Goal: Task Accomplishment & Management: Manage account settings

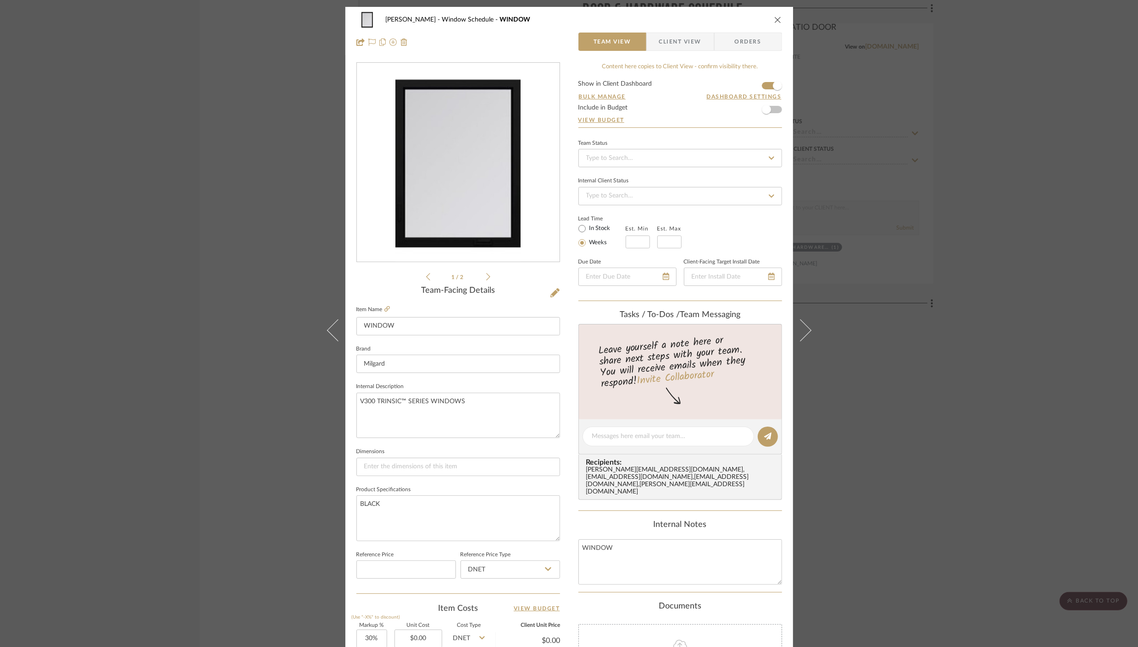
click at [777, 18] on icon "close" at bounding box center [777, 19] width 7 height 7
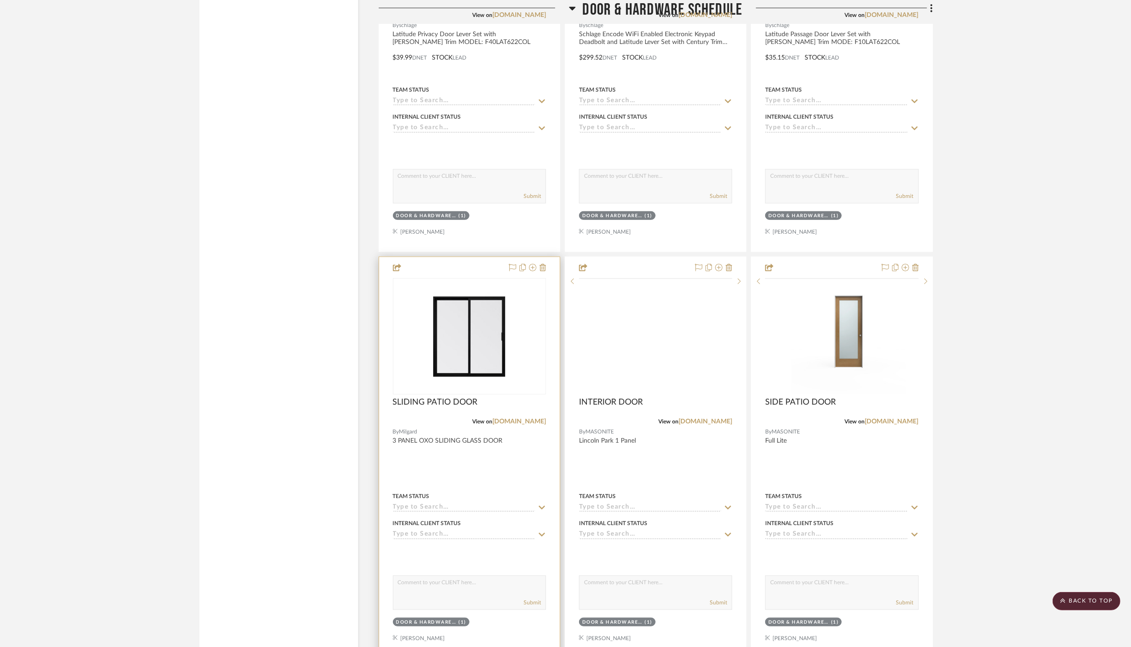
scroll to position [3946, 0]
click at [463, 431] on div at bounding box center [469, 457] width 181 height 401
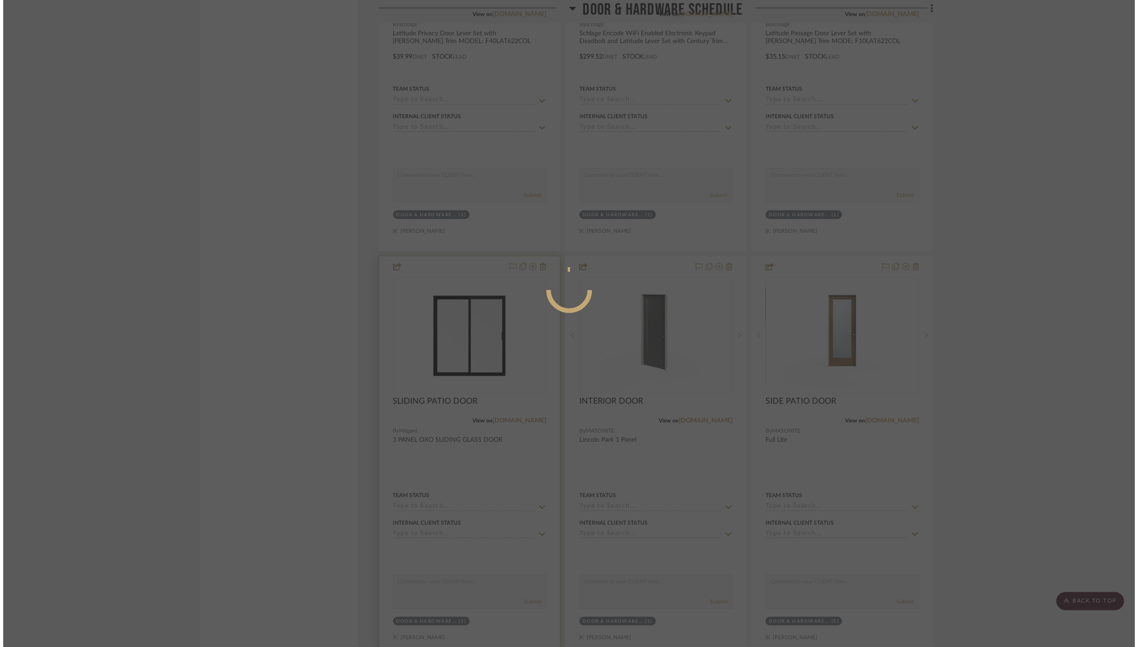
scroll to position [0, 0]
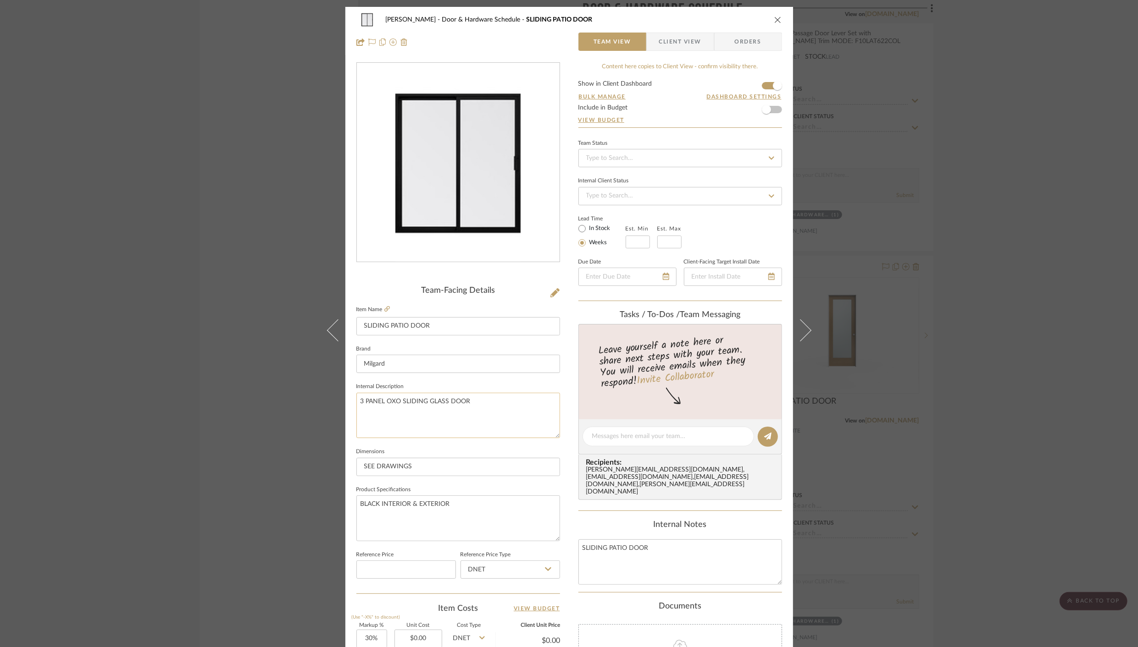
click at [360, 400] on textarea "3 PANEL OXO SLIDING GLASS DOOR" at bounding box center [458, 415] width 204 height 45
click at [389, 401] on textarea "3 PANEL OXO SLIDING GLASS DOOR" at bounding box center [458, 415] width 204 height 45
click at [357, 400] on textarea "3 PANEL OXO SLIDING GLASS DOOR" at bounding box center [458, 415] width 204 height 45
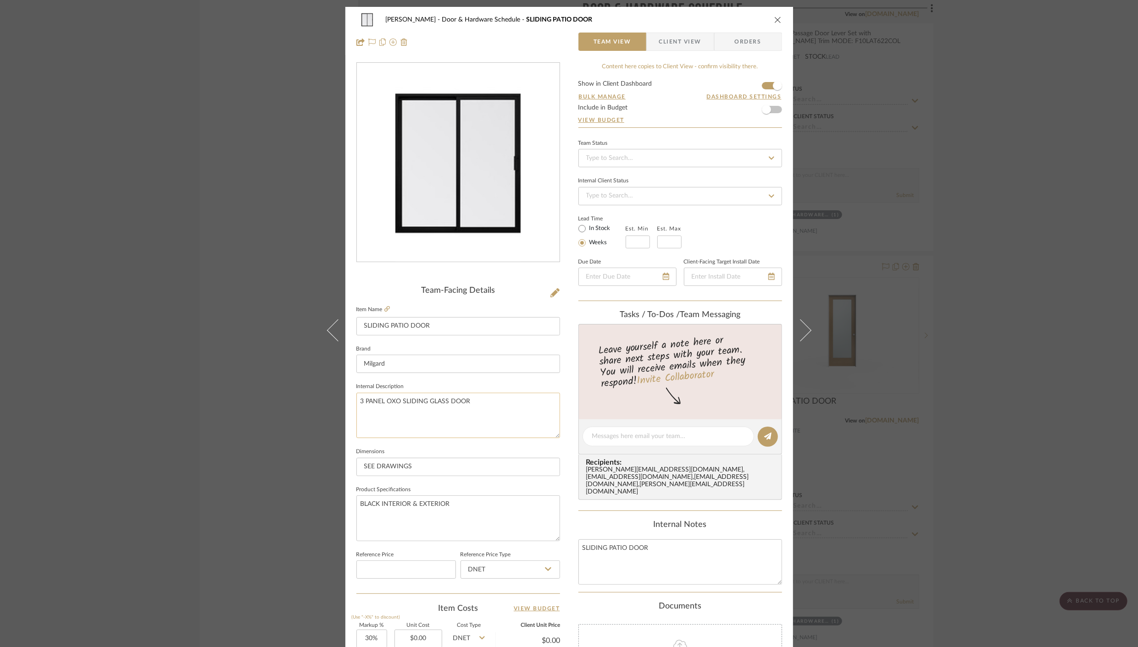
click at [357, 400] on textarea "3 PANEL OXO SLIDING GLASS DOOR" at bounding box center [458, 415] width 204 height 45
click at [390, 401] on textarea "2 PANEL OXO SLIDING GLASS DOOR" at bounding box center [458, 415] width 204 height 45
type textarea "2 PANEL XO SLIDING GLASS DOOR"
click at [453, 455] on fieldset "Dimensions SEE DRAWINGS" at bounding box center [458, 461] width 204 height 31
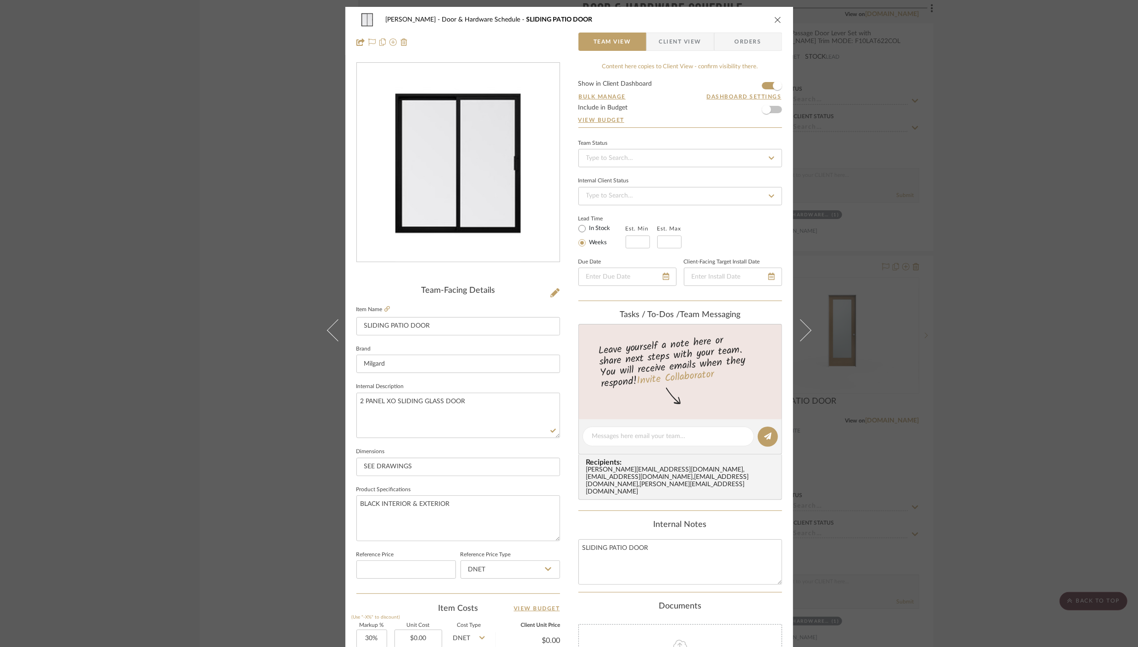
click at [775, 18] on icon "close" at bounding box center [777, 19] width 7 height 7
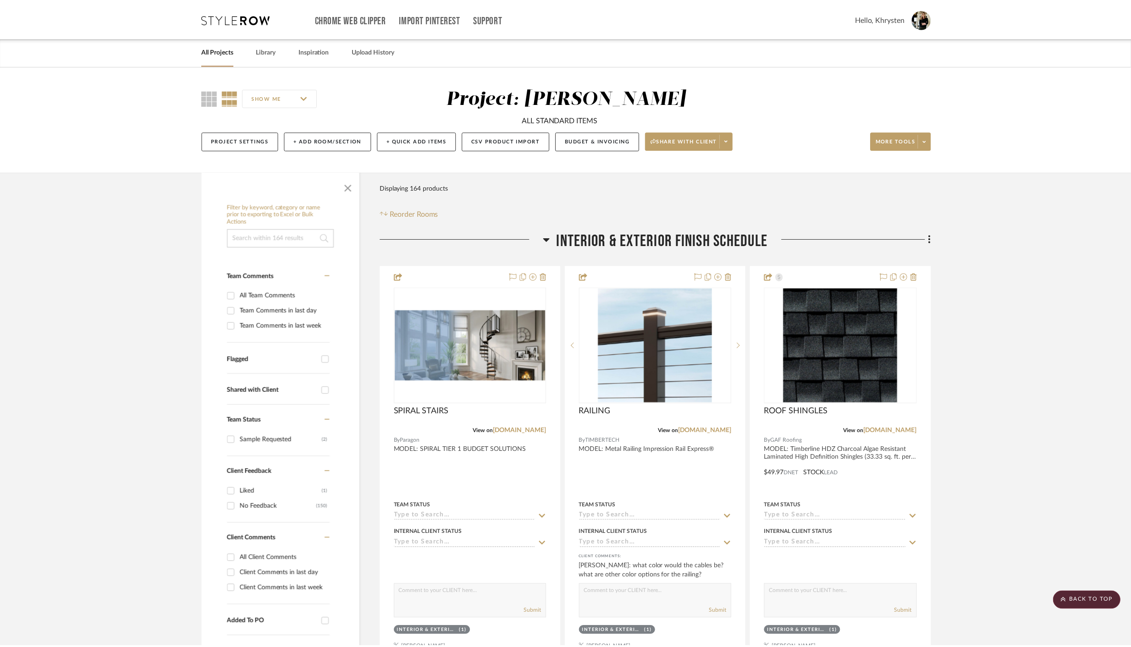
scroll to position [3946, 0]
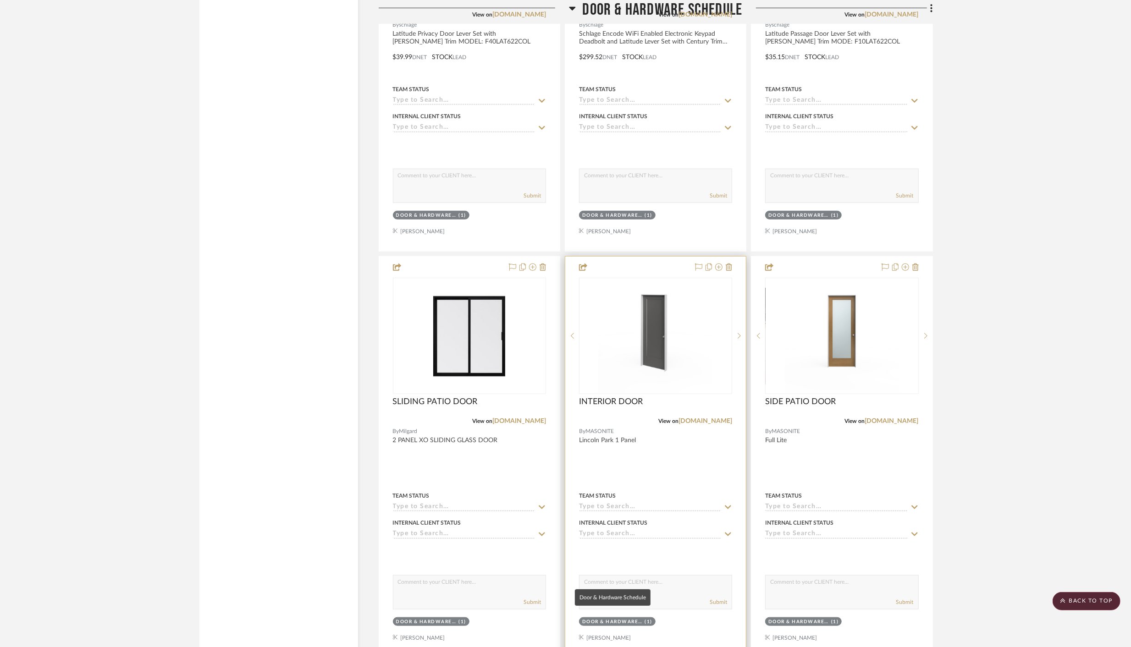
click at [636, 619] on div "Door & Hardware Schedule" at bounding box center [612, 622] width 61 height 7
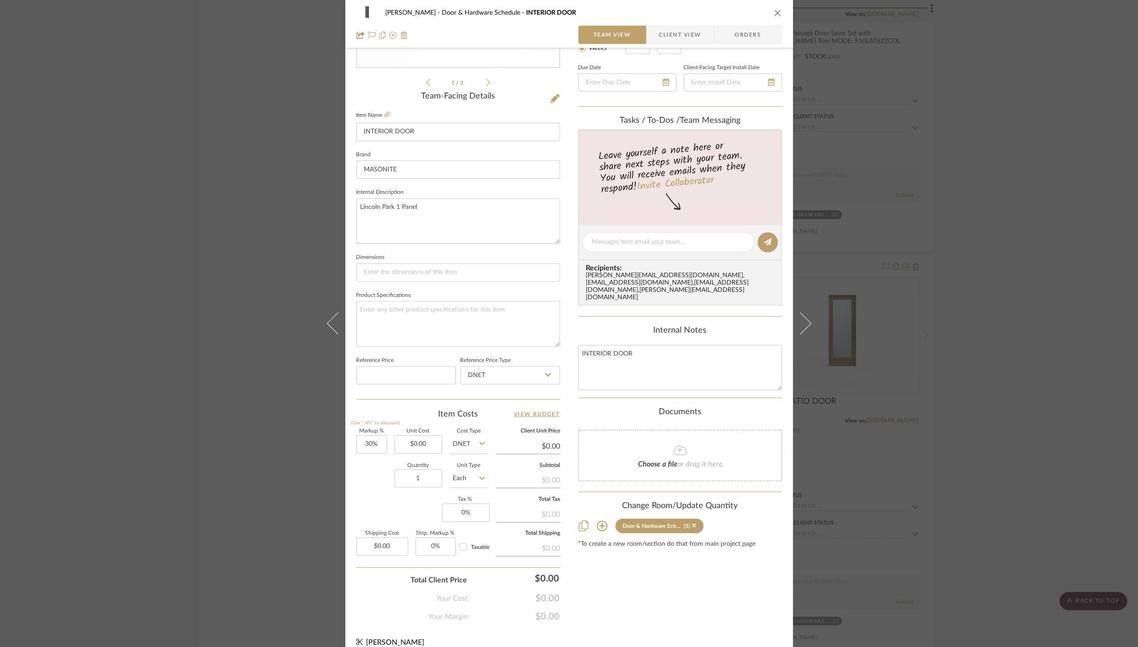
scroll to position [195, 0]
click at [408, 474] on input "1" at bounding box center [418, 478] width 48 height 18
click at [408, 475] on input "1" at bounding box center [418, 478] width 48 height 18
type input "2"
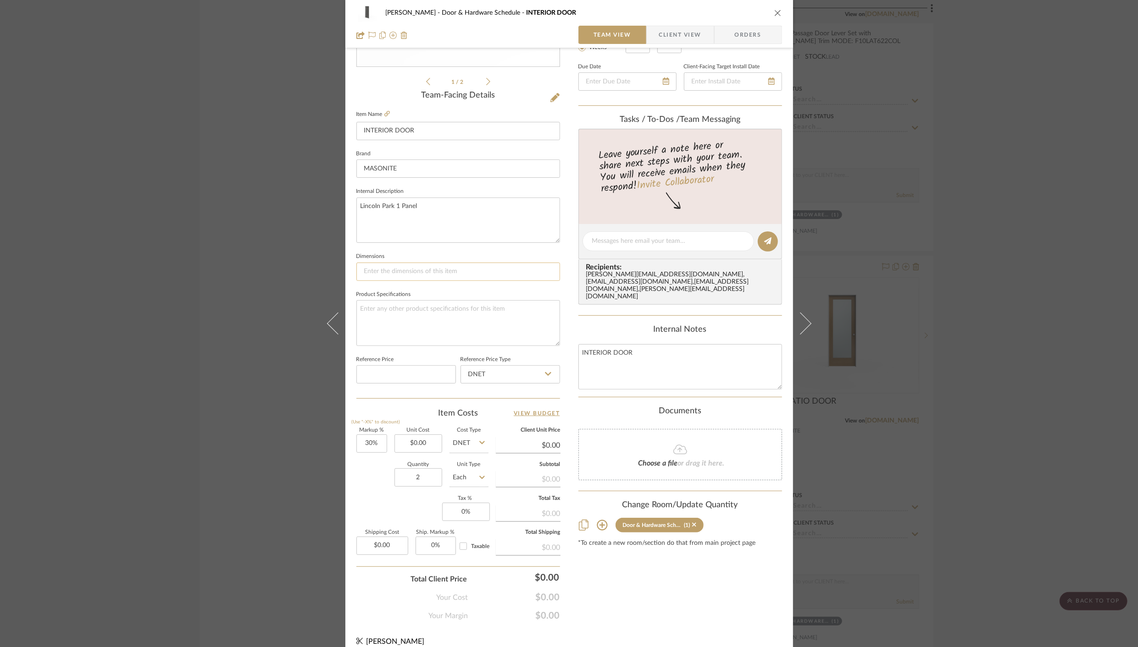
click at [422, 266] on input at bounding box center [458, 272] width 204 height 18
type input "3"
type input "2/6, 6/8"
click at [456, 183] on sr-form-field "Brand MASONITE" at bounding box center [458, 167] width 204 height 38
click at [465, 203] on textarea "Lincoln Park 1 Panel" at bounding box center [458, 220] width 204 height 45
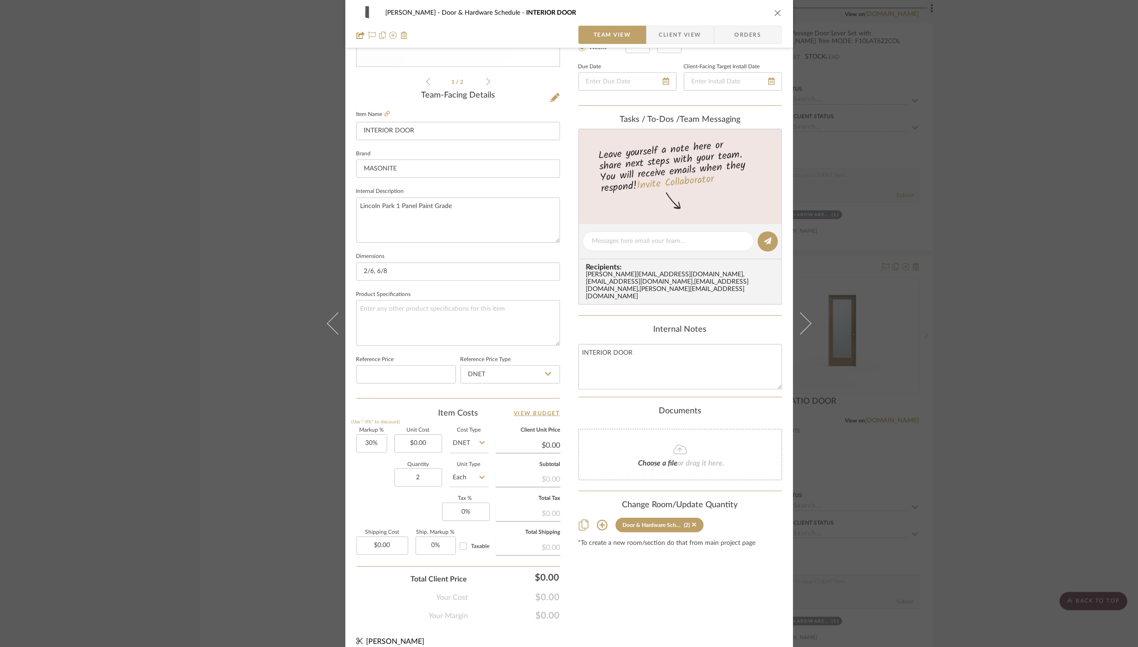
type textarea "Lincoln Park 1 Panel Paint Grade"
click at [774, 11] on icon "close" at bounding box center [777, 12] width 7 height 7
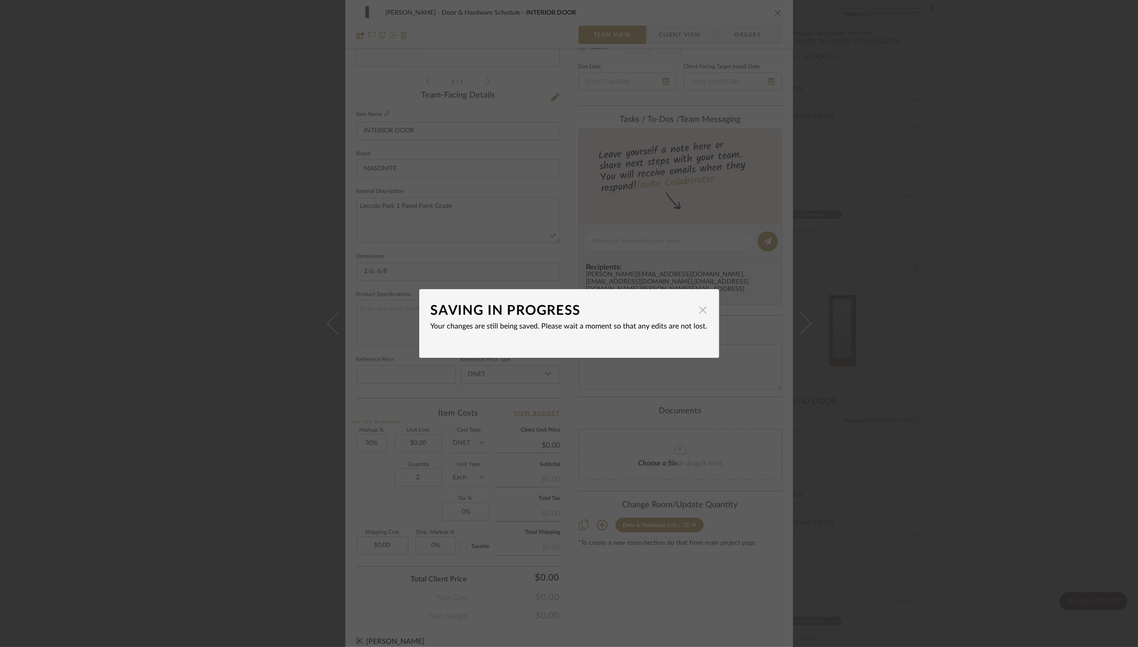
click at [697, 311] on span "button" at bounding box center [703, 310] width 18 height 18
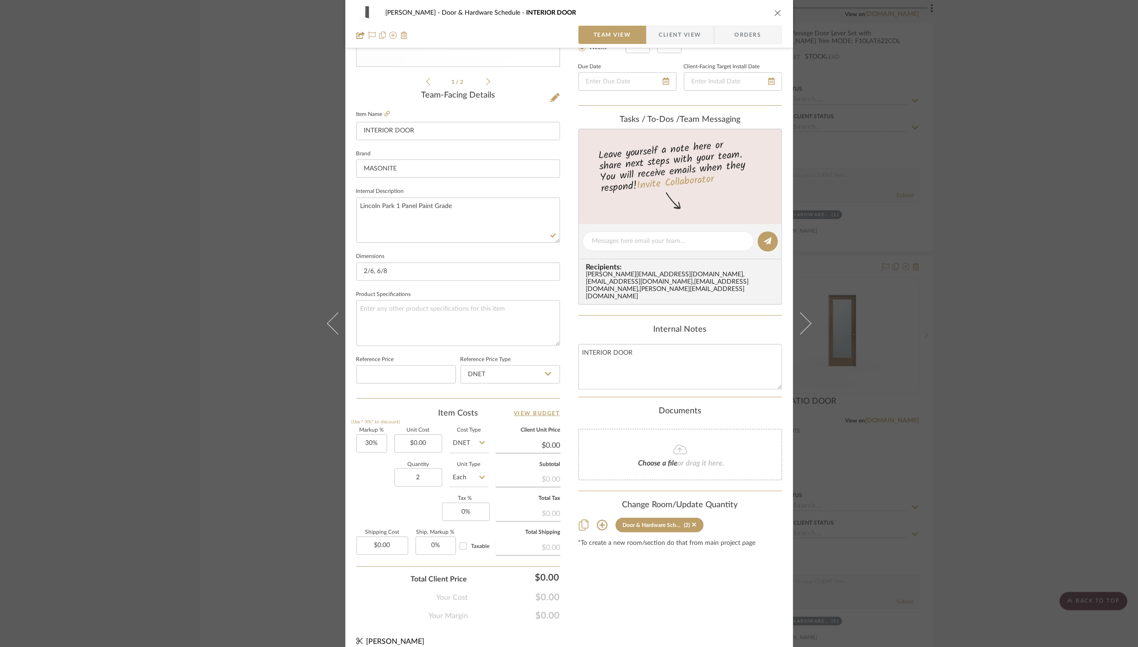
click at [740, 325] on div "Internal Notes" at bounding box center [680, 330] width 204 height 10
click at [774, 12] on icon "close" at bounding box center [777, 12] width 7 height 7
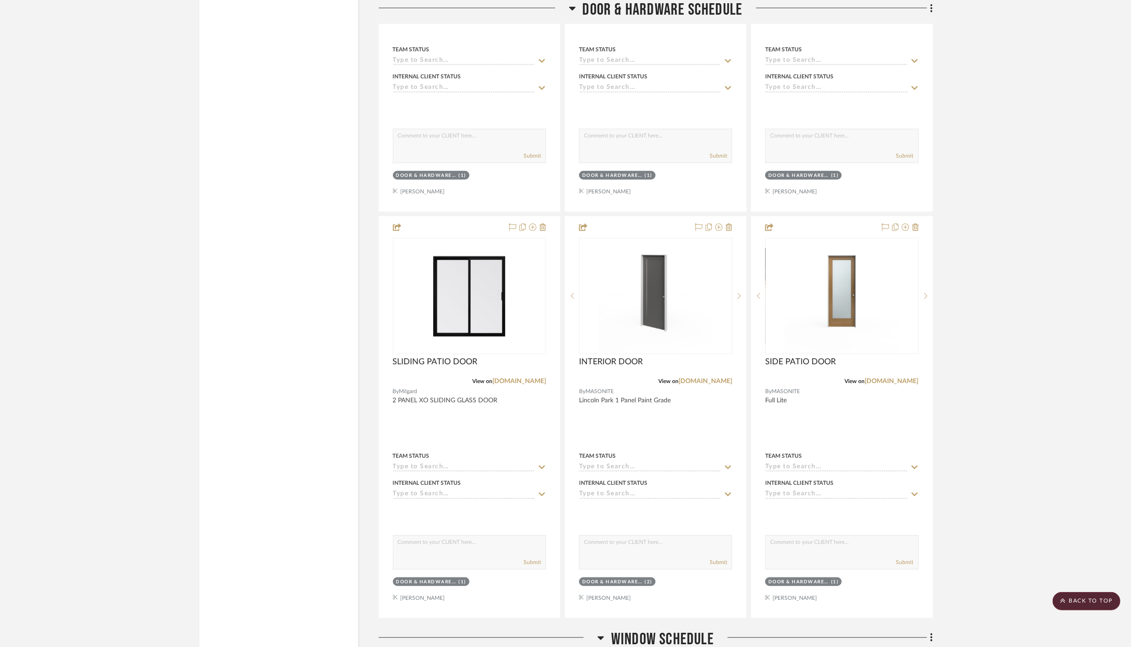
scroll to position [4018, 0]
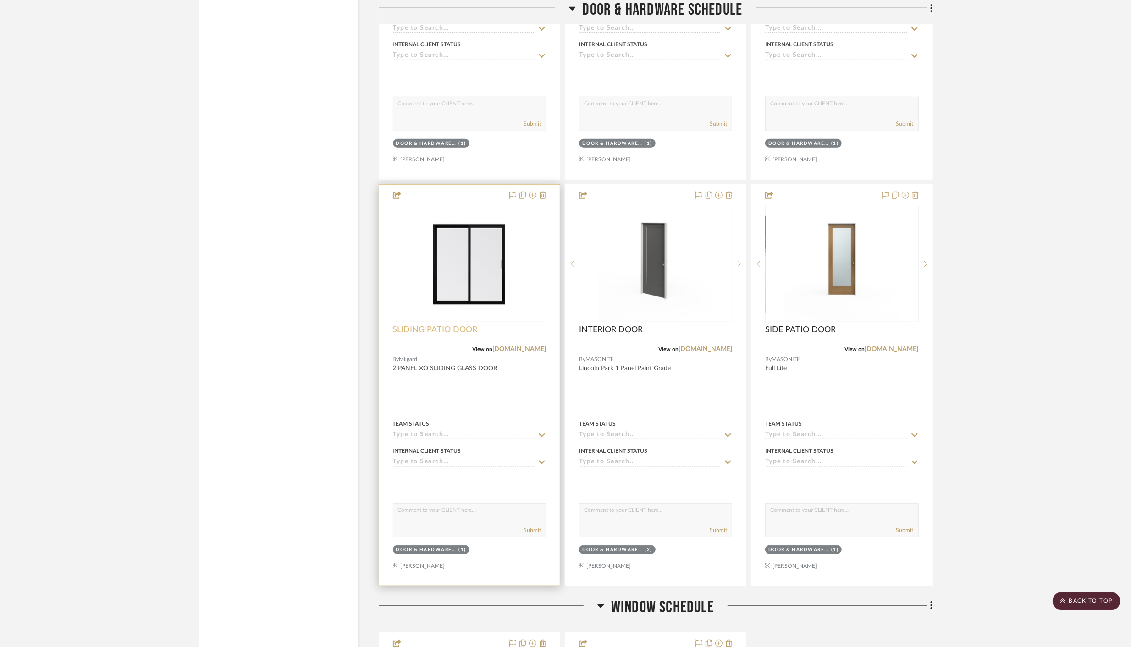
click at [434, 325] on span "SLIDING PATIO DOOR" at bounding box center [435, 330] width 85 height 10
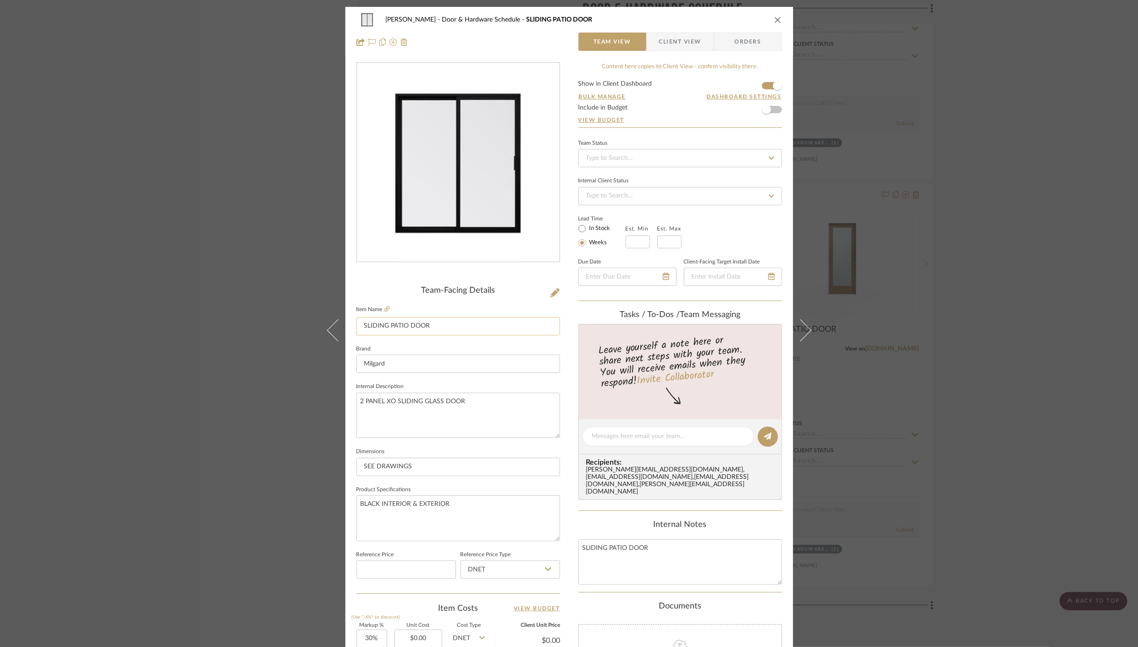
click at [358, 324] on input "SLIDING PATIO DOOR" at bounding box center [458, 326] width 204 height 18
type input "2 PANEL SLIDING PATIO DOOR"
click at [356, 399] on textarea "2 PANEL XO SLIDING GLASS DOOR" at bounding box center [458, 415] width 204 height 45
type textarea "V300 TRINSIC 2 PANEL XO SLIDING GLASS DOOR"
click at [483, 454] on fieldset "Dimensions SEE DRAWINGS" at bounding box center [458, 461] width 204 height 31
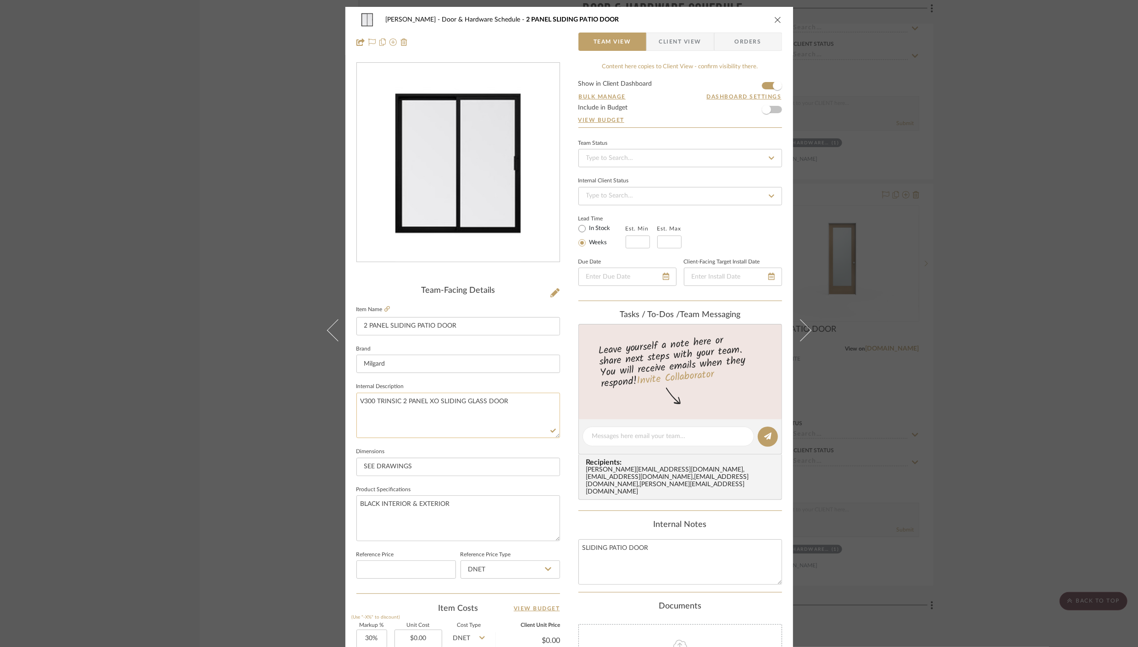
click at [513, 400] on textarea "V300 TRINSIC 2 PANEL XO SLIDING GLASS DOOR" at bounding box center [458, 415] width 204 height 45
click at [774, 17] on icon "close" at bounding box center [777, 19] width 7 height 7
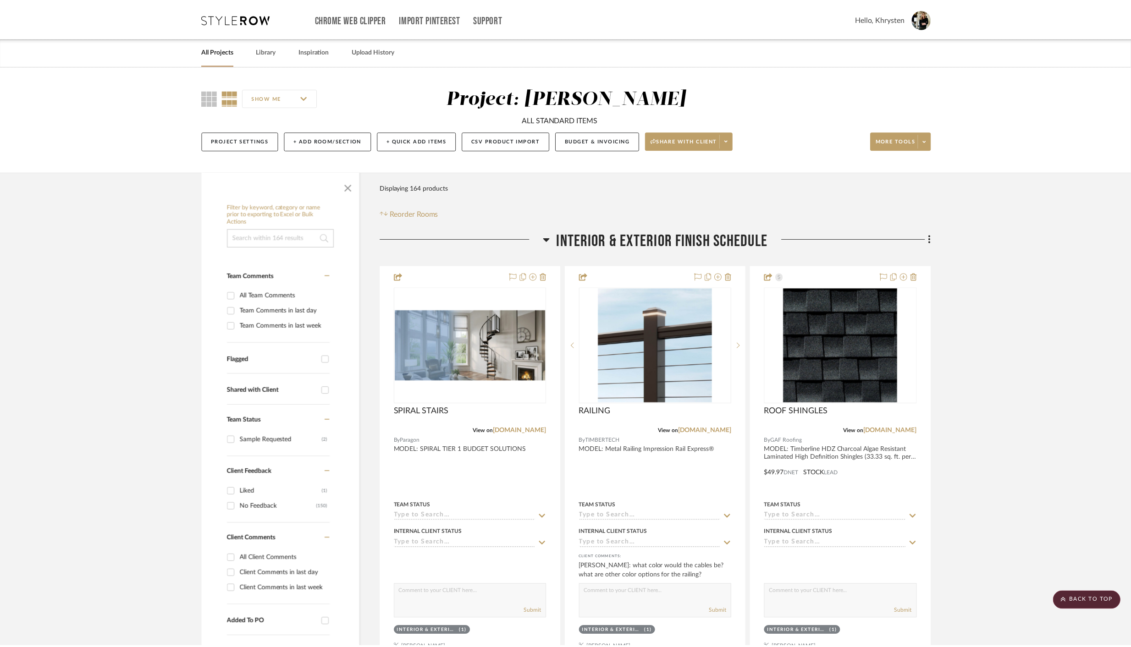
scroll to position [4018, 0]
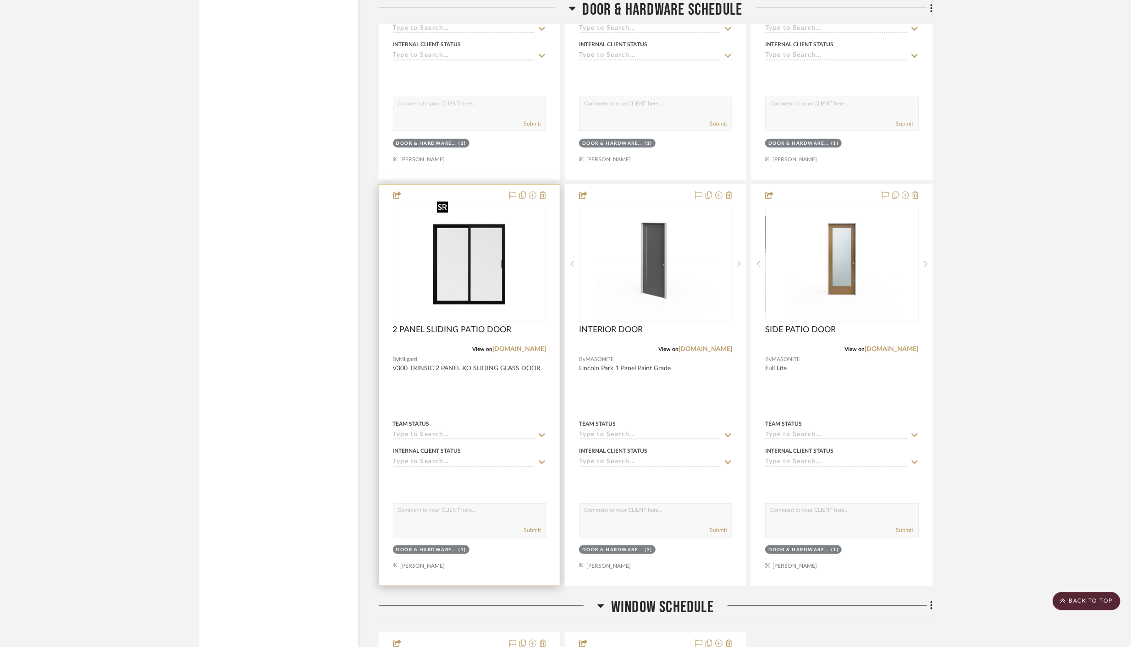
click at [471, 285] on img "0" at bounding box center [469, 264] width 72 height 115
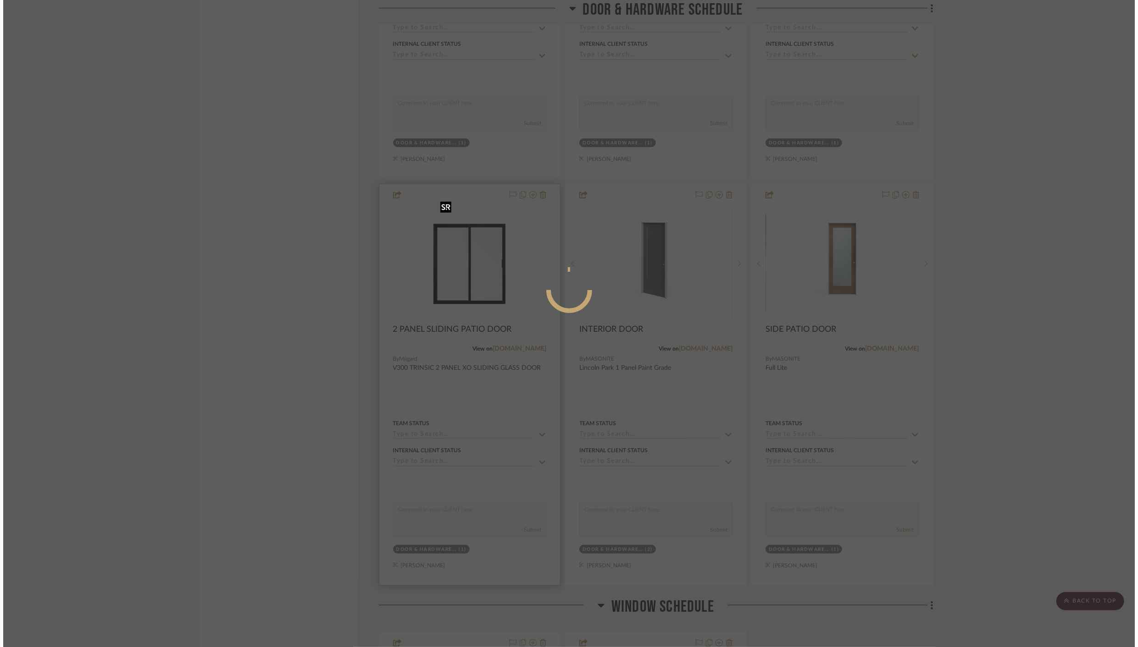
scroll to position [0, 0]
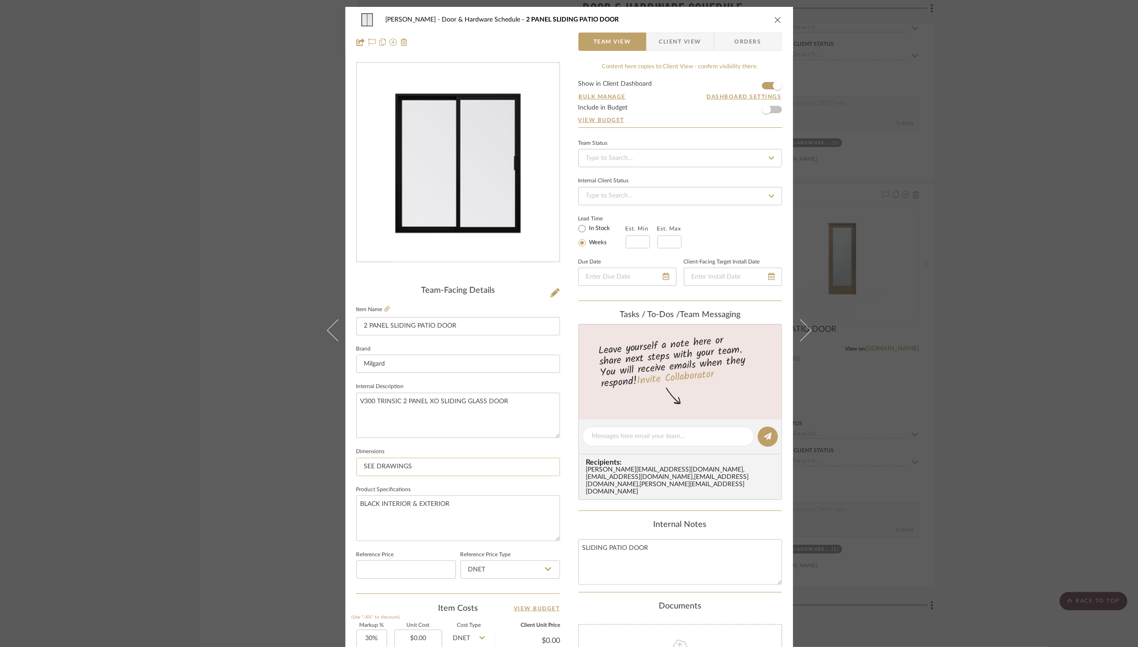
click at [375, 466] on input "SEE DRAWINGS" at bounding box center [458, 467] width 204 height 18
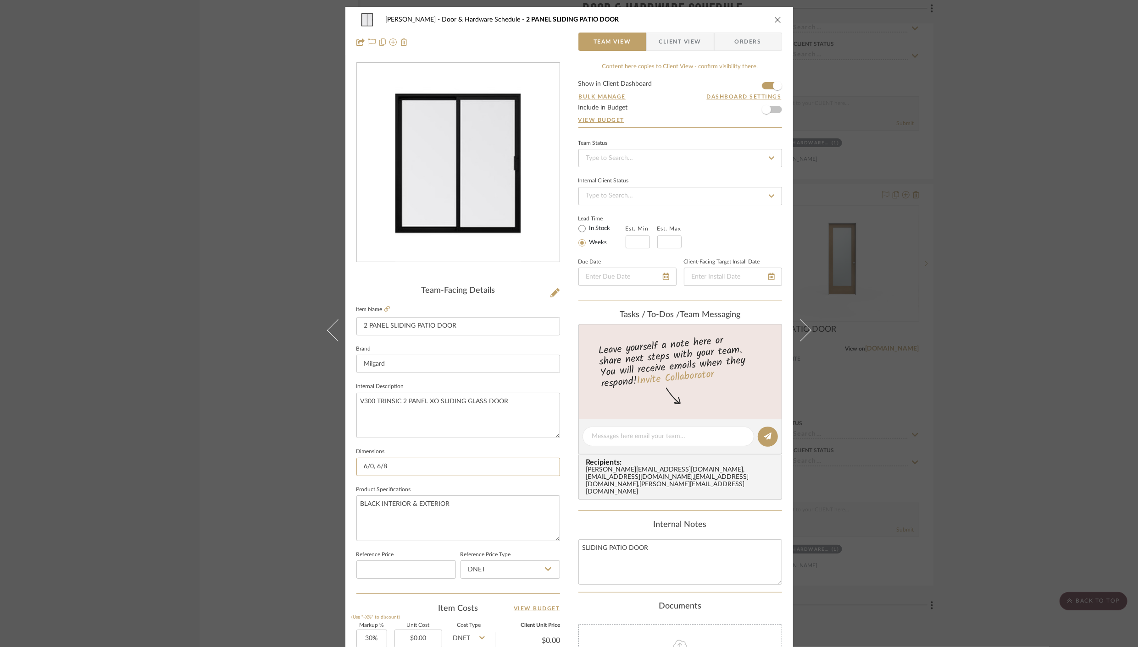
type input "6/0, 6/8"
click at [233, 264] on div "[PERSON_NAME] Door & Hardware Schedule 2 PANEL SLIDING PATIO DOOR Team View Cli…" at bounding box center [569, 323] width 1138 height 647
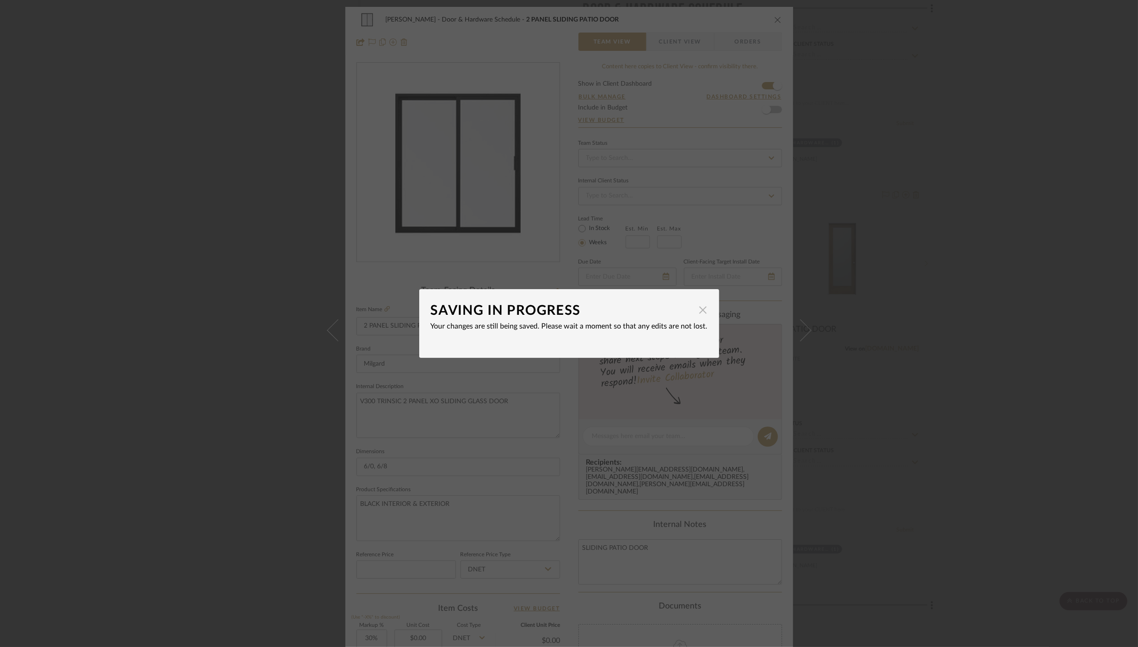
click at [701, 310] on span "button" at bounding box center [703, 310] width 18 height 18
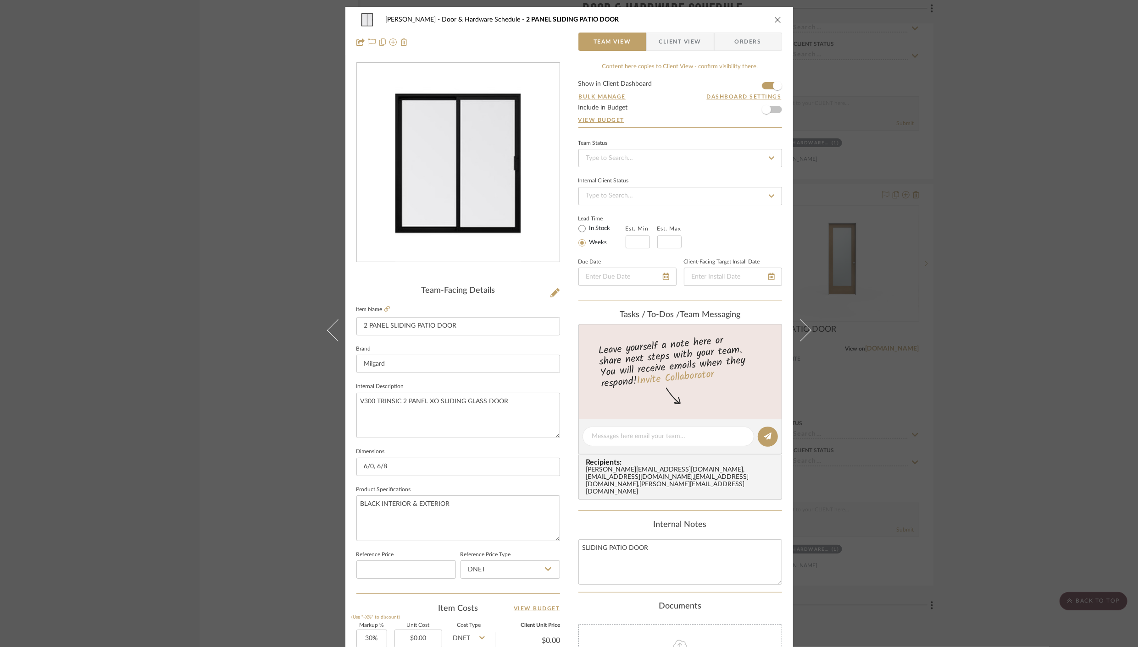
click at [774, 17] on icon "close" at bounding box center [777, 19] width 7 height 7
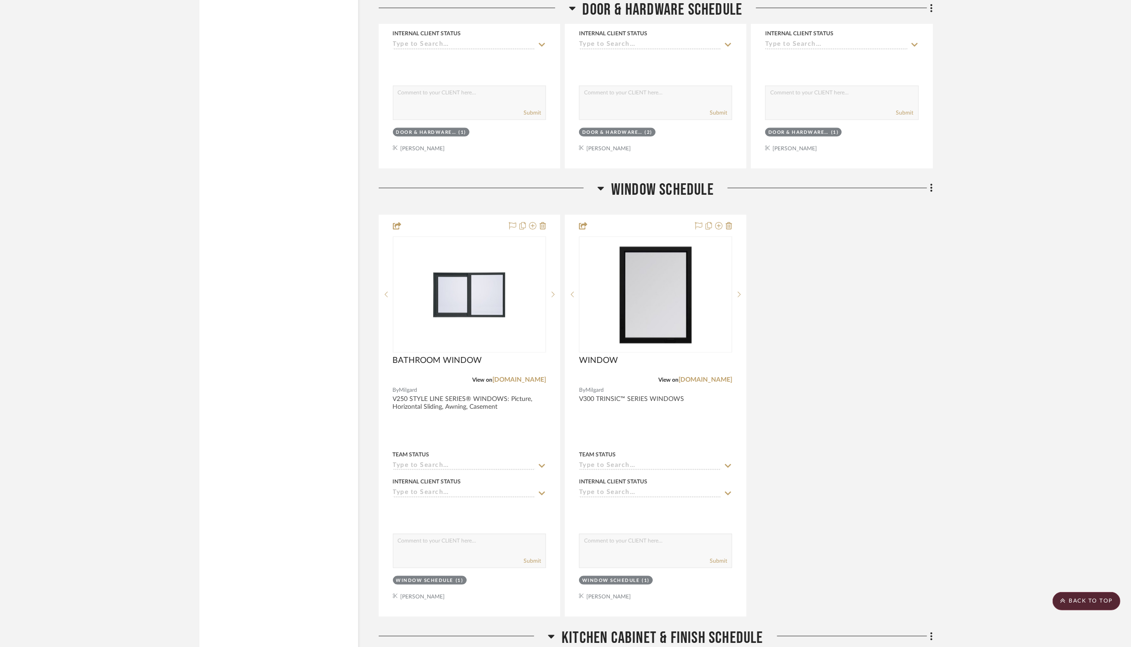
scroll to position [4436, 0]
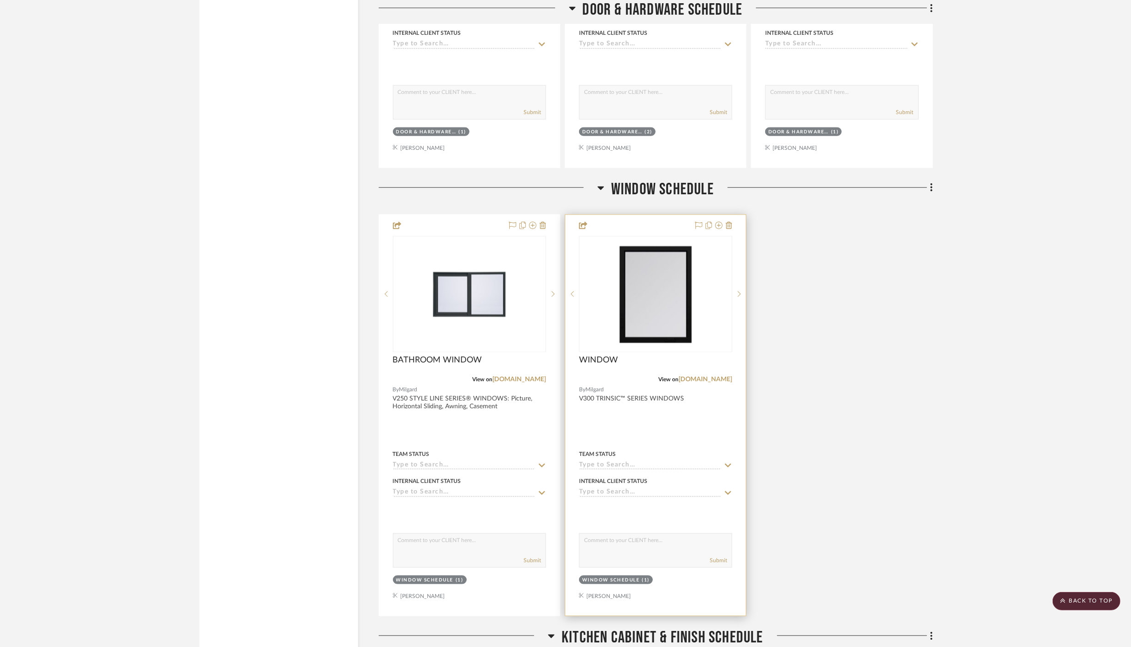
click at [612, 391] on div at bounding box center [655, 415] width 181 height 401
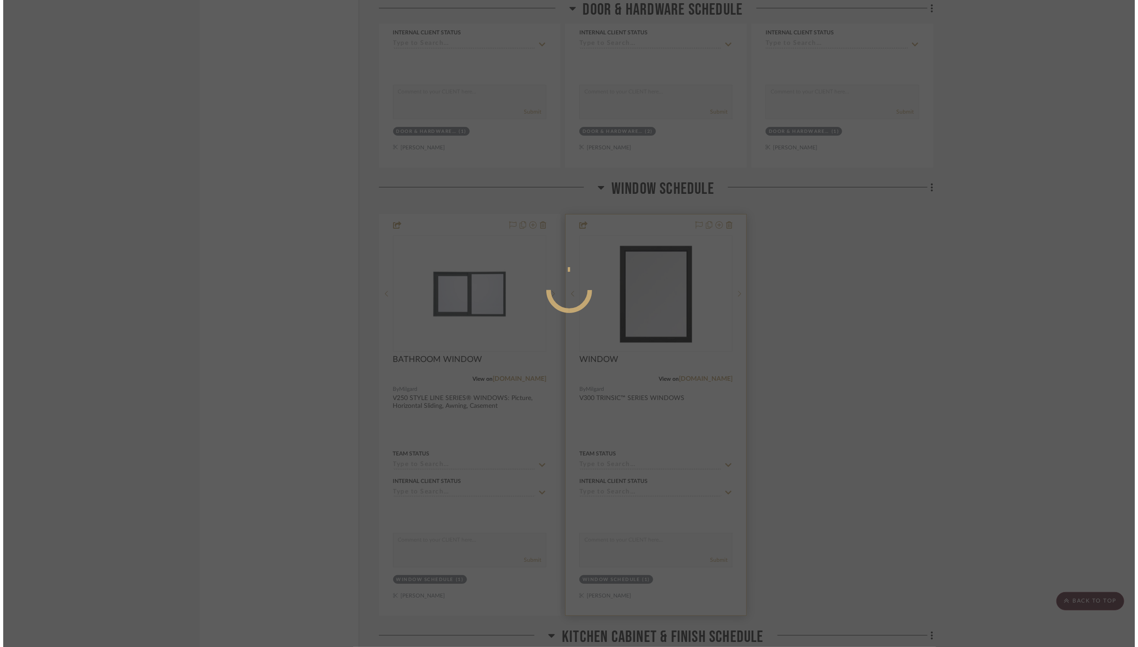
scroll to position [0, 0]
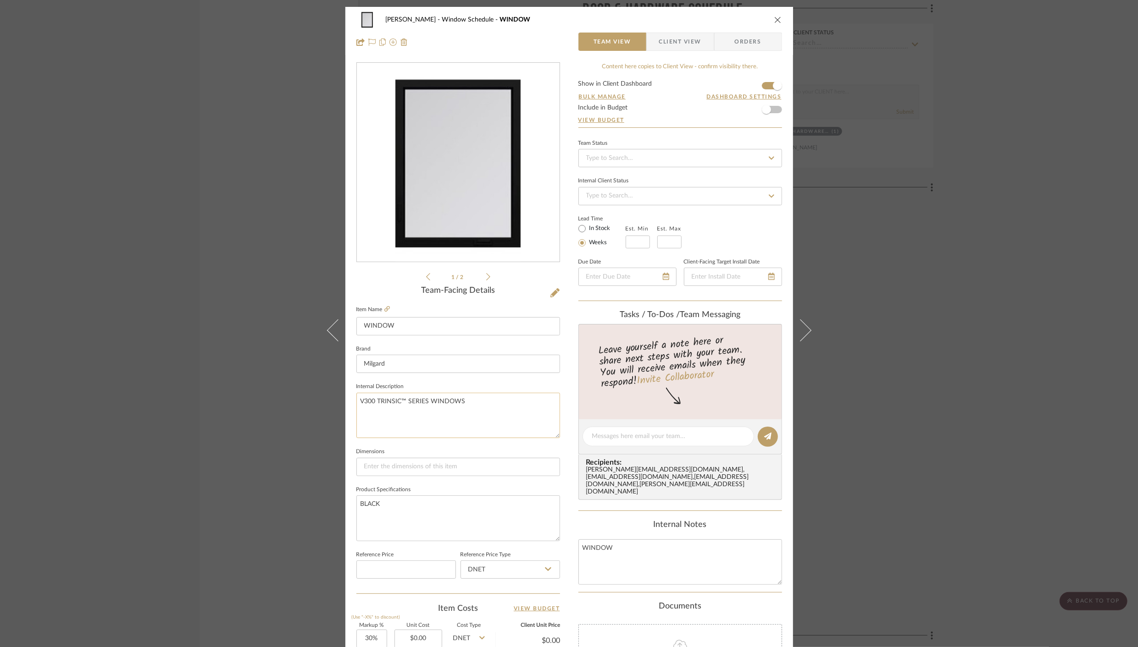
click at [428, 401] on textarea "V300 TRINSIC™ SERIES WINDOWS" at bounding box center [458, 415] width 204 height 45
type textarea "V300 TRINSIC™ SERIES PICTURE WINDOWS"
click at [416, 470] on input at bounding box center [458, 467] width 204 height 18
type input "VARIES"
click at [401, 498] on textarea "BLACK" at bounding box center [458, 518] width 204 height 45
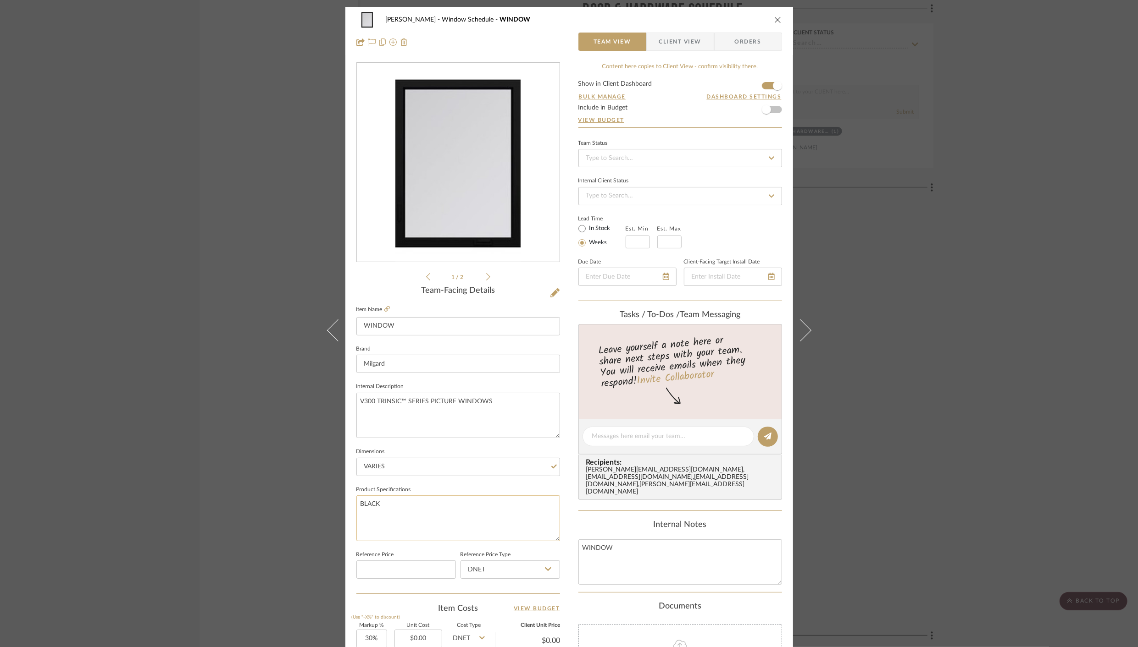
click at [404, 505] on textarea "BLACK" at bounding box center [458, 518] width 204 height 45
type textarea "BLACK INTERIOR & EXTERIOR"
click at [368, 410] on textarea "V300 TRINSIC™ SERIES PICTURE WINDOWS" at bounding box center [458, 415] width 204 height 45
click at [360, 326] on input "WINDOW" at bounding box center [458, 326] width 204 height 18
click at [468, 322] on input "TRIANGULAR PICTURE WINDOW" at bounding box center [458, 326] width 204 height 18
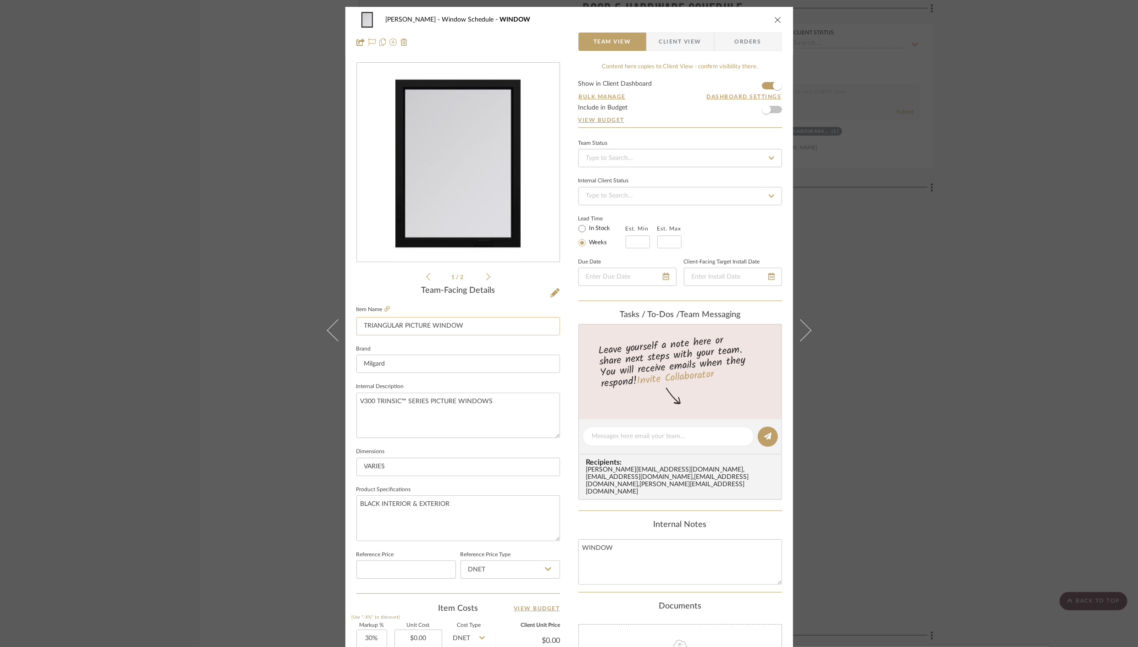
click at [462, 326] on input "TRIANGULAR PICTURE WINDOW" at bounding box center [458, 326] width 204 height 18
type input "TRIANGULAR PICTURE WINDOWS"
click at [509, 481] on sr-form-field "Dimensions VARIES" at bounding box center [458, 465] width 204 height 38
click at [775, 17] on icon "close" at bounding box center [777, 19] width 7 height 7
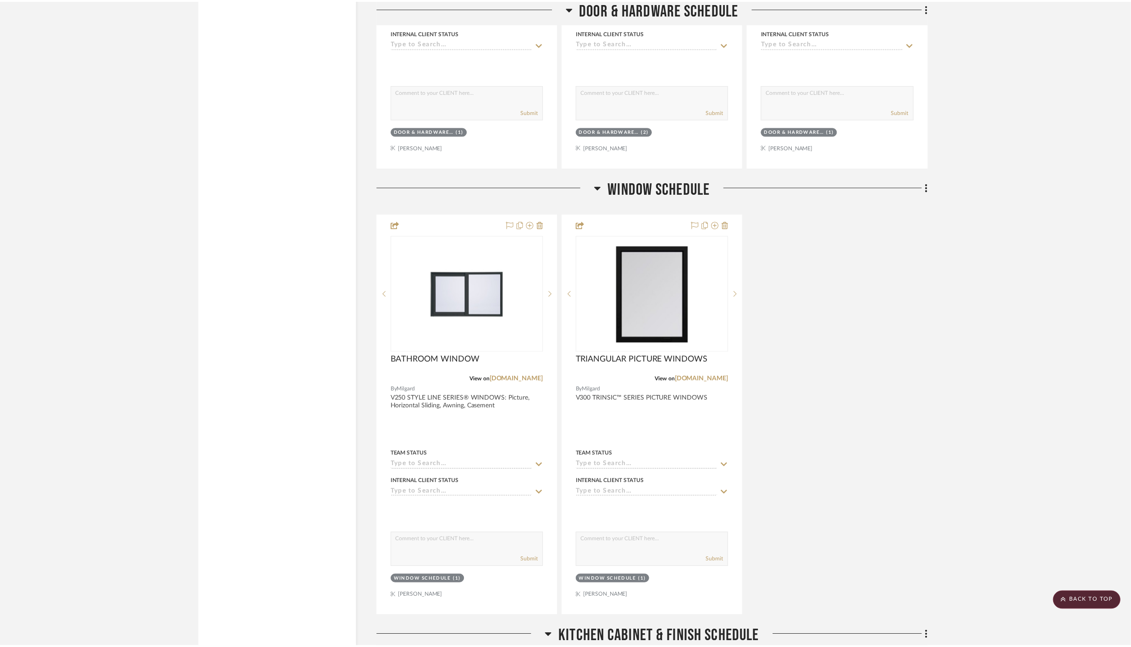
scroll to position [4436, 0]
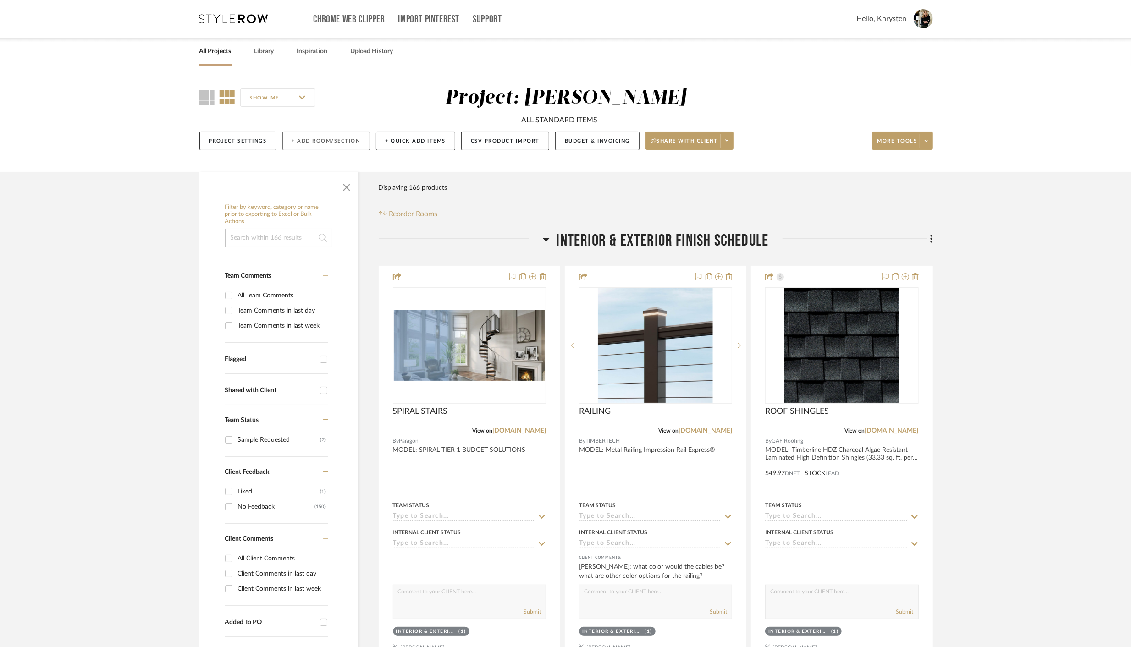
click at [306, 138] on button "+ Add Room/Section" at bounding box center [326, 141] width 88 height 19
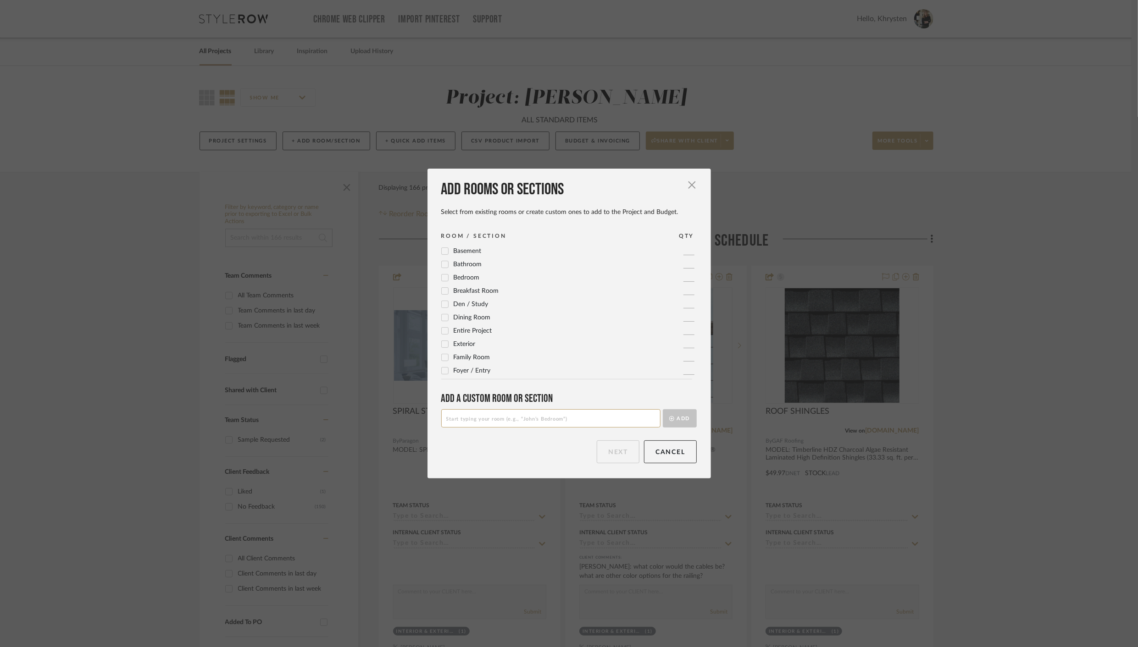
click at [543, 416] on input at bounding box center [550, 418] width 219 height 18
type input "EXTERIOR FINISH SCHEDULE"
click at [673, 419] on button "Add" at bounding box center [680, 418] width 34 height 18
click at [613, 455] on button "Next" at bounding box center [618, 452] width 43 height 23
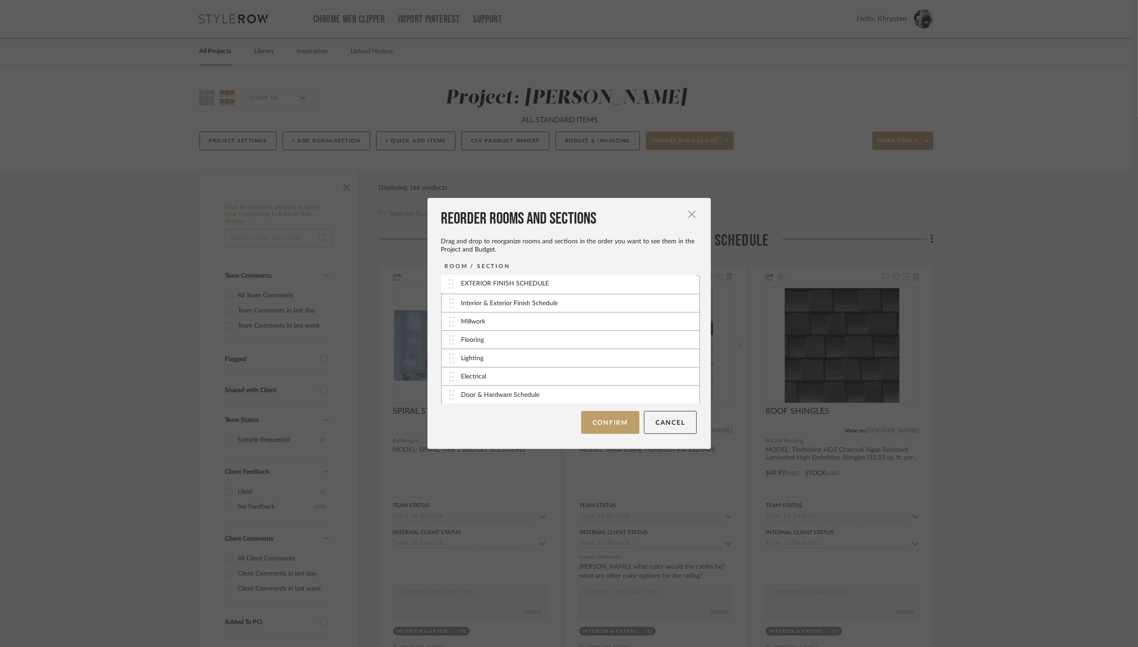
drag, startPoint x: 448, startPoint y: 396, endPoint x: 451, endPoint y: 286, distance: 110.1
click at [615, 421] on button "Confirm" at bounding box center [610, 422] width 58 height 23
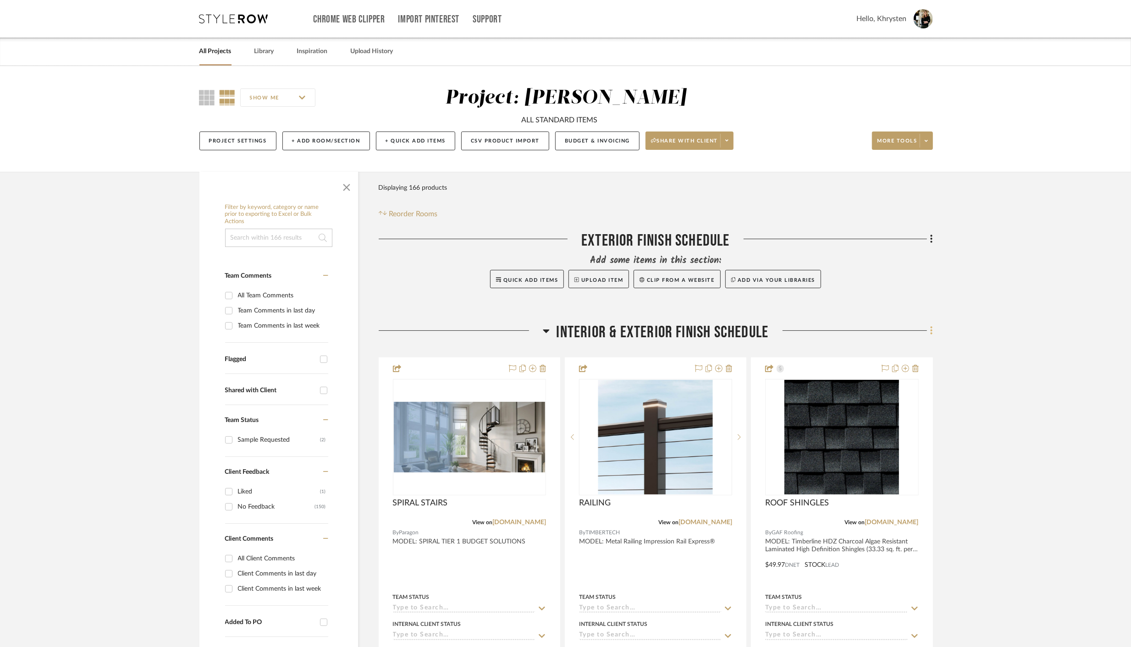
click at [931, 331] on icon at bounding box center [932, 331] width 2 height 8
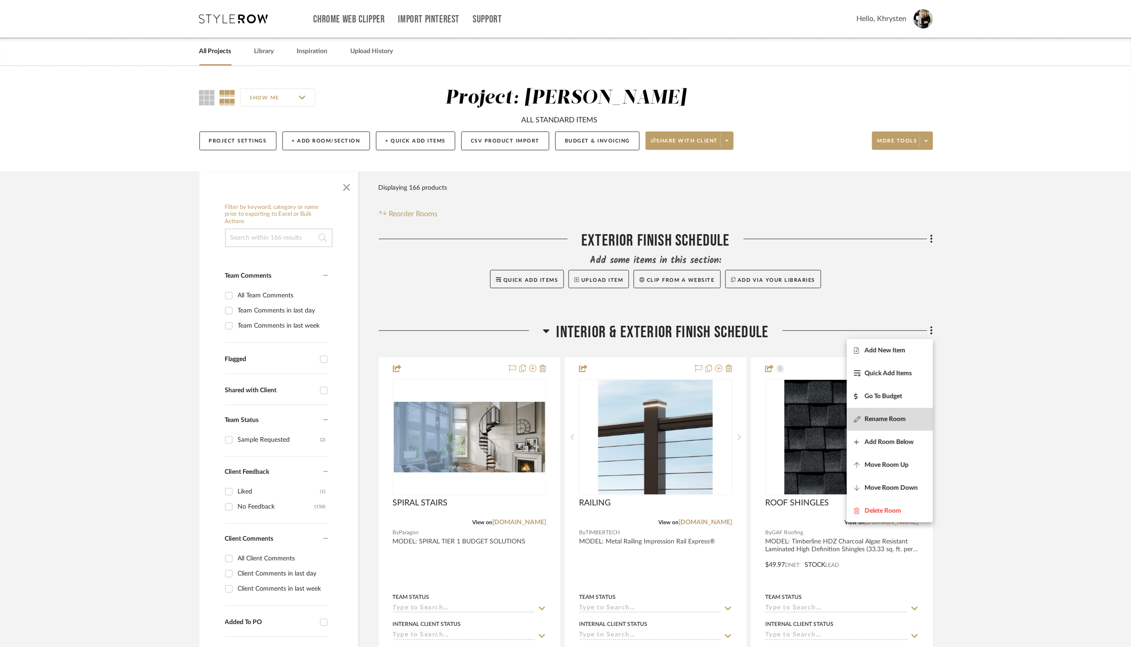
click at [868, 415] on button "Rename Room" at bounding box center [890, 419] width 86 height 23
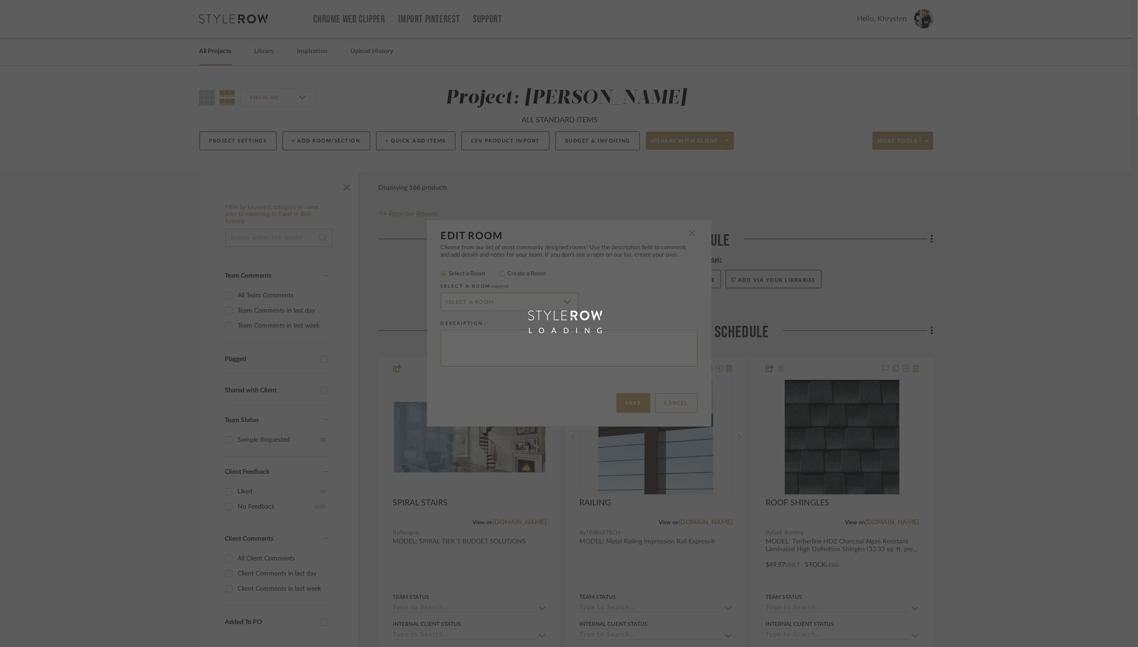
radio input "false"
radio input "true"
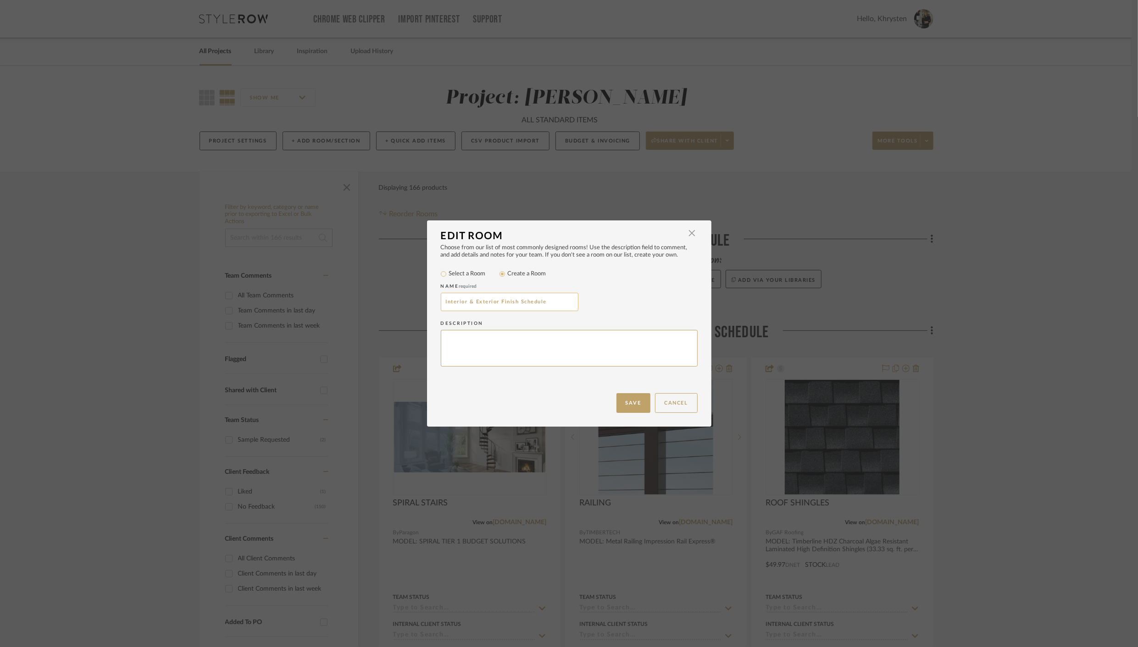
drag, startPoint x: 466, startPoint y: 300, endPoint x: 494, endPoint y: 303, distance: 28.5
click at [495, 302] on input "Interior & Exterior Finish Schedule" at bounding box center [510, 302] width 138 height 18
type input "Interior Finish Schedule"
click at [625, 404] on button "Save" at bounding box center [633, 403] width 34 height 20
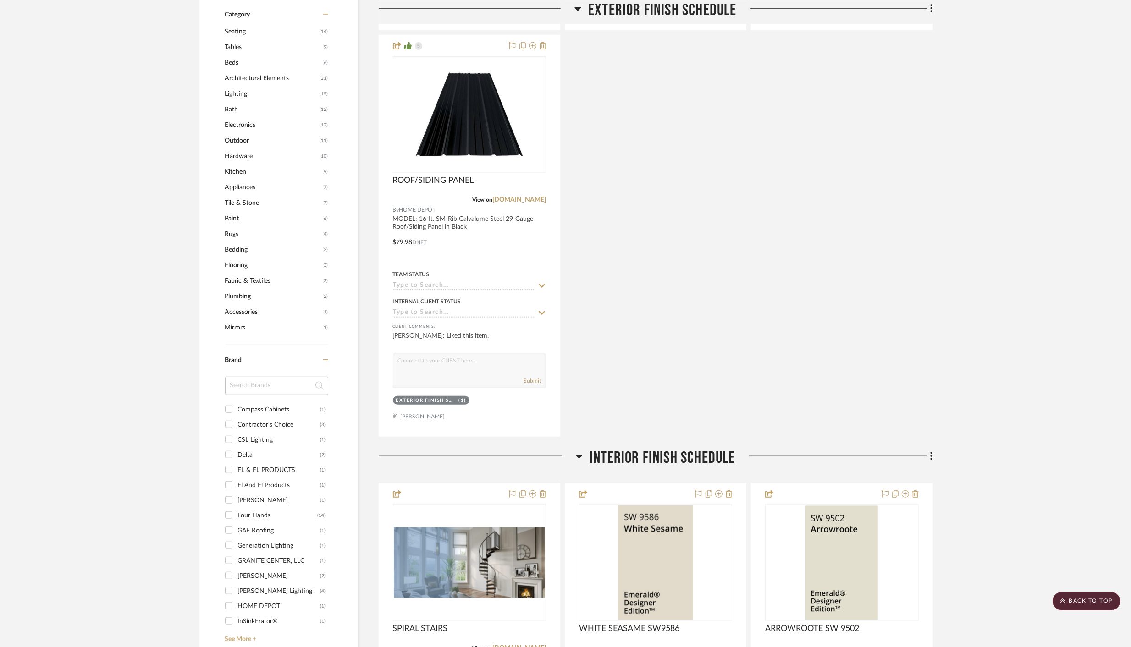
scroll to position [887, 0]
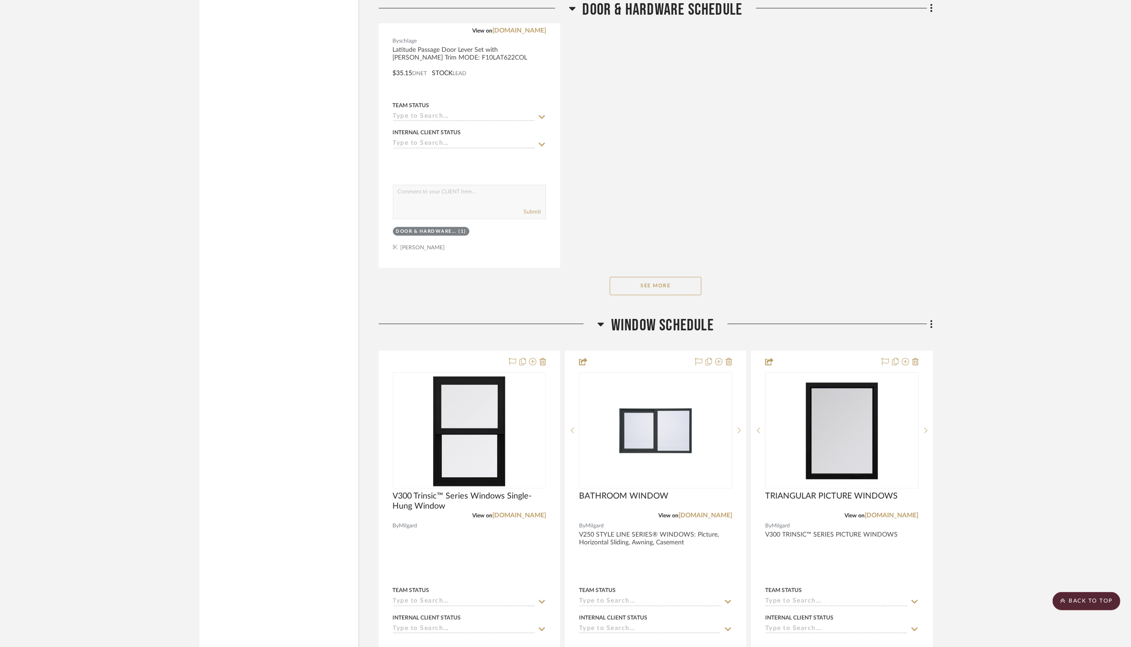
scroll to position [5614, 0]
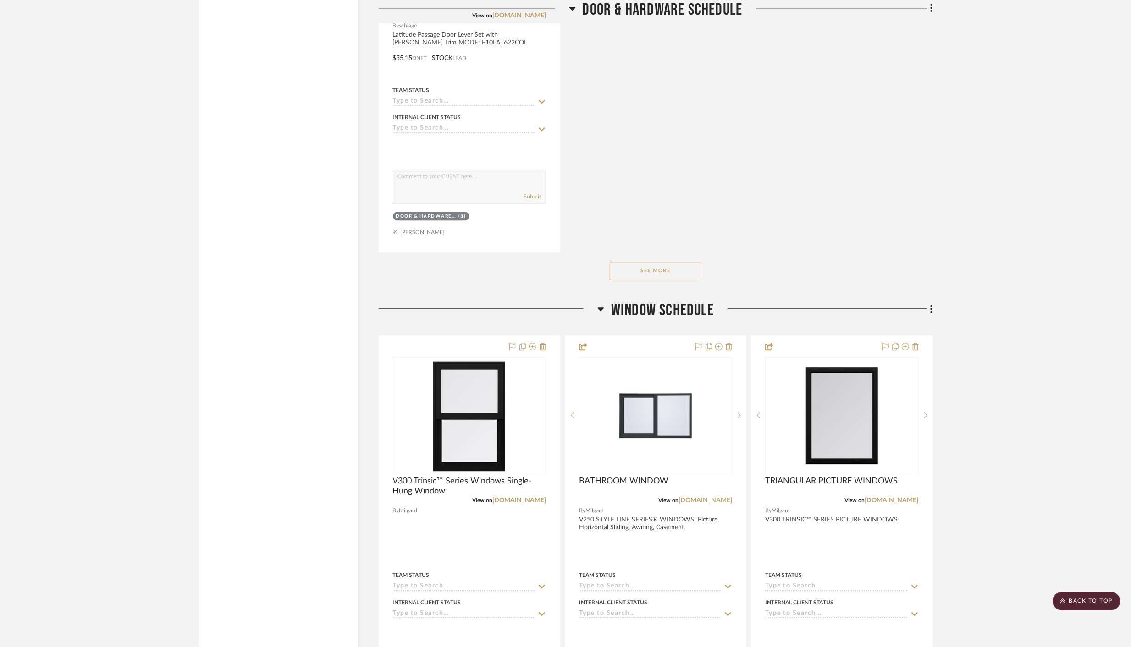
click at [658, 262] on button "See More" at bounding box center [656, 271] width 92 height 18
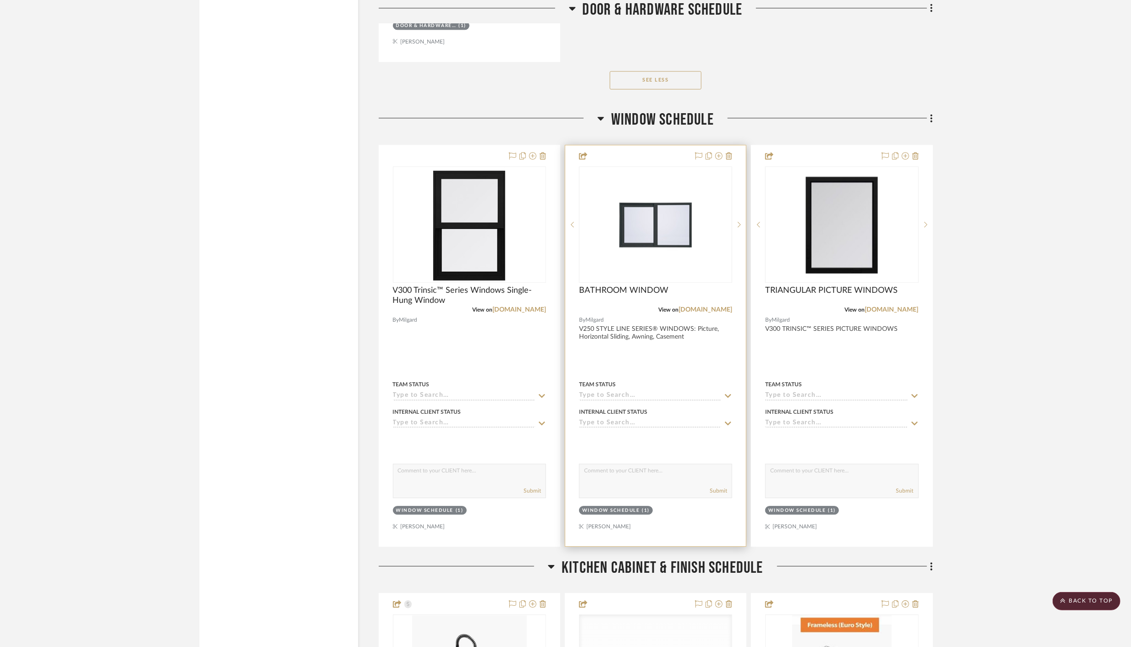
scroll to position [5805, 0]
click at [729, 151] on icon at bounding box center [729, 154] width 6 height 7
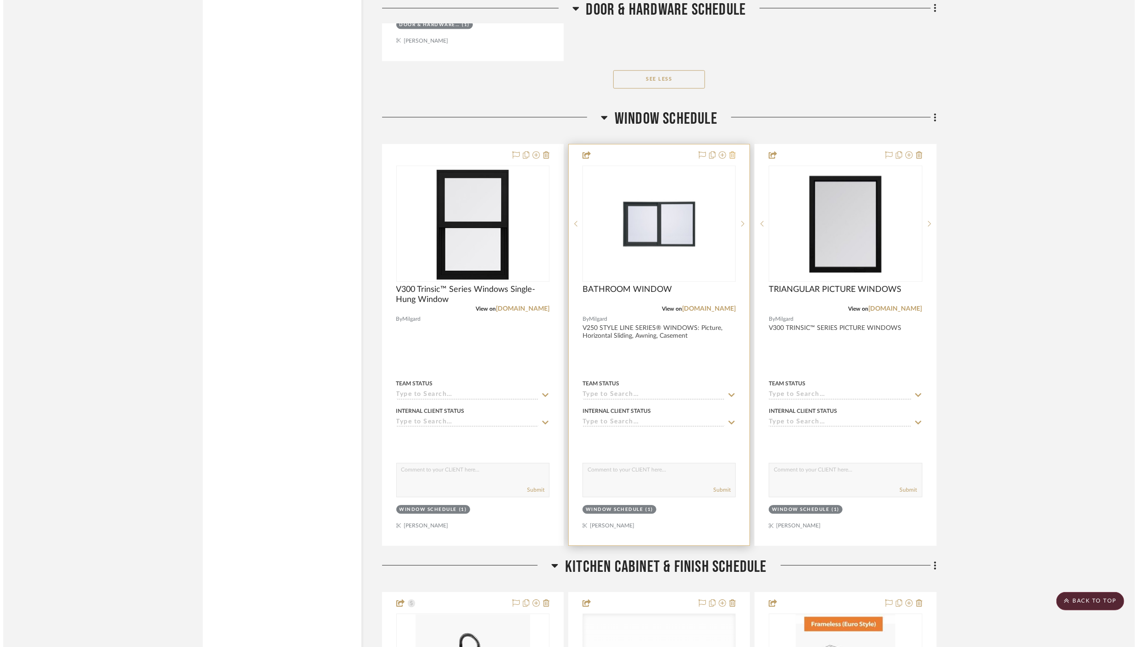
scroll to position [0, 0]
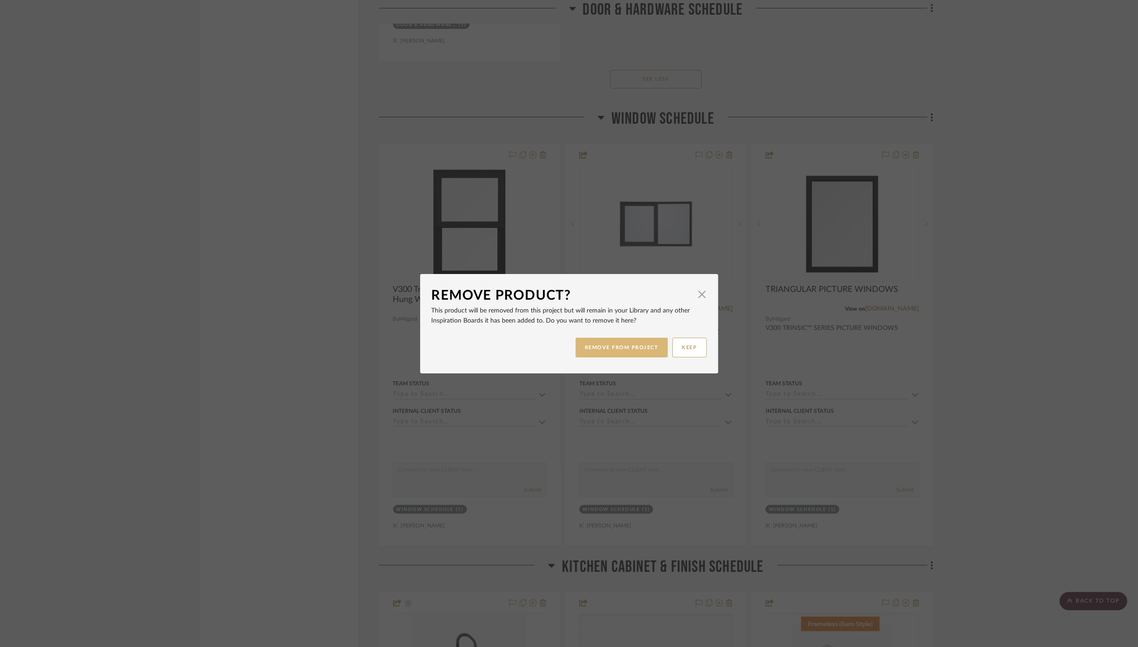
click at [618, 350] on button "REMOVE FROM PROJECT" at bounding box center [621, 348] width 92 height 20
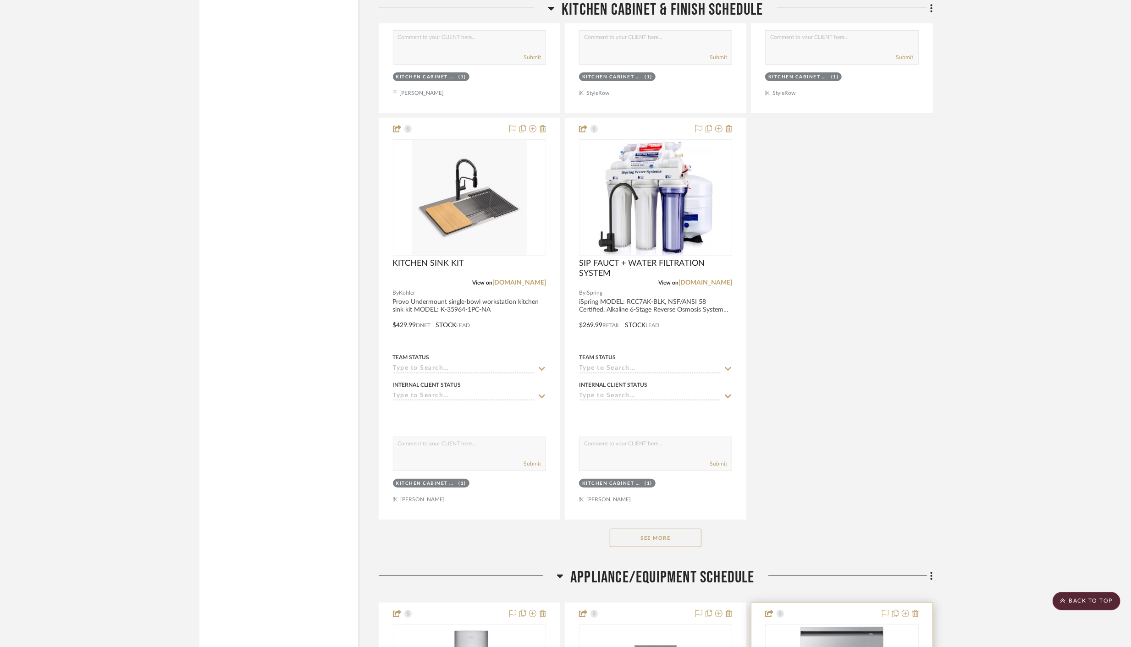
scroll to position [7097, 0]
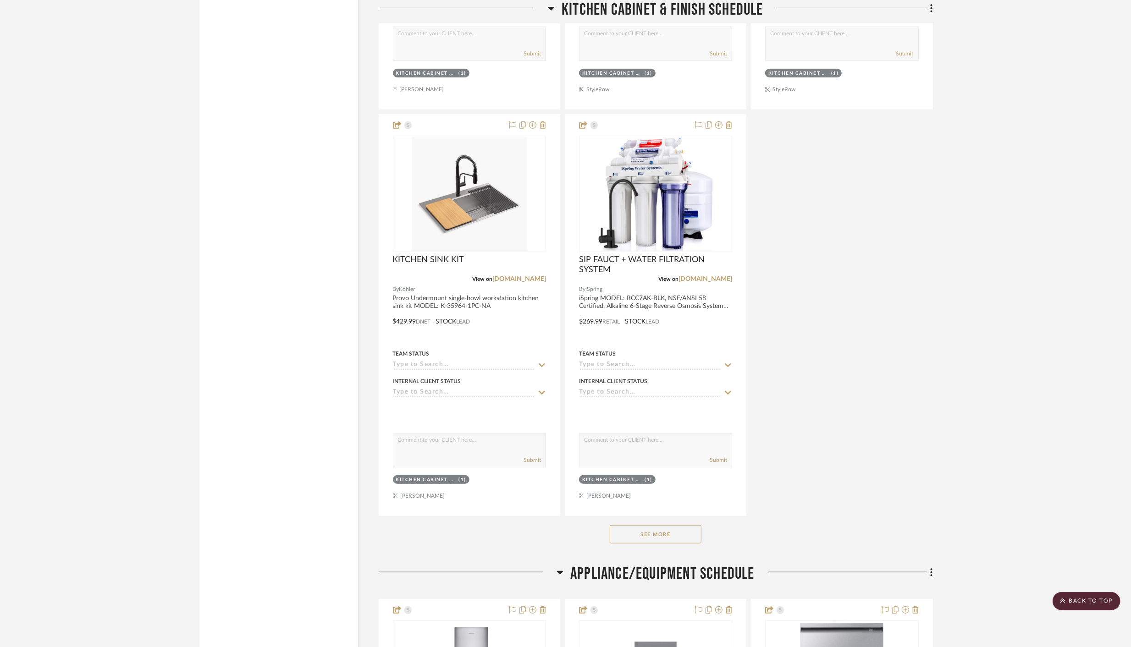
click at [675, 526] on button "See More" at bounding box center [656, 535] width 92 height 18
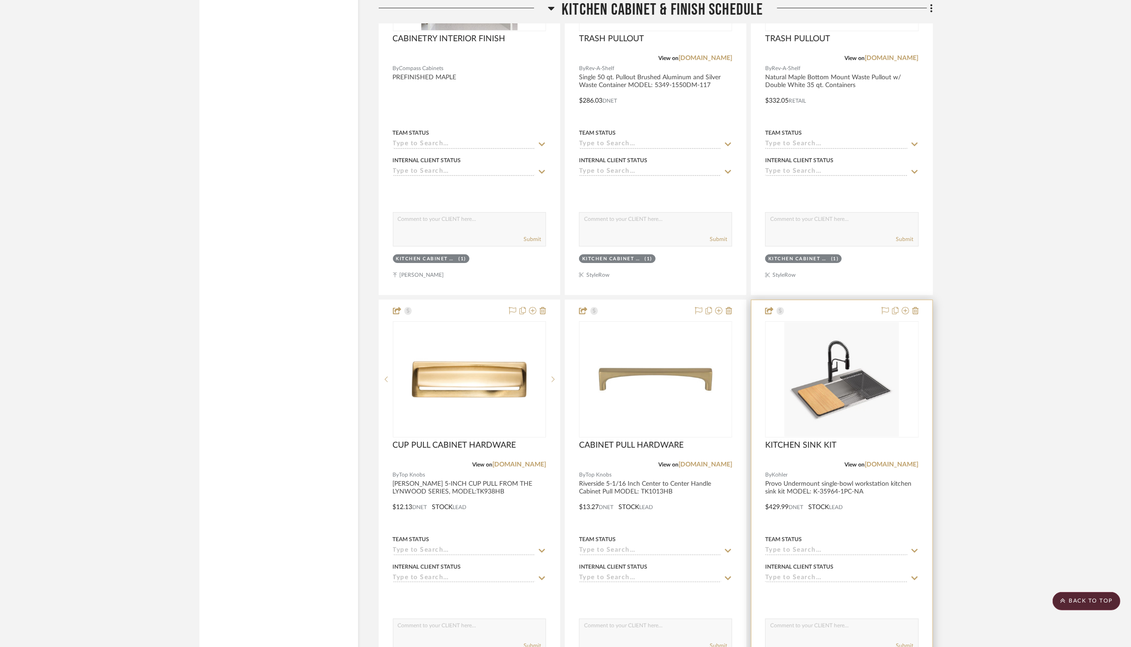
scroll to position [6912, 0]
click at [904, 461] on link "[DOMAIN_NAME]" at bounding box center [892, 464] width 54 height 6
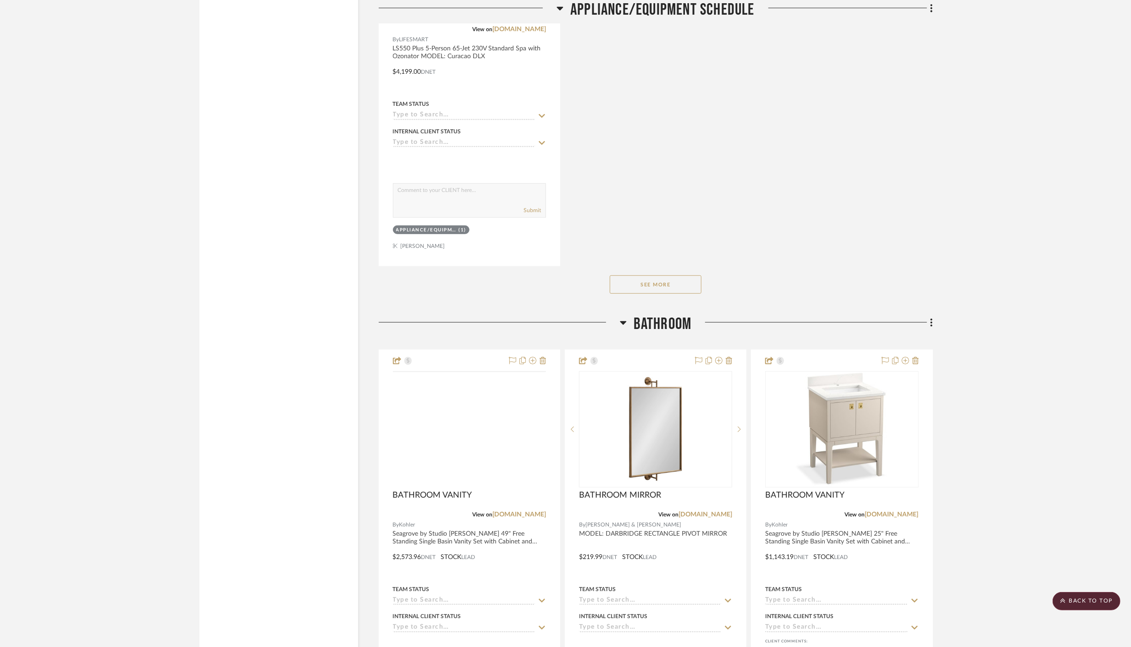
scroll to position [10697, 0]
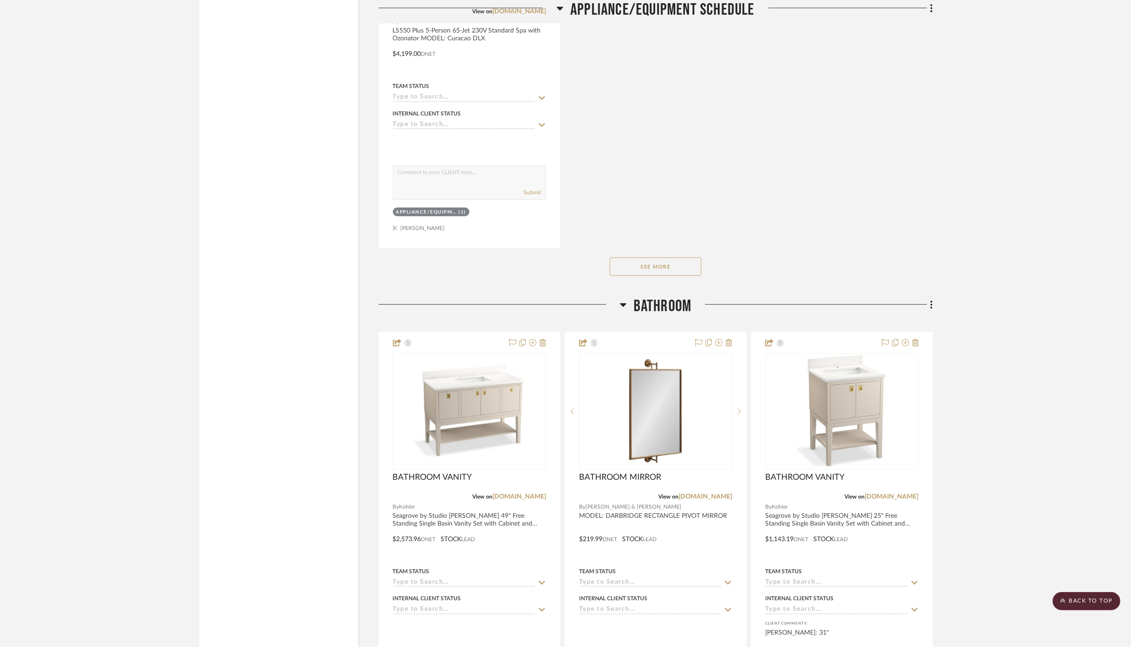
click at [643, 258] on button "See More" at bounding box center [656, 267] width 92 height 18
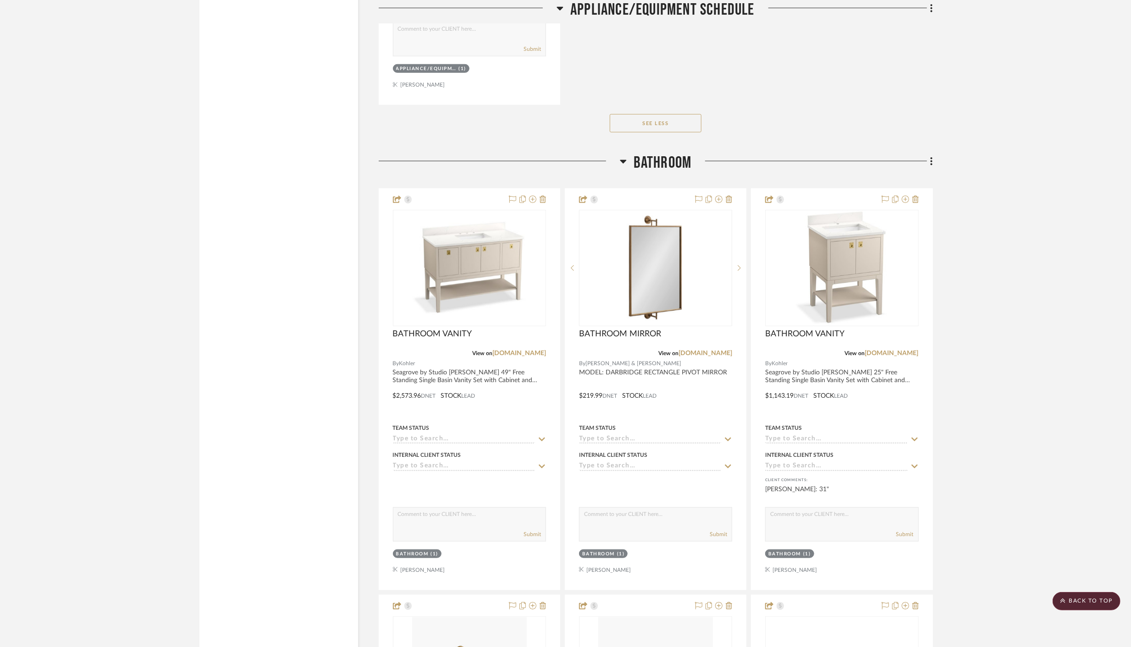
scroll to position [10846, 0]
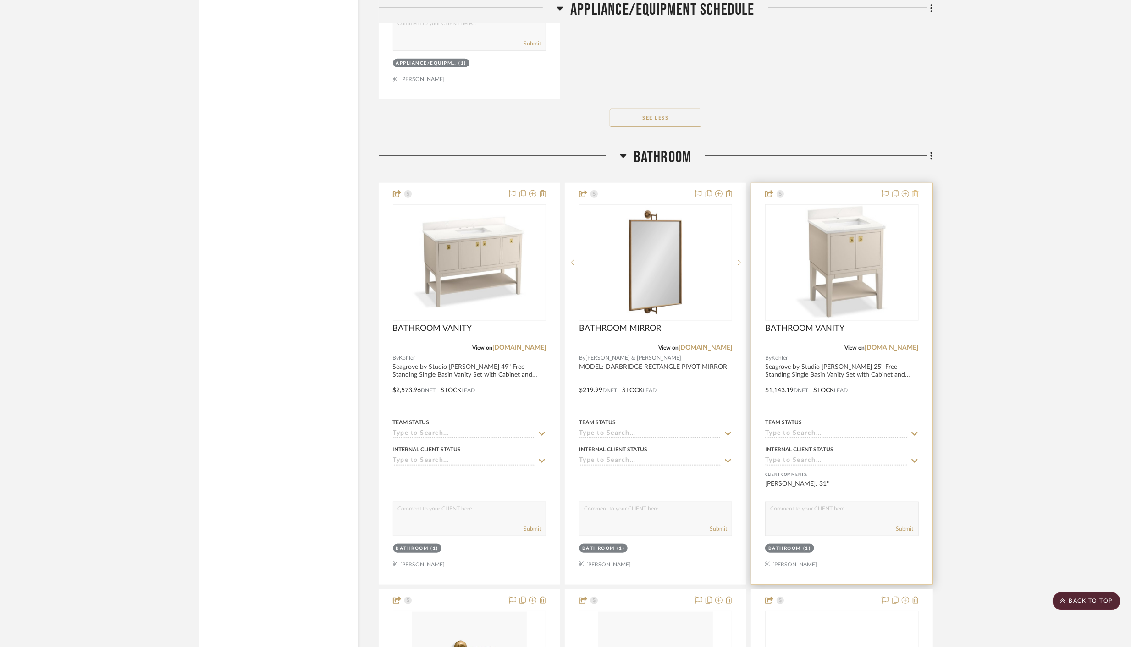
click at [917, 190] on icon at bounding box center [916, 193] width 6 height 7
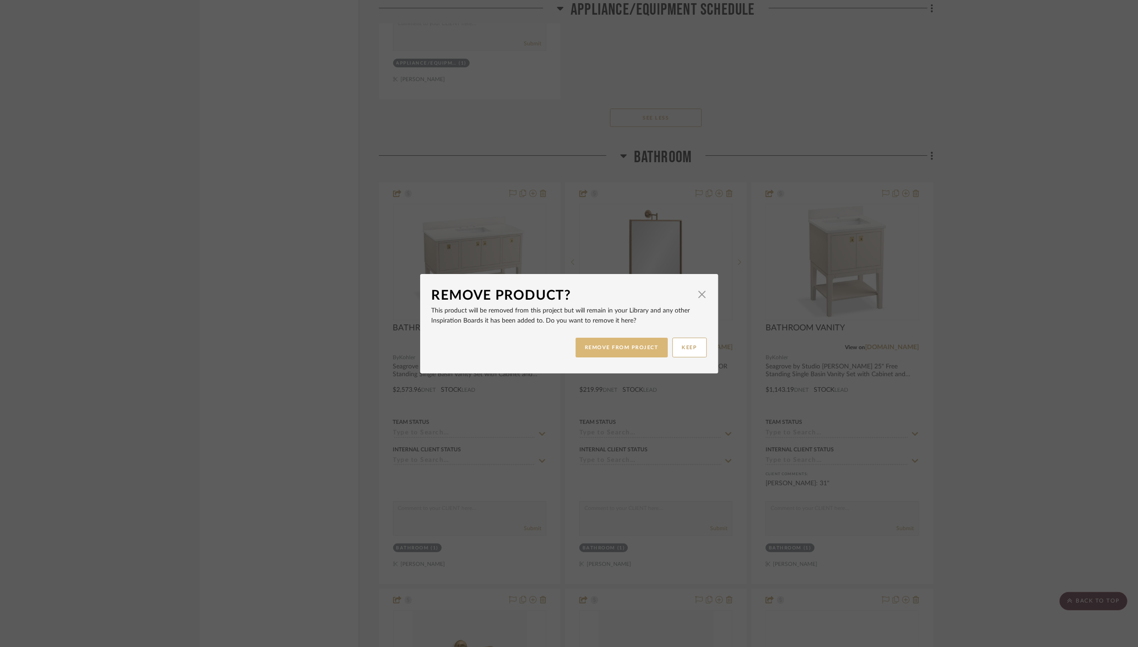
click at [633, 349] on button "REMOVE FROM PROJECT" at bounding box center [621, 348] width 92 height 20
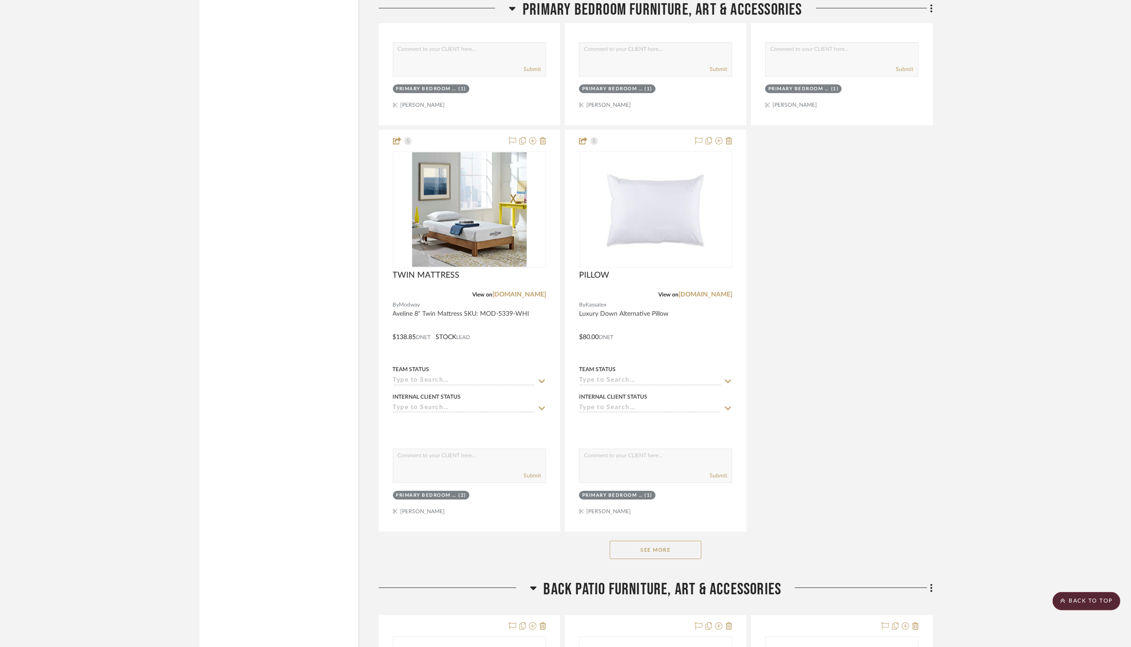
scroll to position [16025, 0]
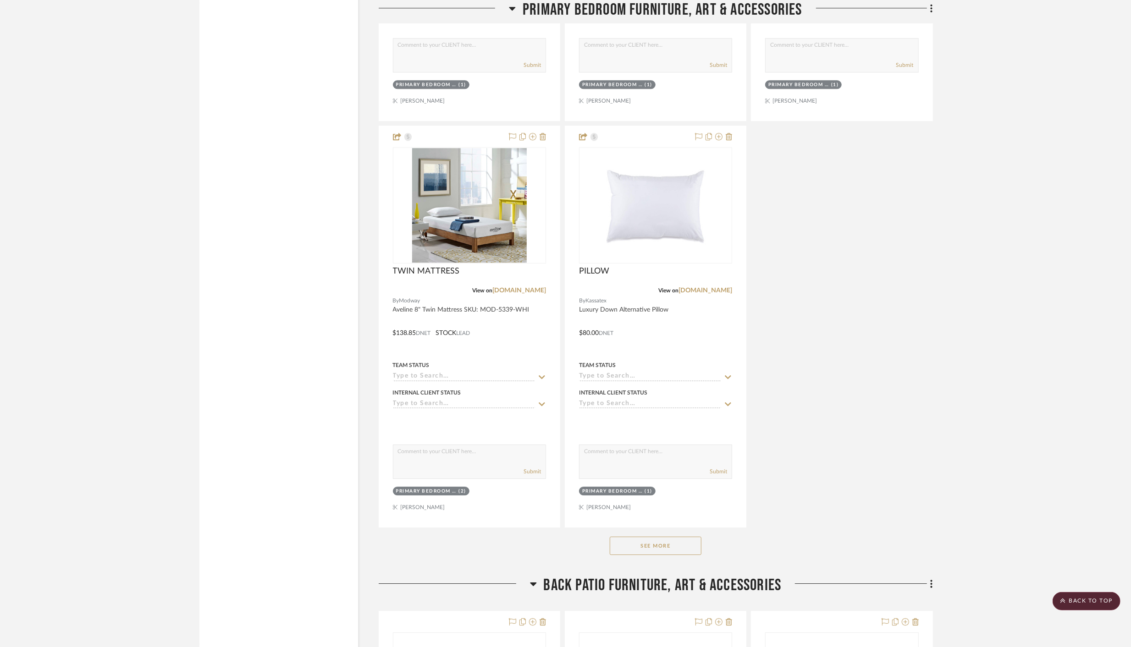
click at [681, 537] on button "See More" at bounding box center [656, 546] width 92 height 18
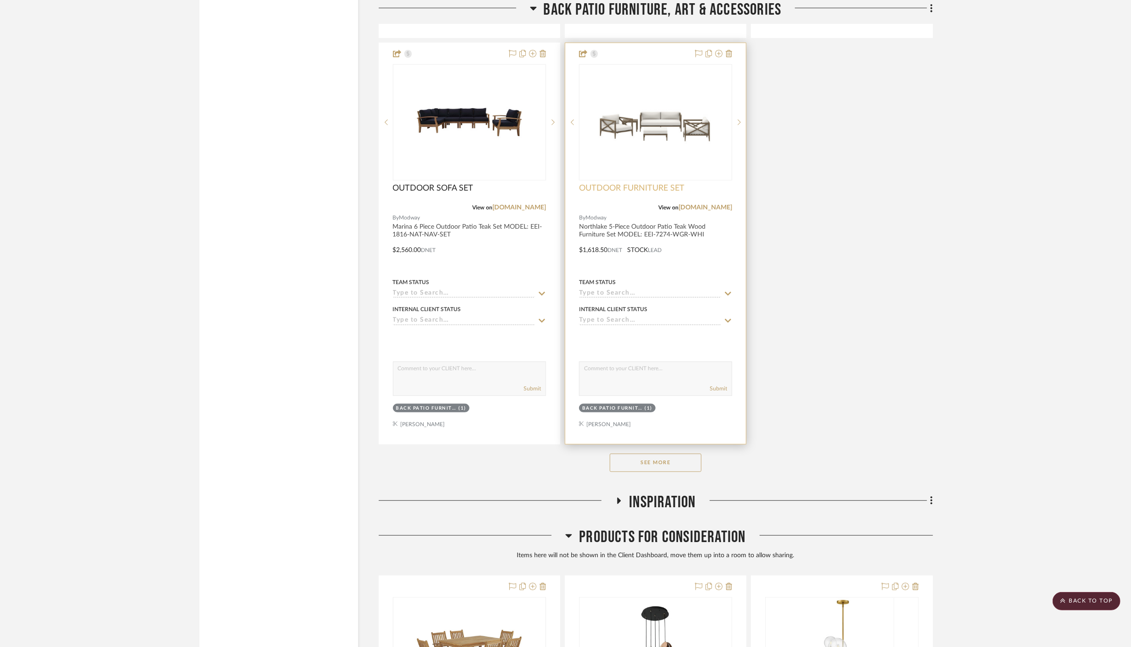
scroll to position [17409, 0]
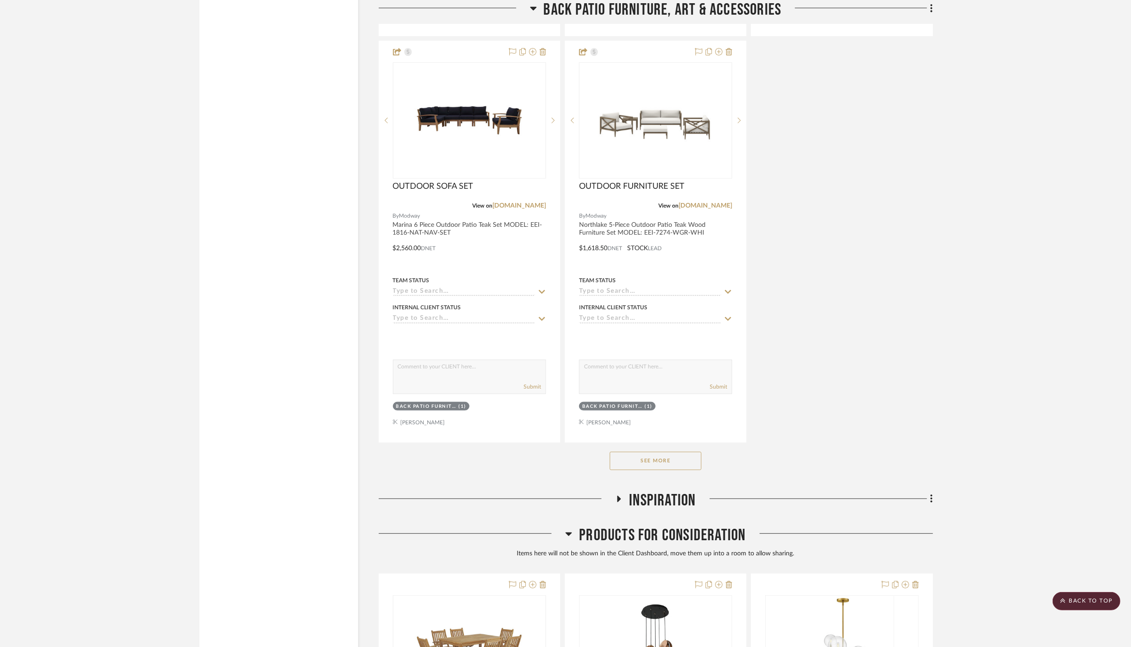
click at [650, 452] on button "See More" at bounding box center [656, 461] width 92 height 18
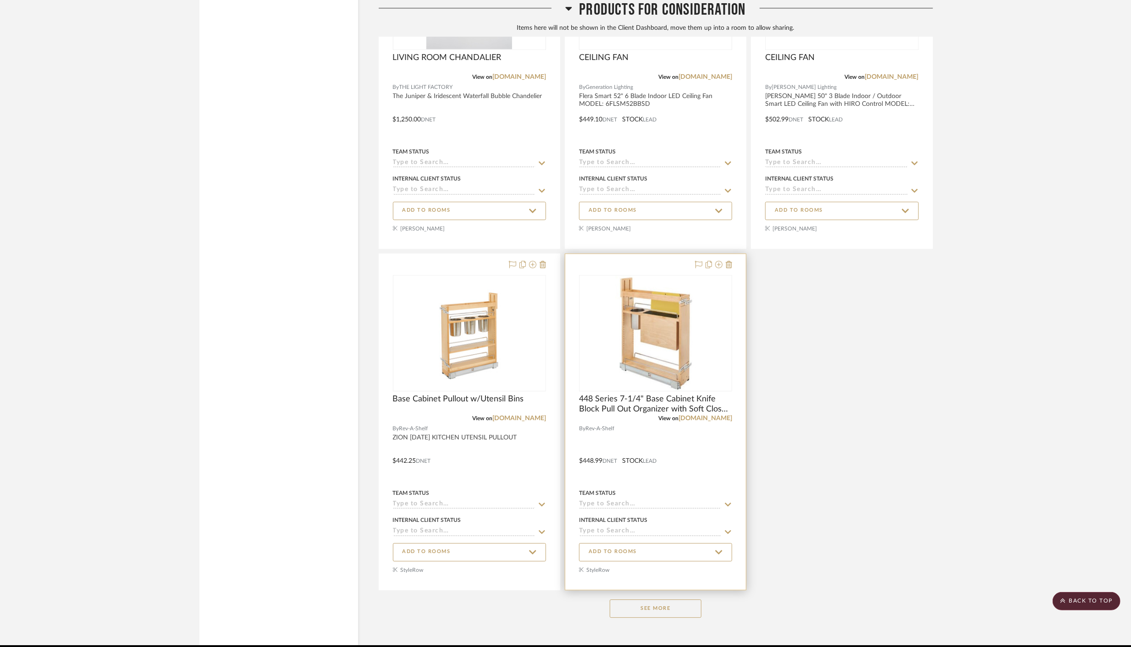
scroll to position [19226, 0]
click at [727, 260] on icon at bounding box center [729, 263] width 6 height 7
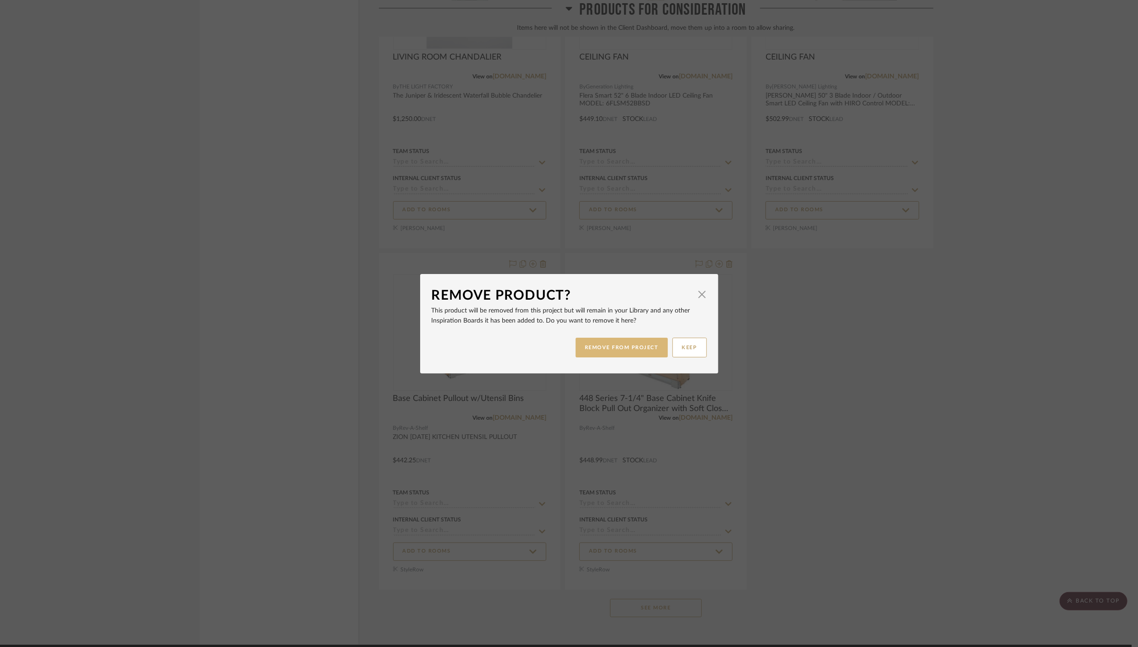
click at [622, 350] on button "REMOVE FROM PROJECT" at bounding box center [621, 348] width 92 height 20
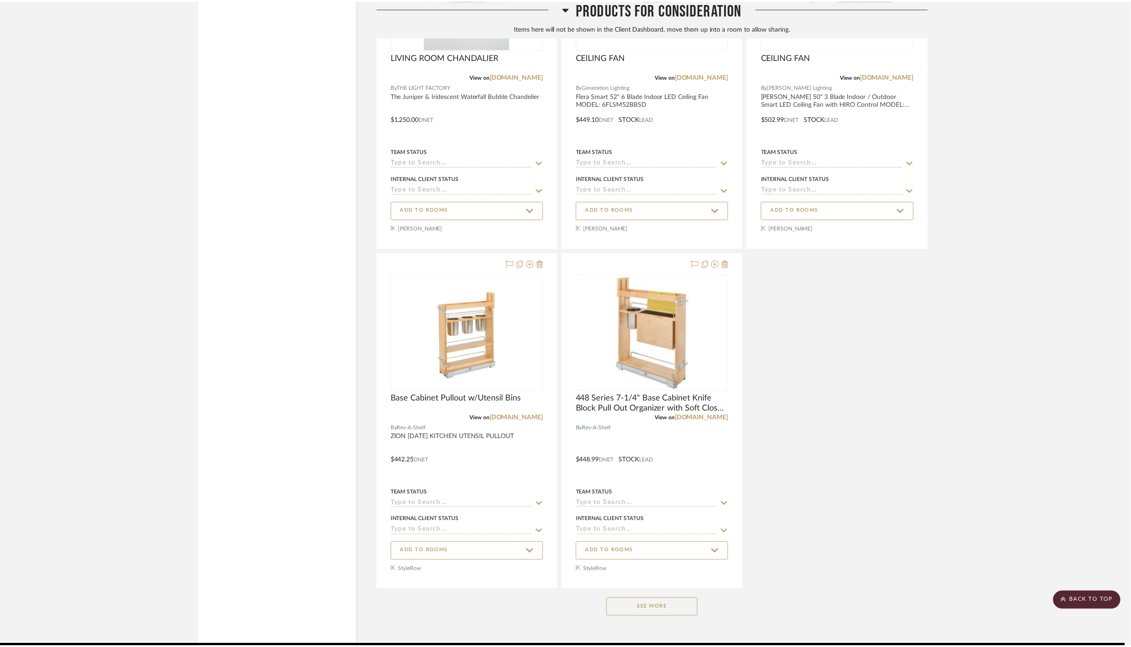
scroll to position [19226, 0]
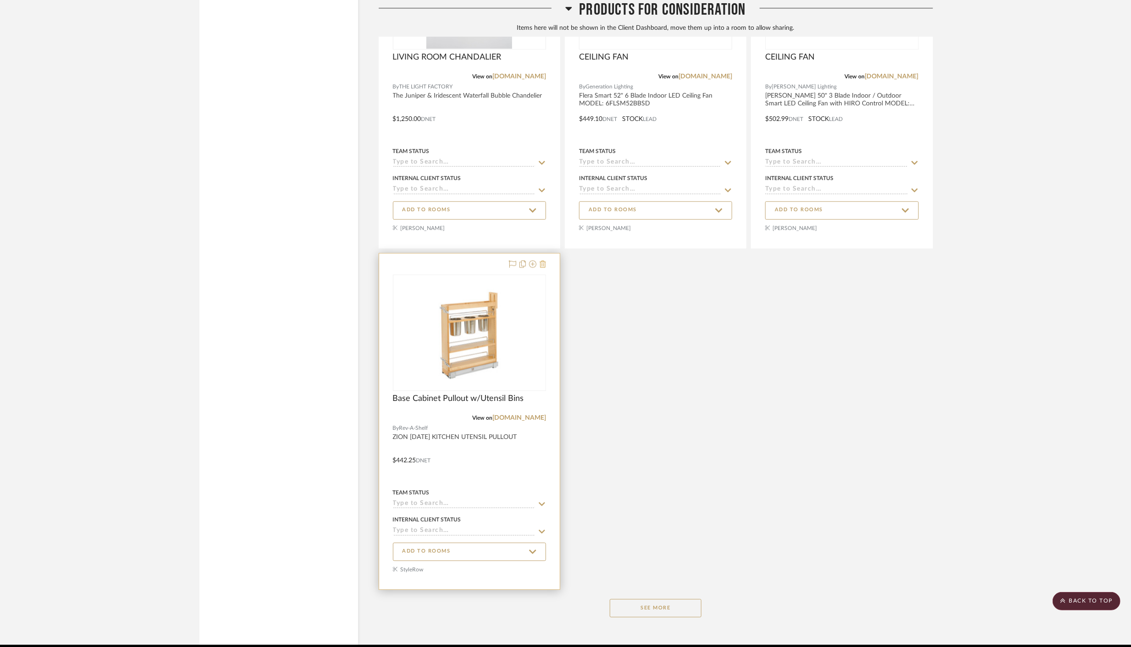
click at [542, 260] on icon at bounding box center [543, 263] width 6 height 7
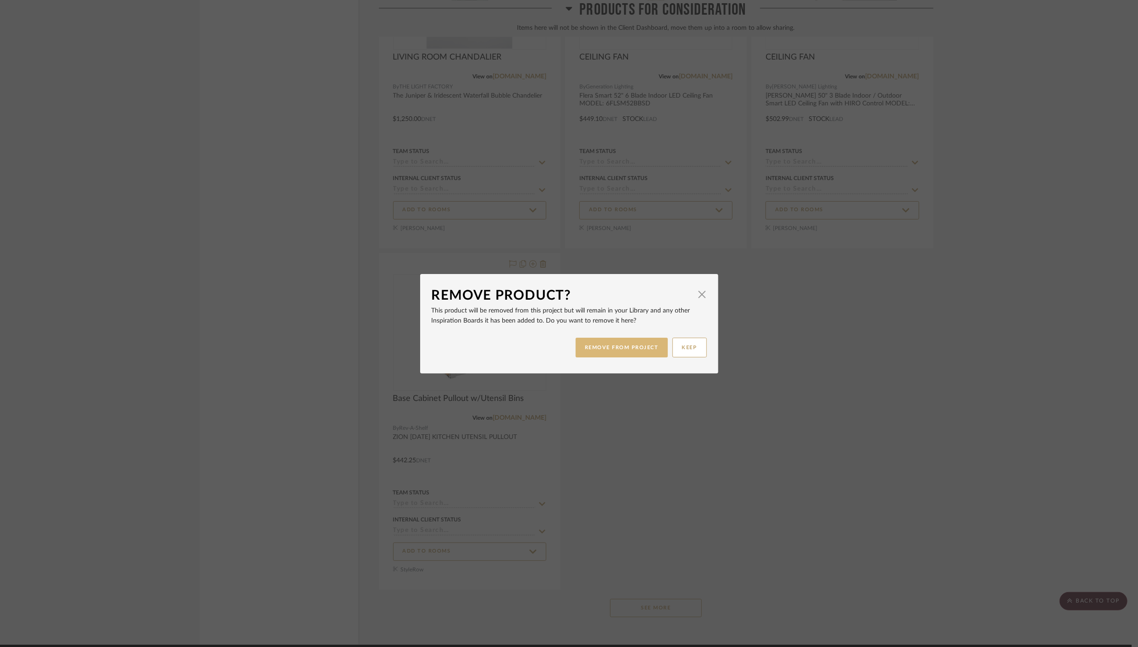
click at [625, 353] on button "REMOVE FROM PROJECT" at bounding box center [621, 348] width 92 height 20
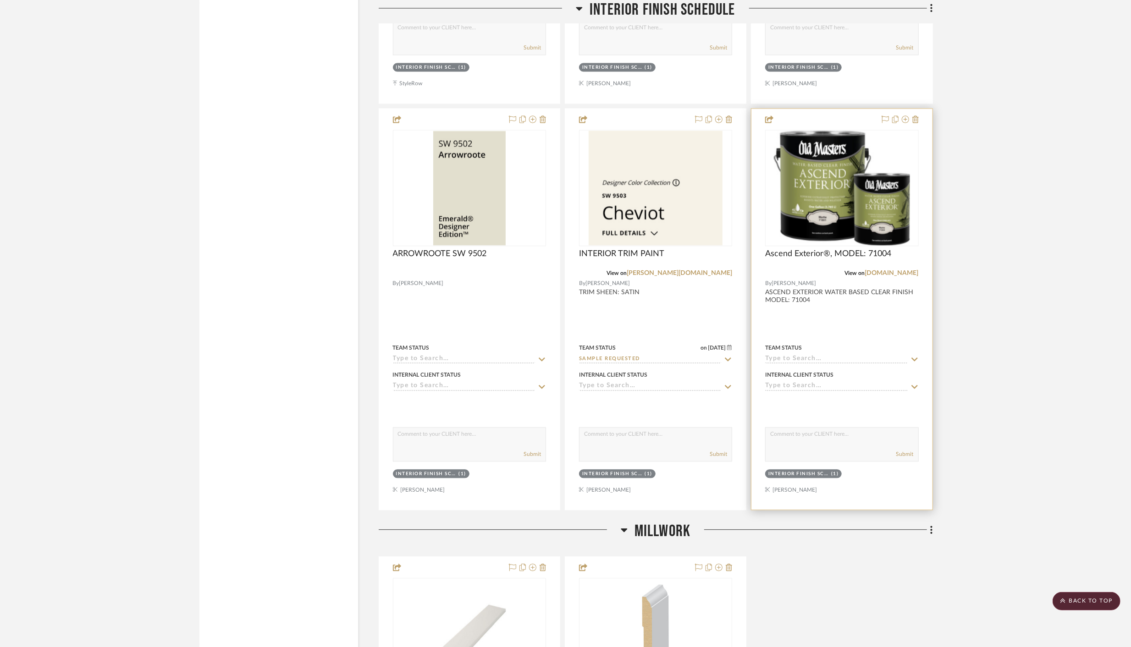
scroll to position [1867, 0]
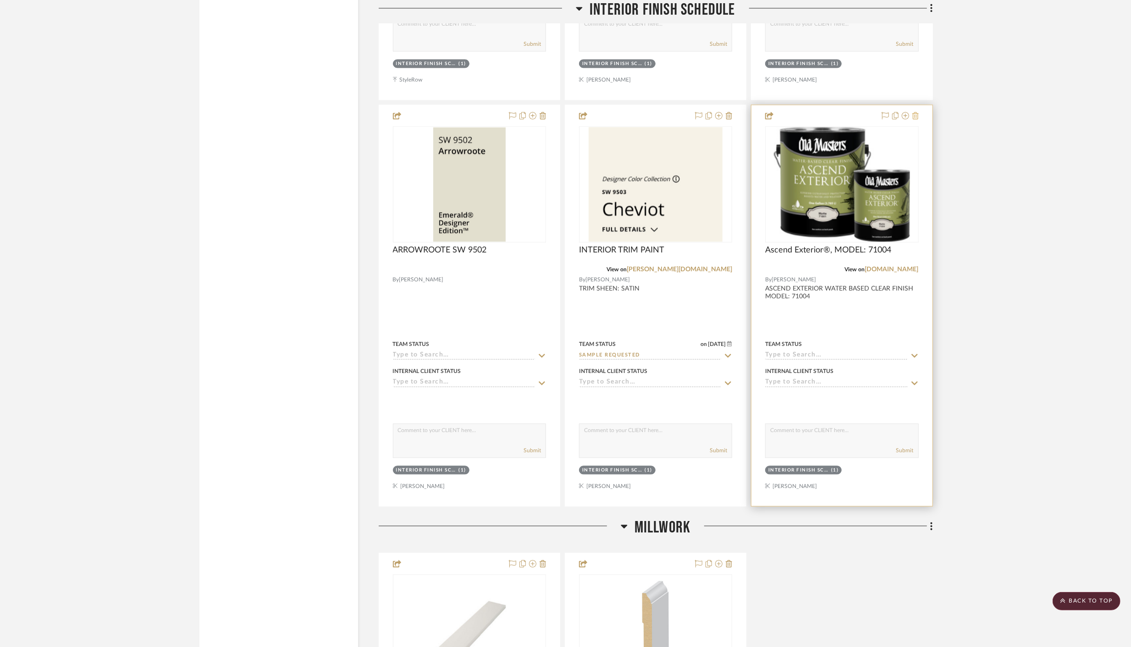
click at [916, 112] on icon at bounding box center [916, 115] width 6 height 7
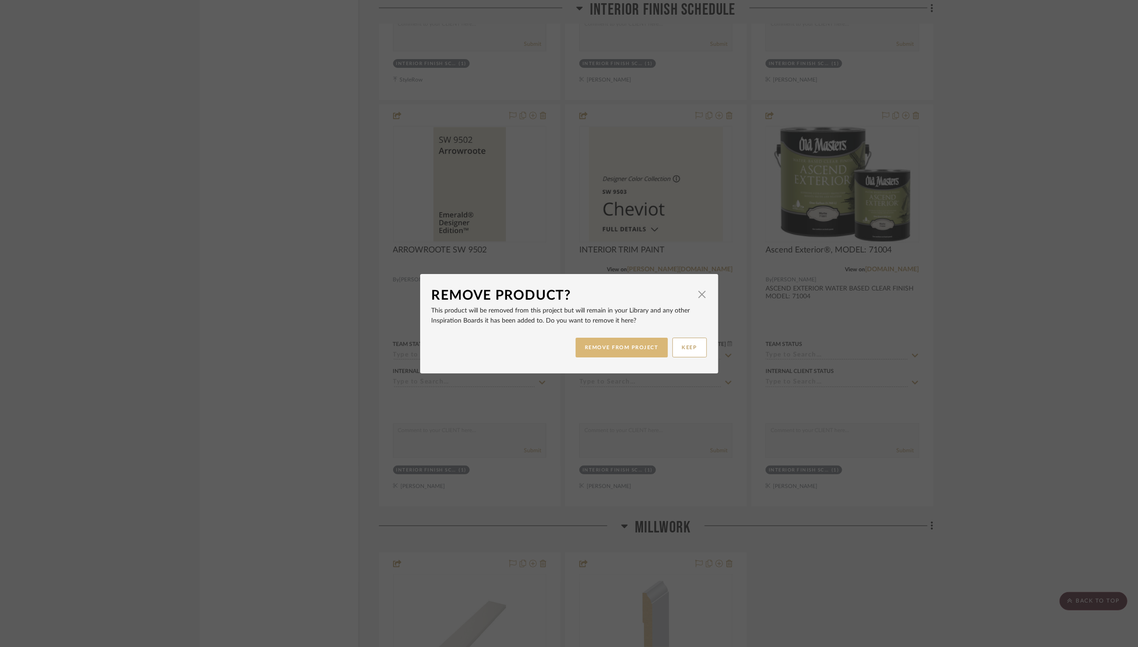
click at [637, 350] on button "REMOVE FROM PROJECT" at bounding box center [621, 348] width 92 height 20
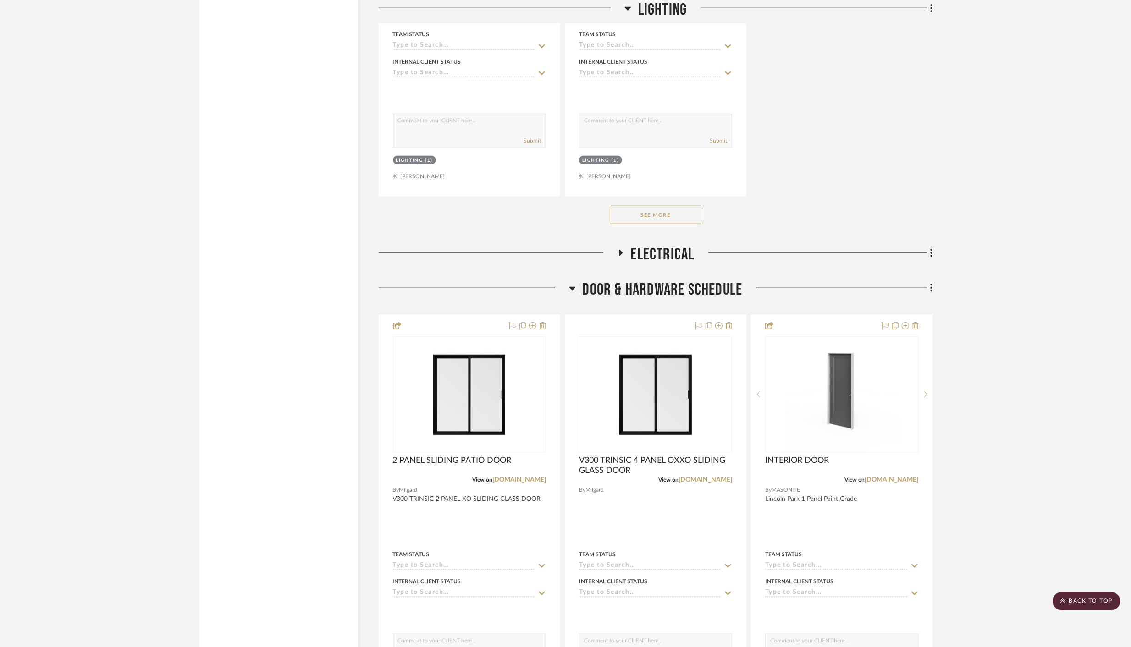
scroll to position [4336, 0]
click at [642, 210] on button "See More" at bounding box center [656, 214] width 92 height 18
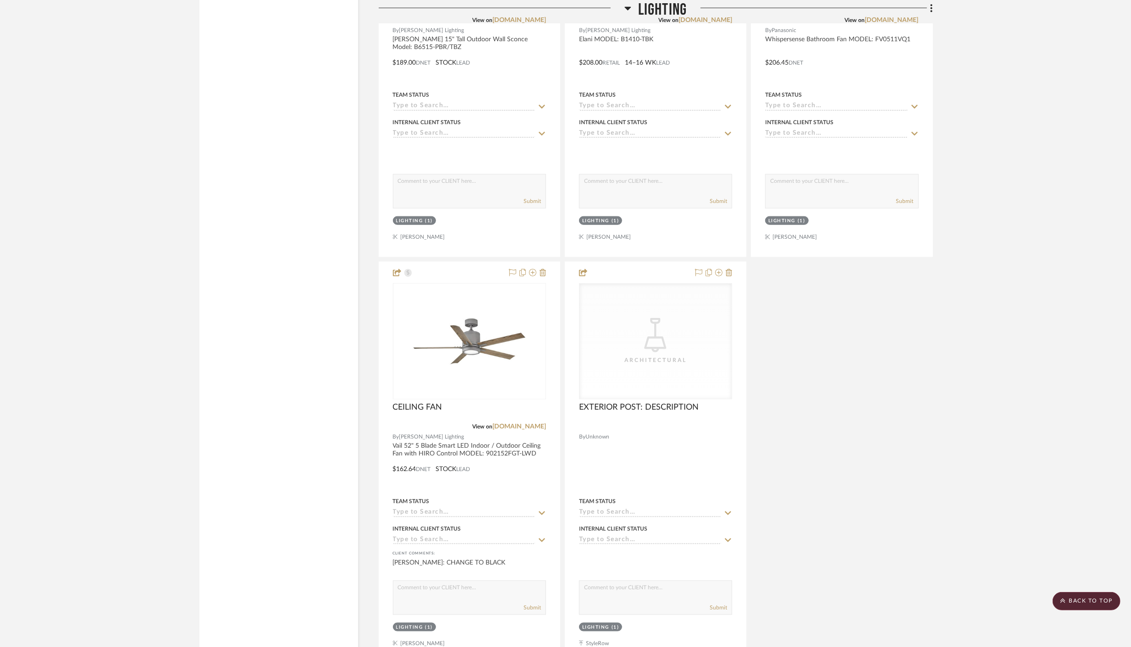
scroll to position [4277, 0]
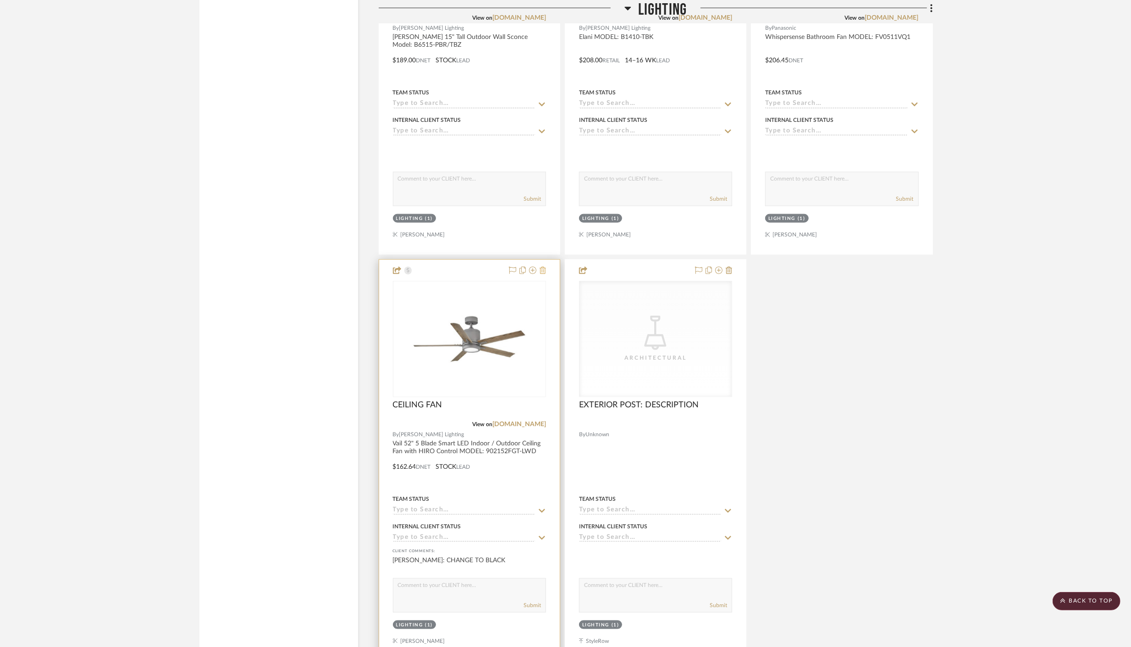
click at [542, 267] on icon at bounding box center [543, 270] width 6 height 7
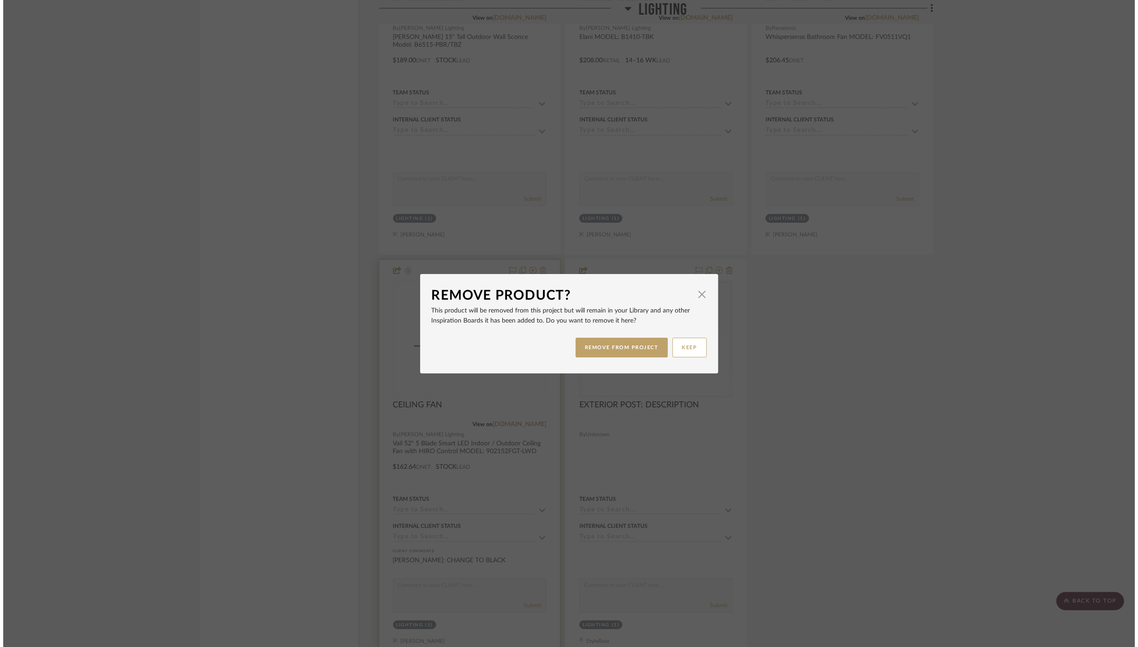
scroll to position [0, 0]
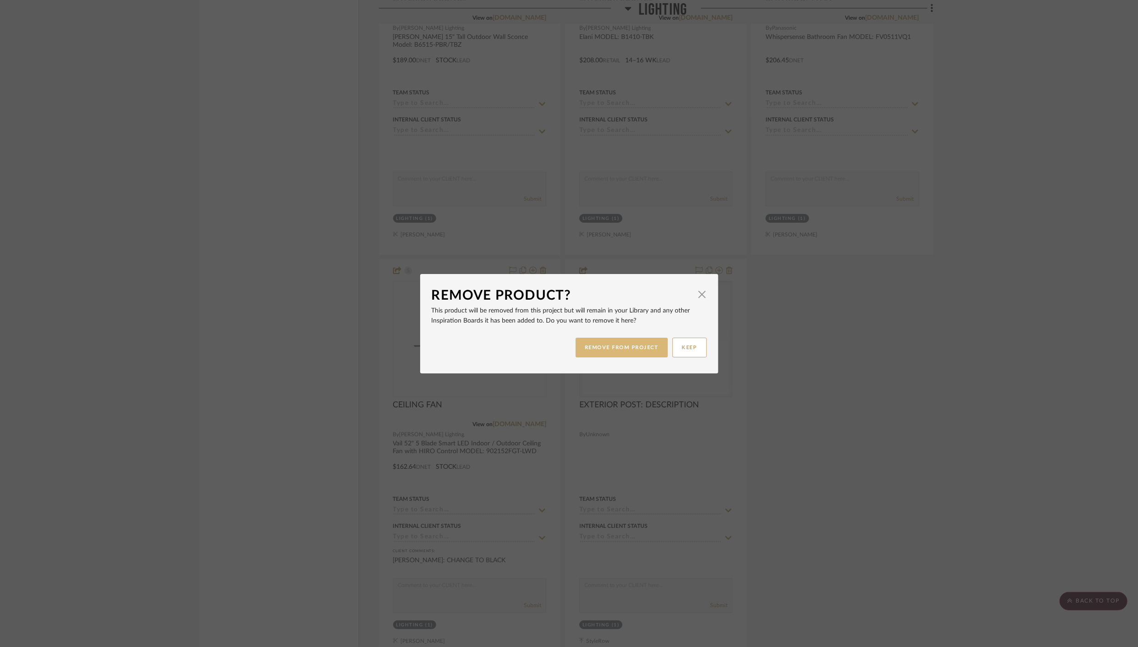
click at [619, 343] on button "REMOVE FROM PROJECT" at bounding box center [621, 348] width 92 height 20
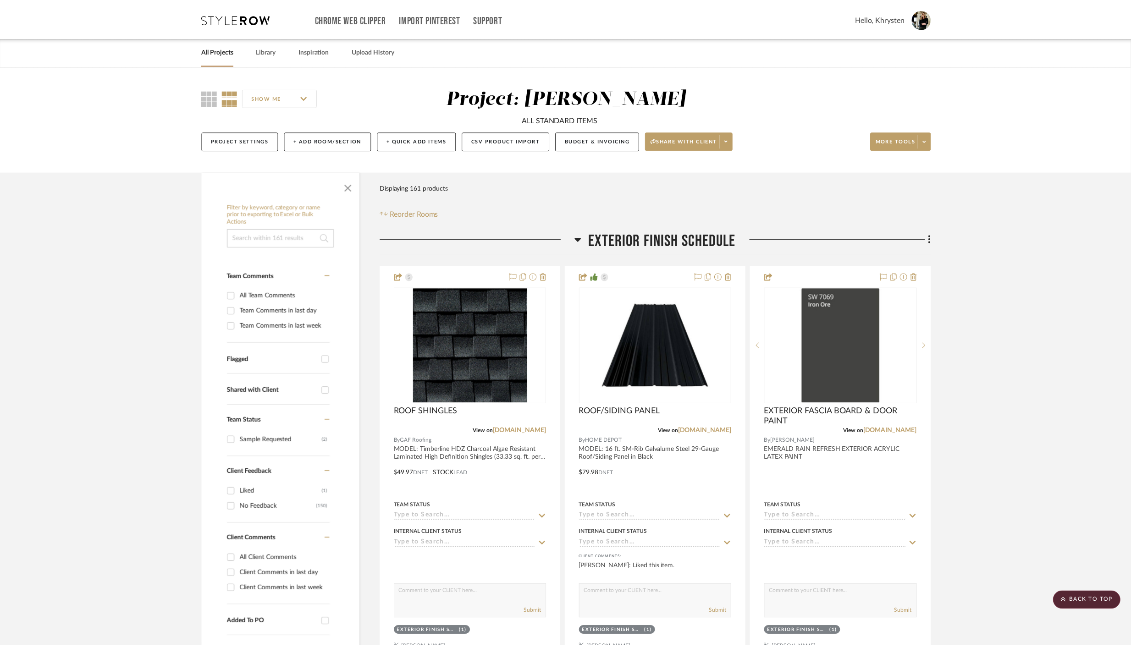
scroll to position [4277, 0]
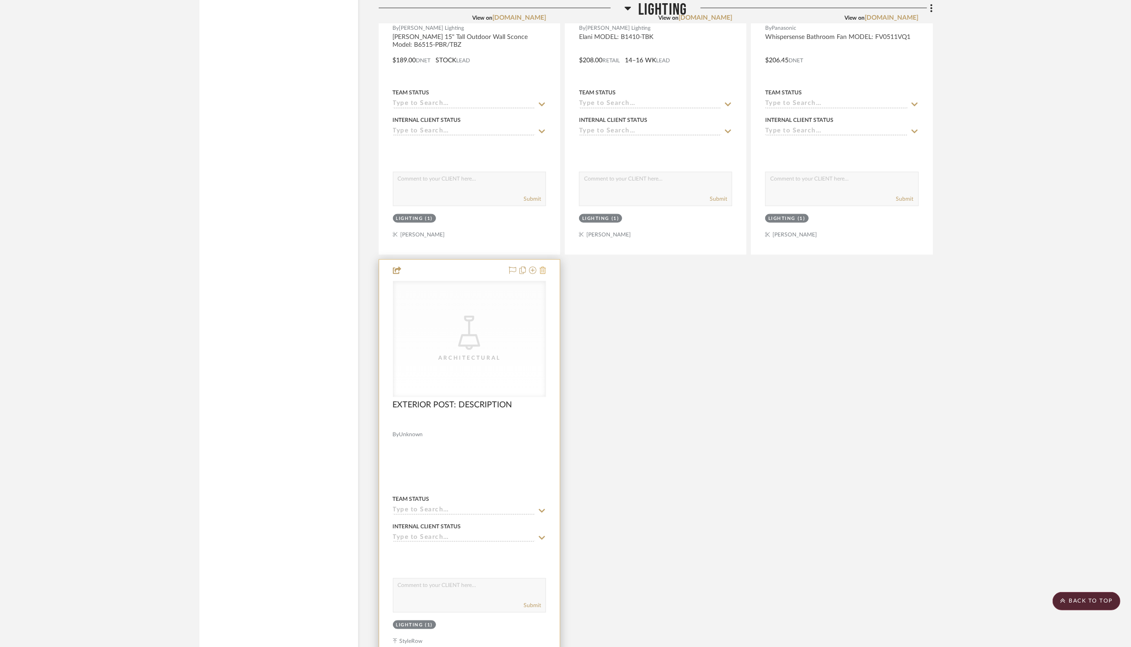
click at [543, 267] on icon at bounding box center [543, 270] width 6 height 7
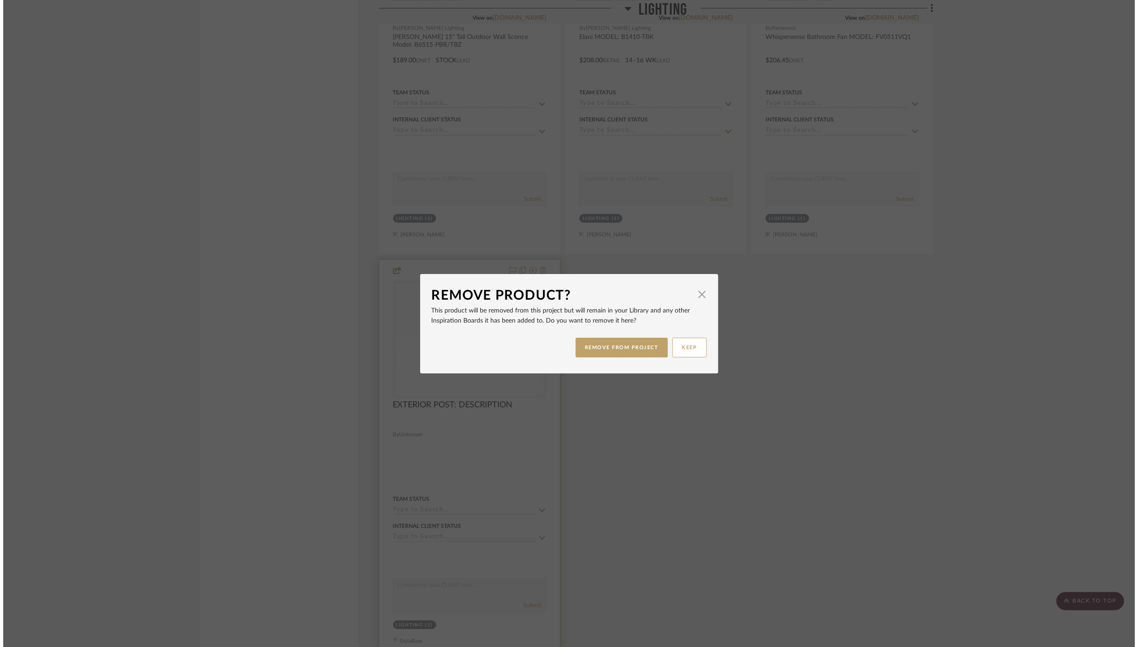
scroll to position [0, 0]
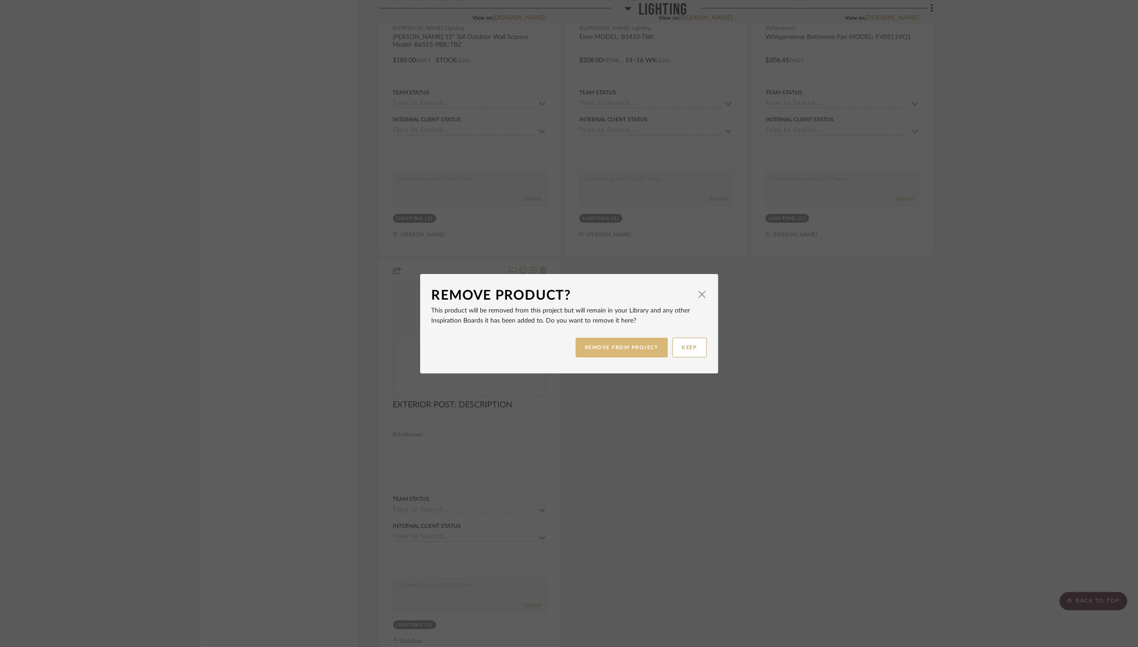
click at [628, 351] on button "REMOVE FROM PROJECT" at bounding box center [621, 348] width 92 height 20
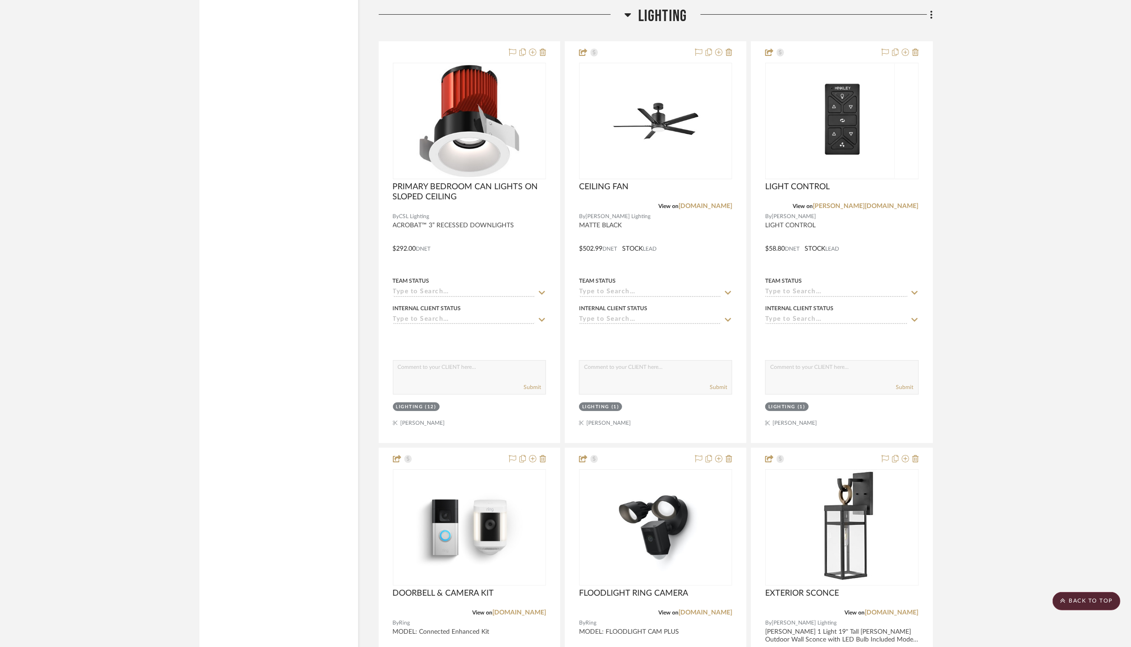
scroll to position [3316, 0]
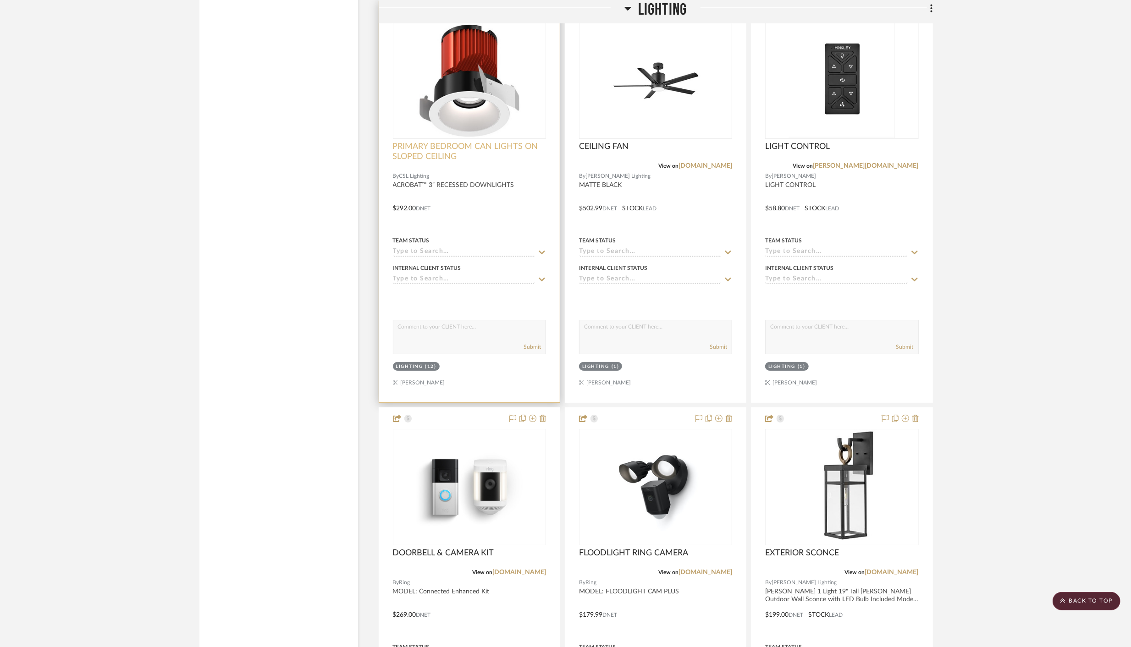
click at [408, 142] on span "PRIMARY BEDROOM CAN LIGHTS ON SLOPED CEILING" at bounding box center [469, 152] width 153 height 20
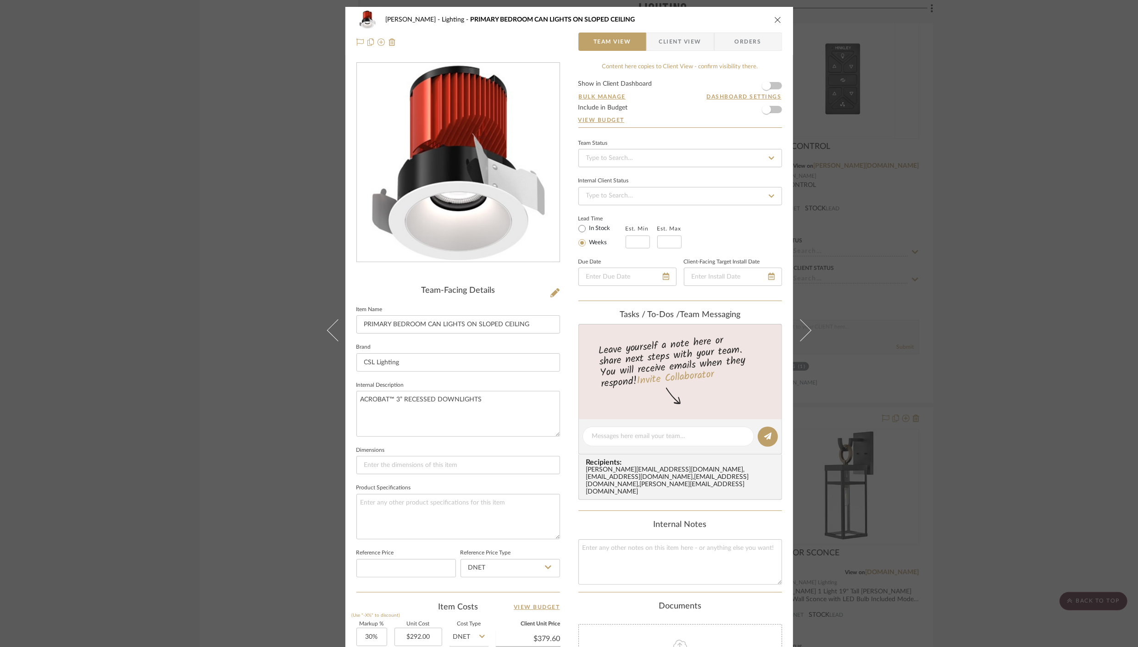
click at [768, 17] on div "CHANG Lighting PRIMARY BEDROOM CAN LIGHTS ON SLOPED CEILING" at bounding box center [569, 20] width 426 height 18
click at [777, 21] on icon "close" at bounding box center [777, 19] width 7 height 7
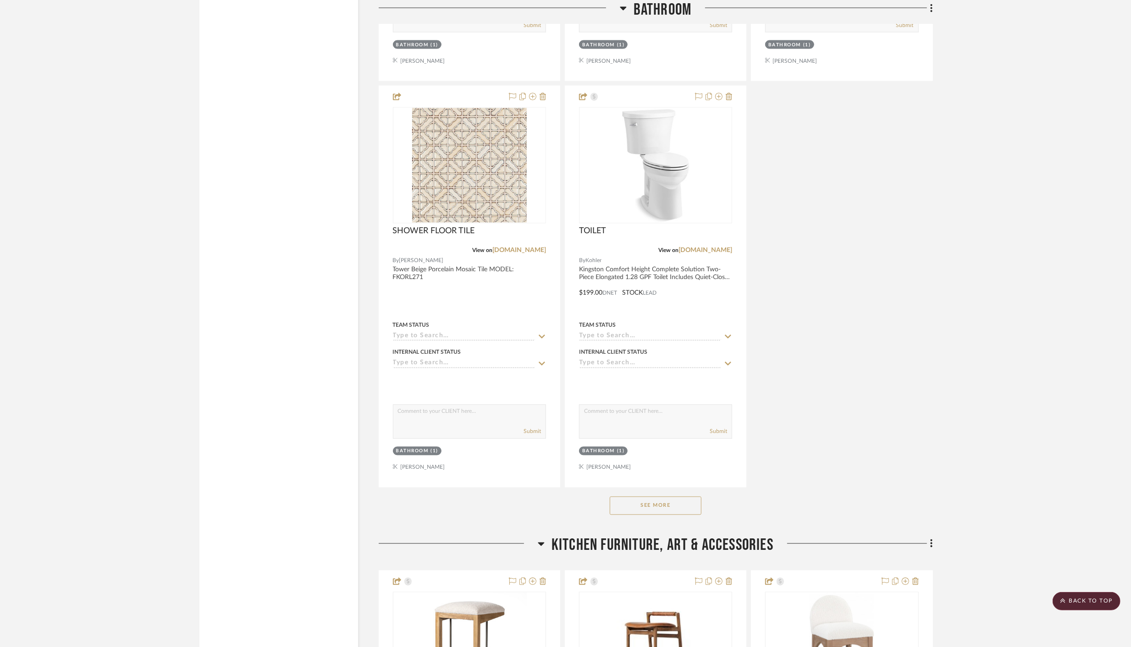
scroll to position [11762, 0]
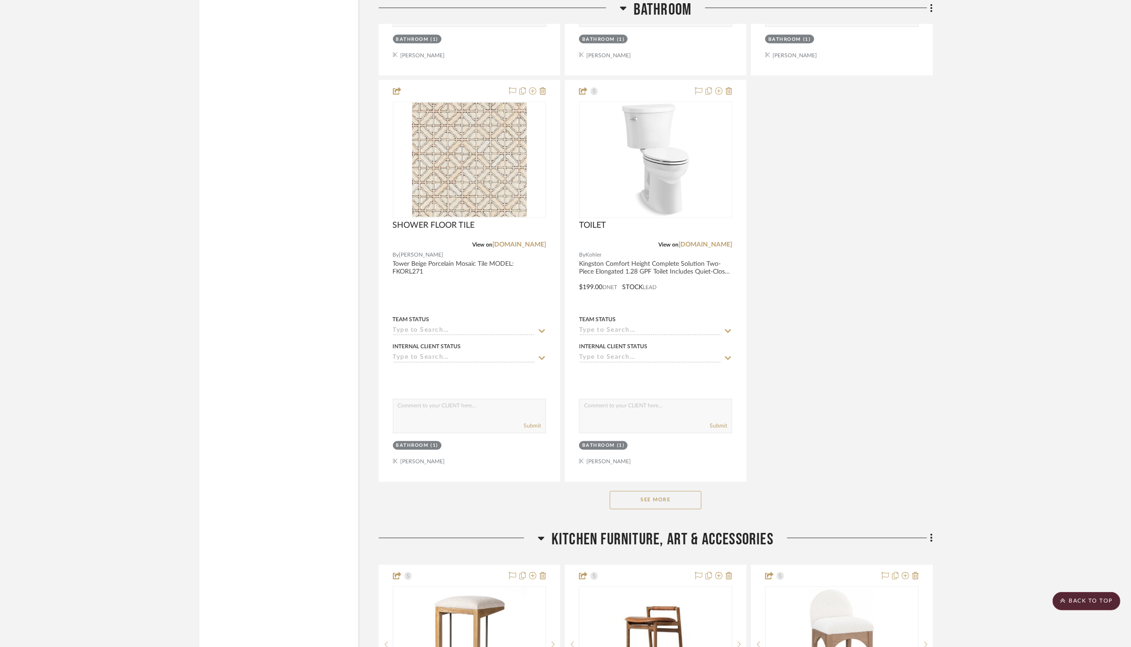
click at [647, 492] on button "See More" at bounding box center [656, 501] width 92 height 18
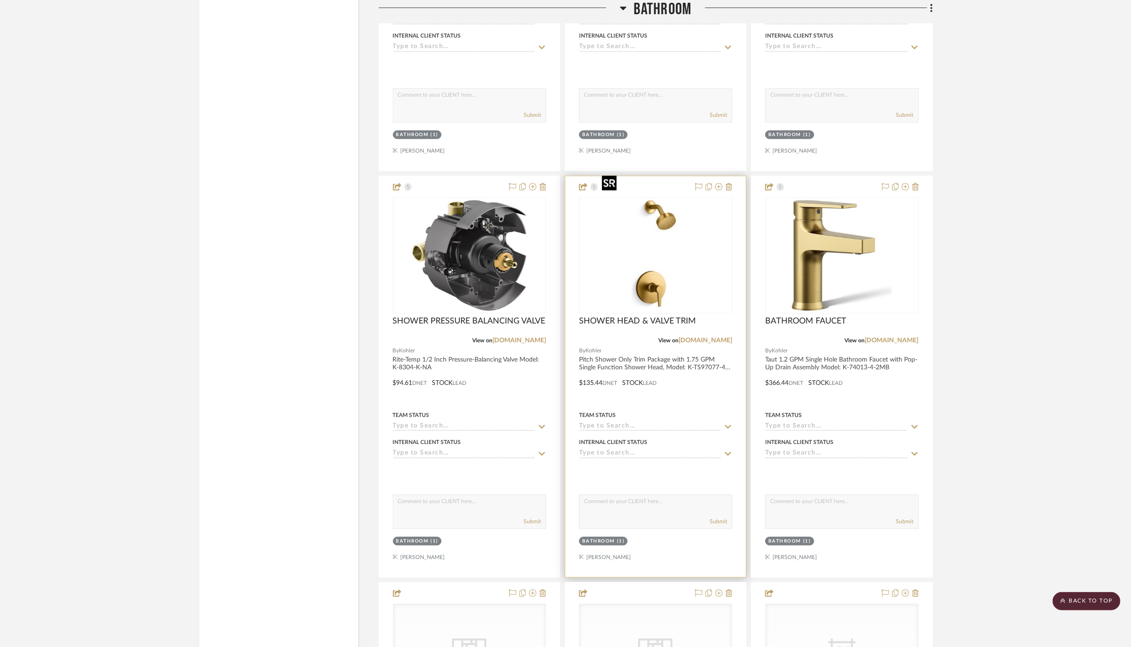
scroll to position [12076, 0]
click at [649, 267] on img "0" at bounding box center [655, 253] width 115 height 115
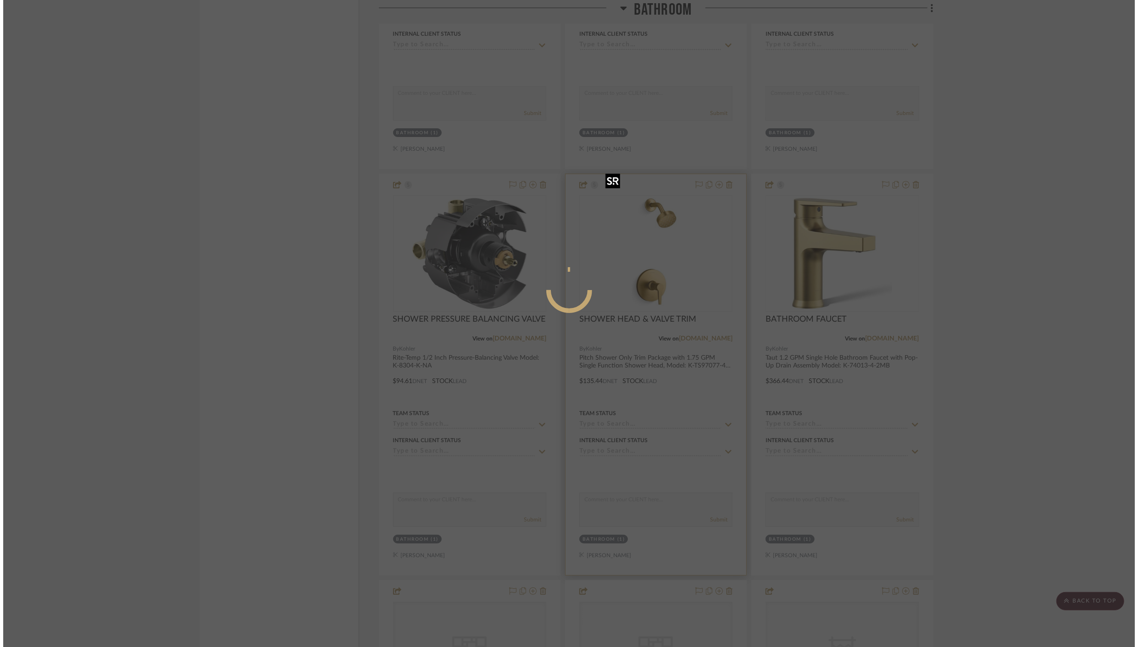
scroll to position [0, 0]
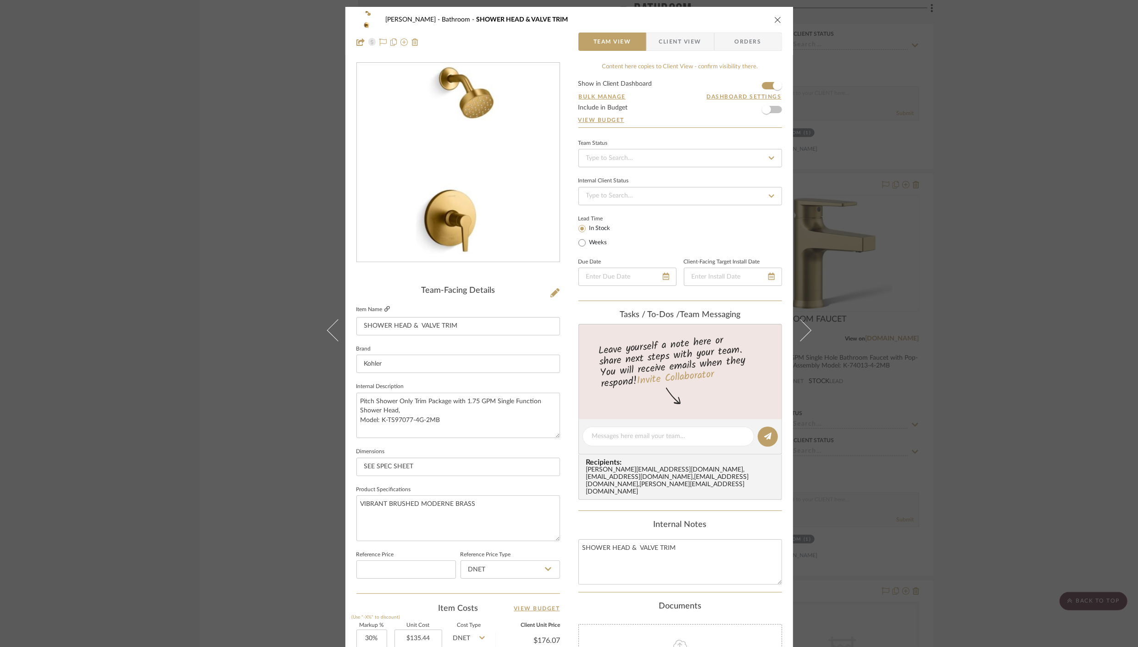
click at [384, 308] on icon at bounding box center [387, 309] width 6 height 6
click at [780, 19] on div "CHANG Bathroom SHOWER HEAD & VALVE TRIM Team View Client View Orders" at bounding box center [569, 31] width 448 height 48
click at [774, 20] on icon "close" at bounding box center [777, 19] width 7 height 7
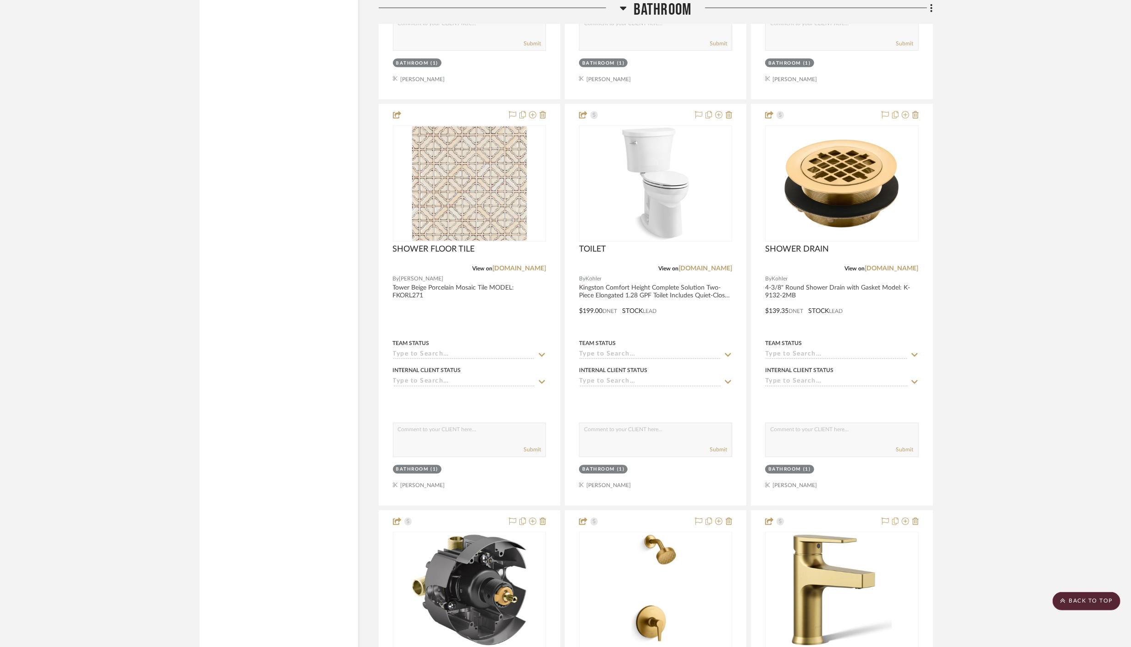
scroll to position [11740, 0]
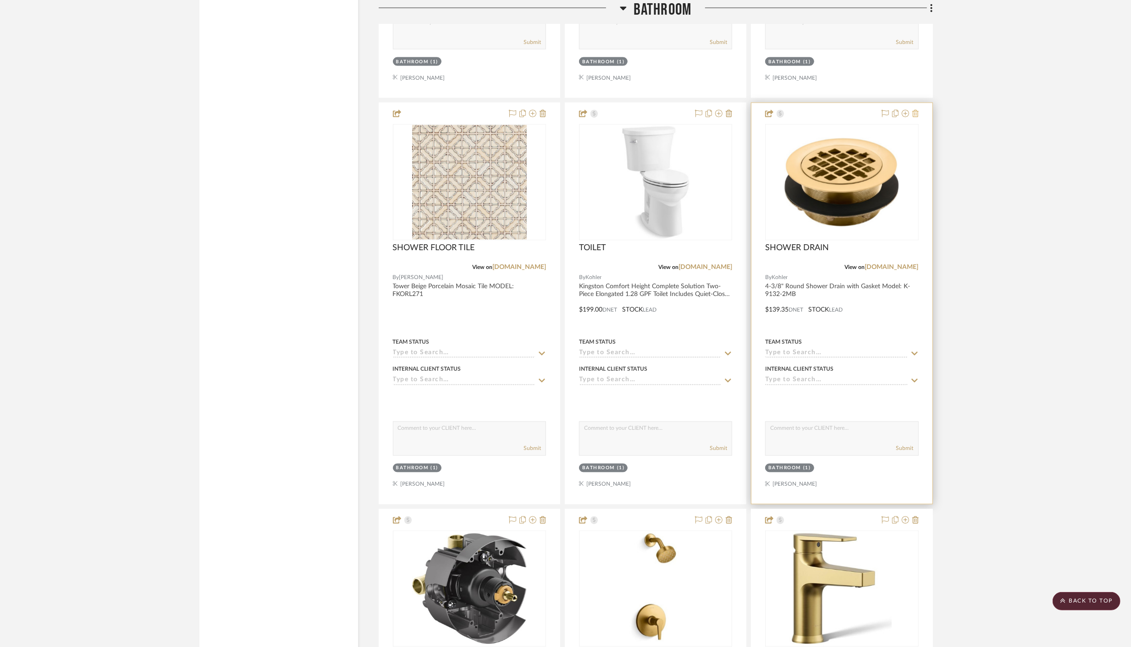
click at [917, 110] on icon at bounding box center [916, 113] width 6 height 7
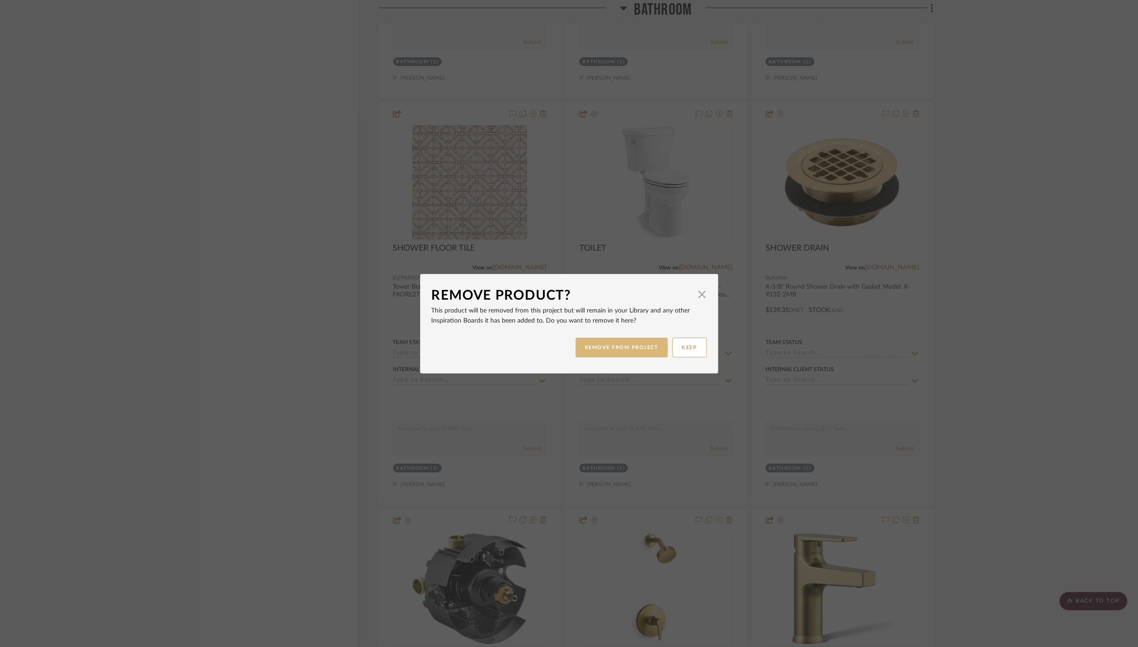
click at [614, 351] on button "REMOVE FROM PROJECT" at bounding box center [621, 348] width 92 height 20
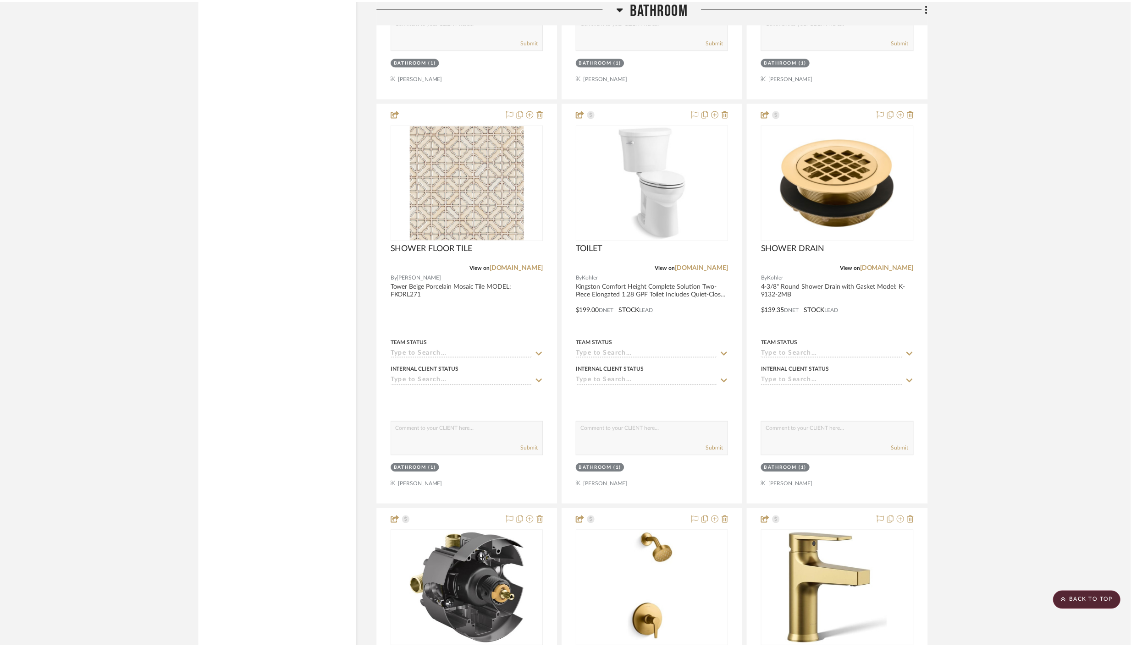
scroll to position [11740, 0]
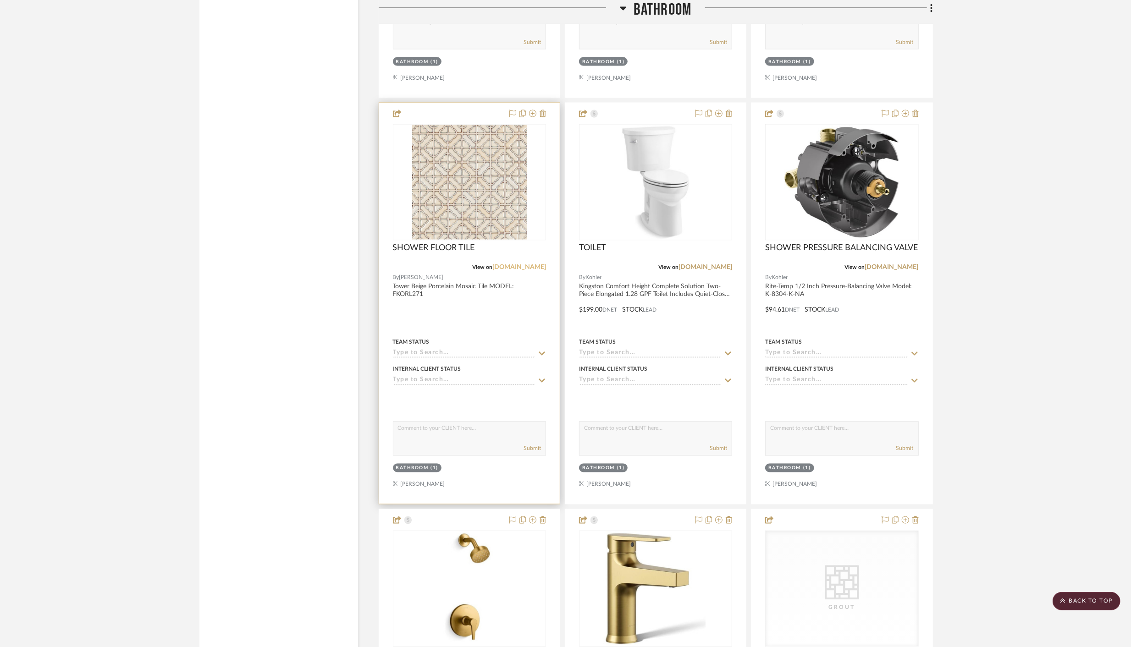
click at [526, 265] on link "[DOMAIN_NAME]" at bounding box center [519, 268] width 54 height 6
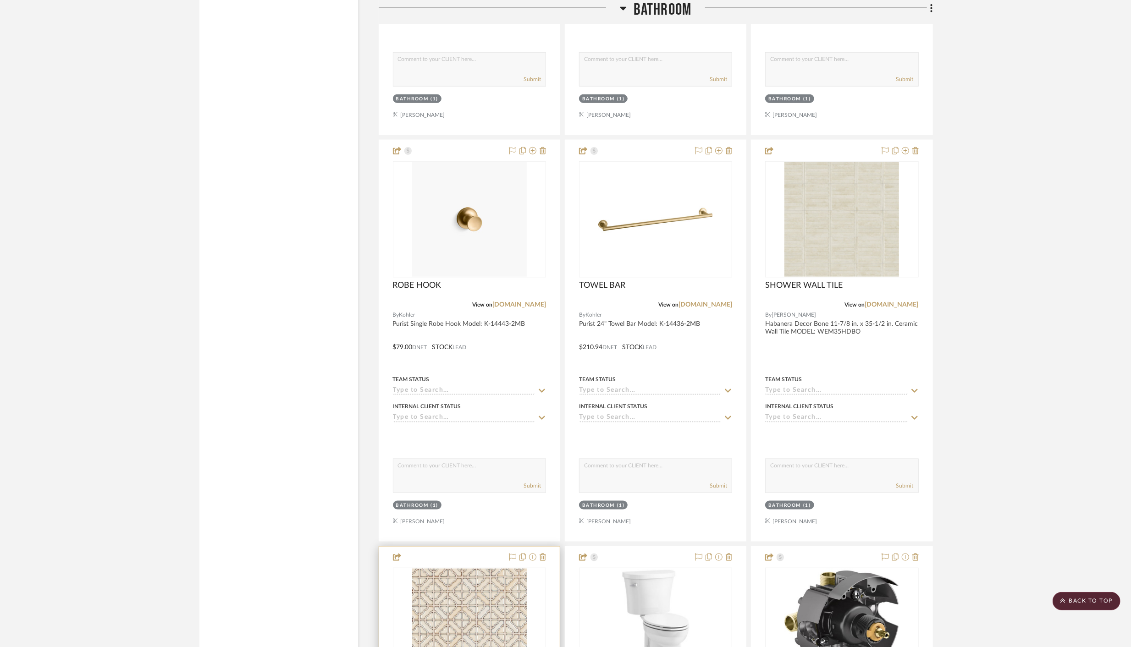
scroll to position [11249, 0]
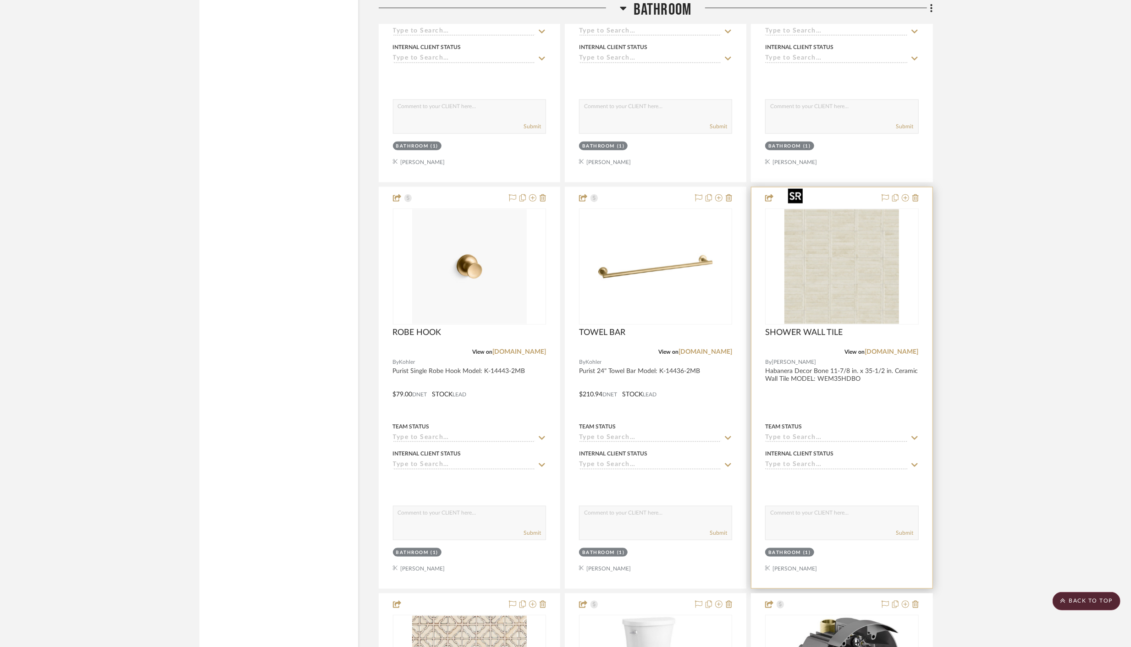
click at [824, 240] on img "0" at bounding box center [842, 267] width 115 height 115
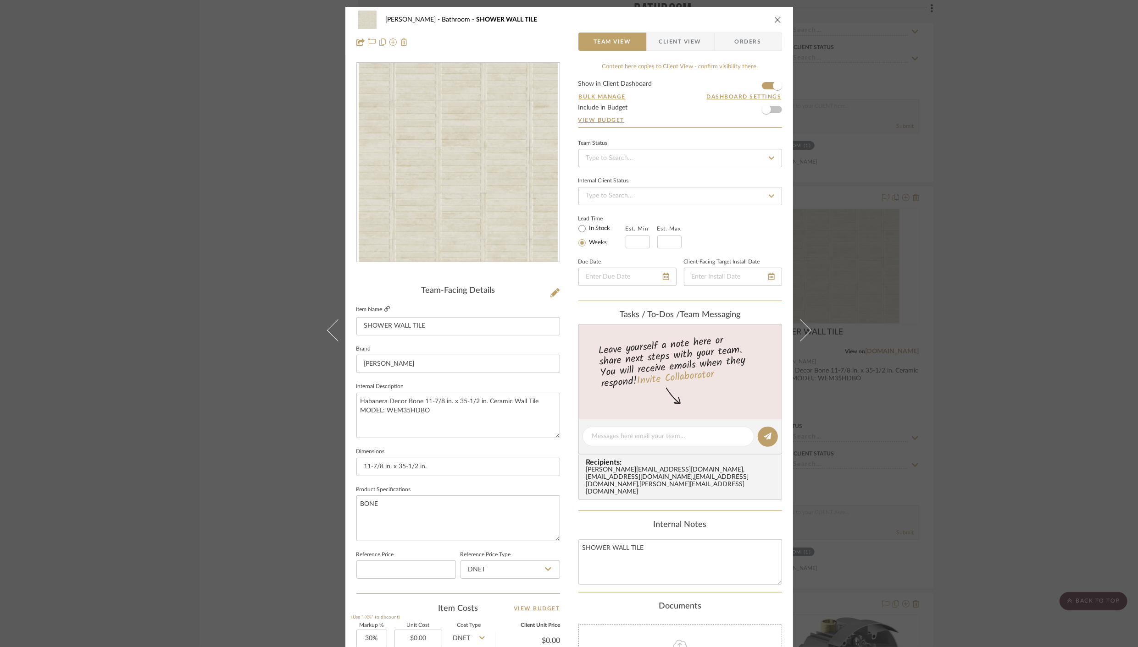
click at [384, 307] on icon at bounding box center [387, 309] width 6 height 6
click at [774, 17] on icon "close" at bounding box center [777, 19] width 7 height 7
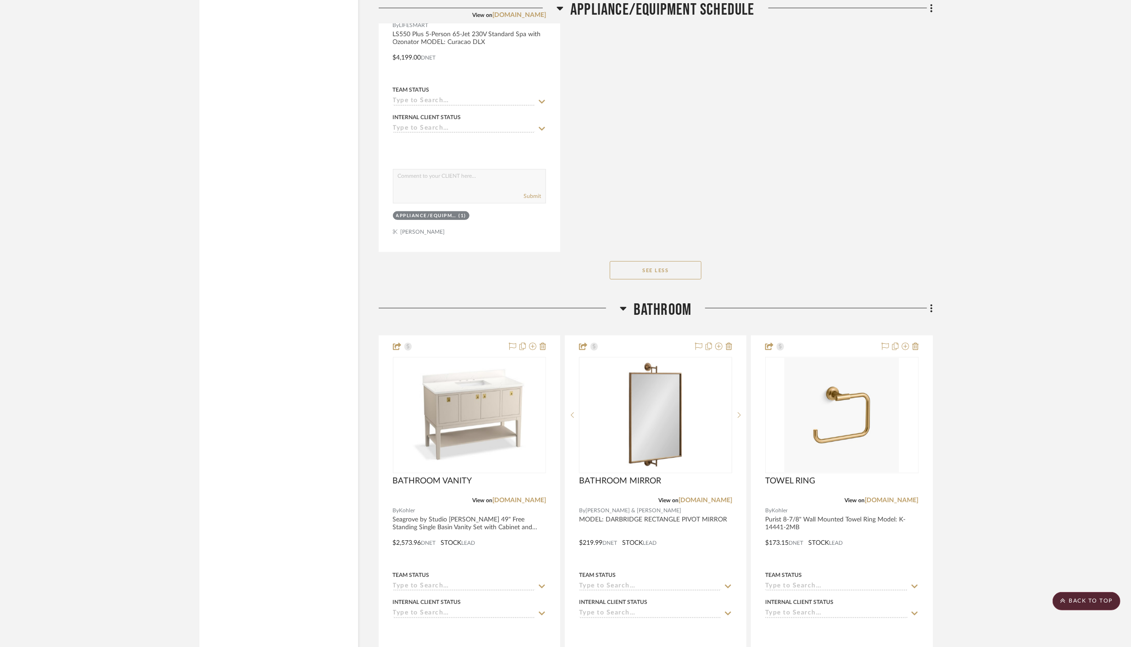
scroll to position [10644, 0]
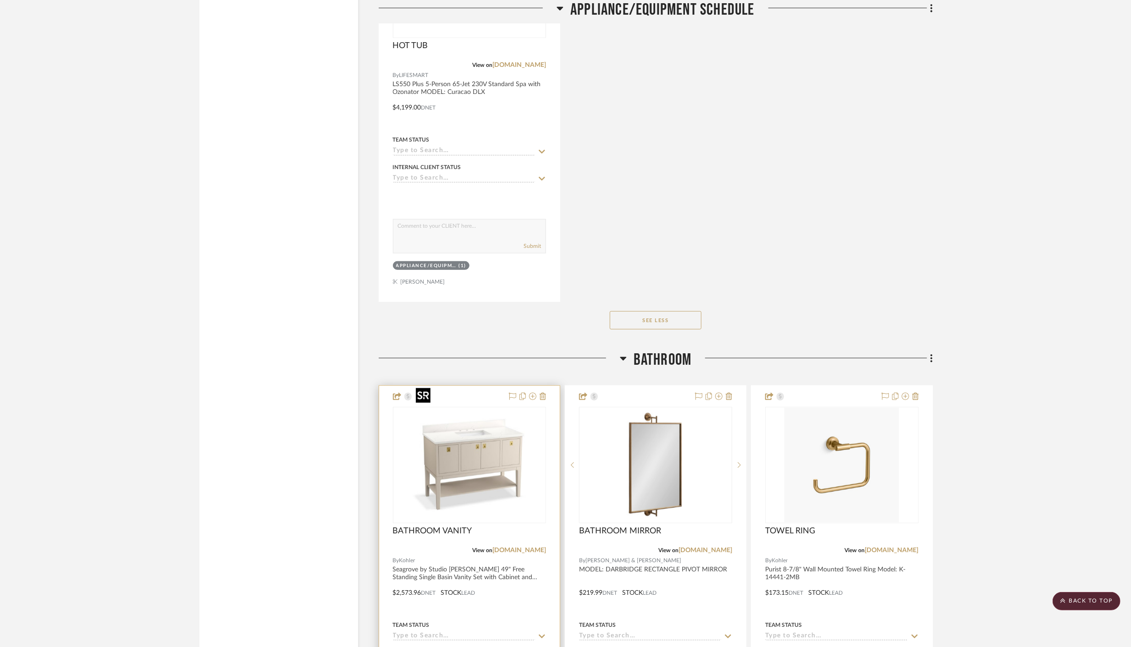
click at [473, 421] on img "0" at bounding box center [469, 465] width 115 height 115
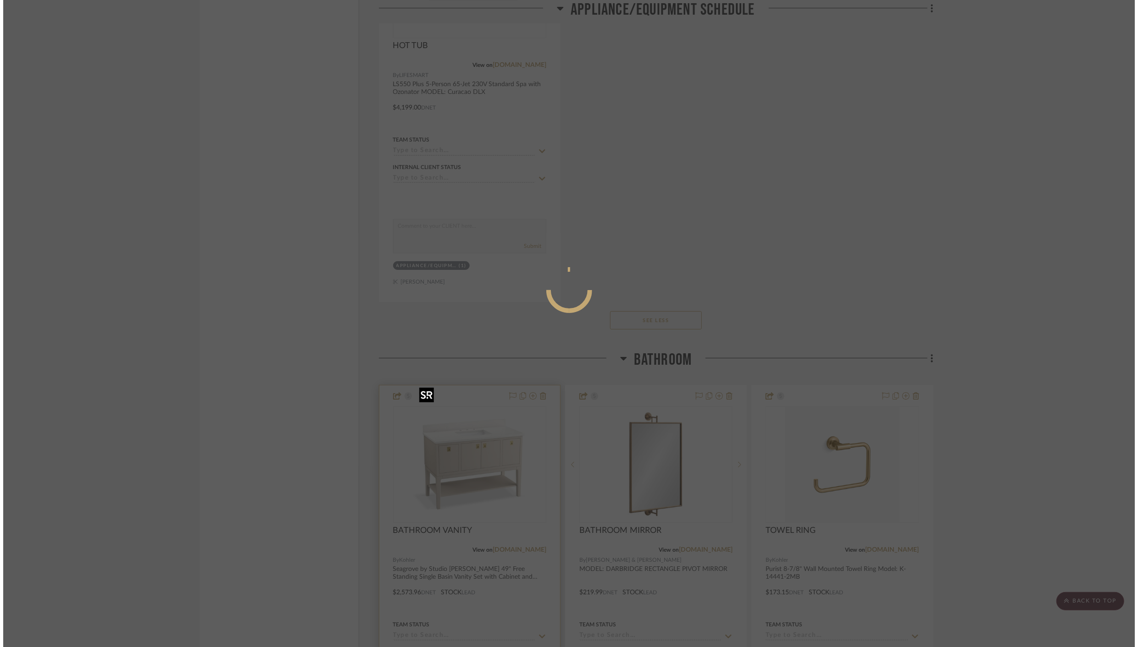
scroll to position [0, 0]
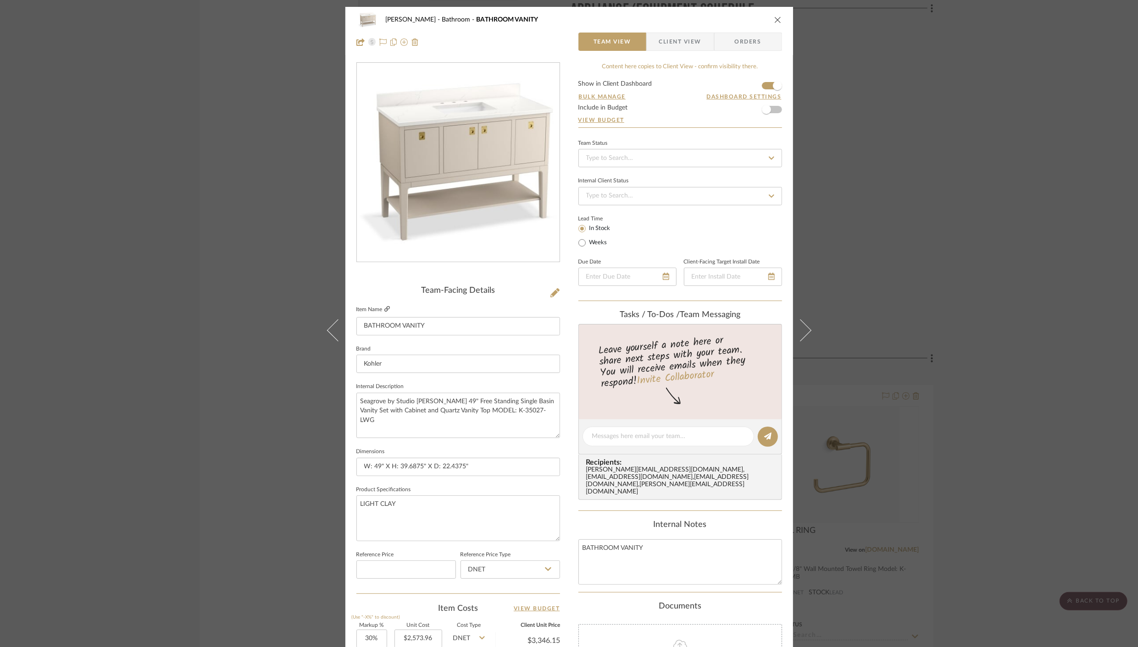
click at [384, 309] on icon at bounding box center [387, 309] width 6 height 6
click at [774, 22] on icon "close" at bounding box center [777, 19] width 7 height 7
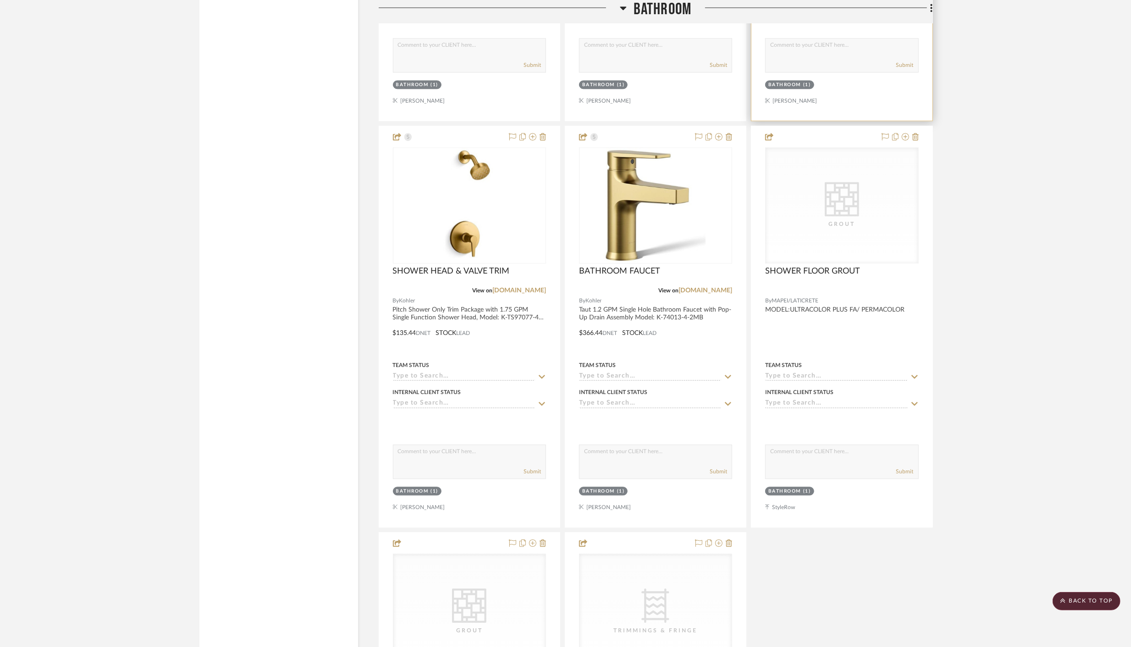
scroll to position [12122, 0]
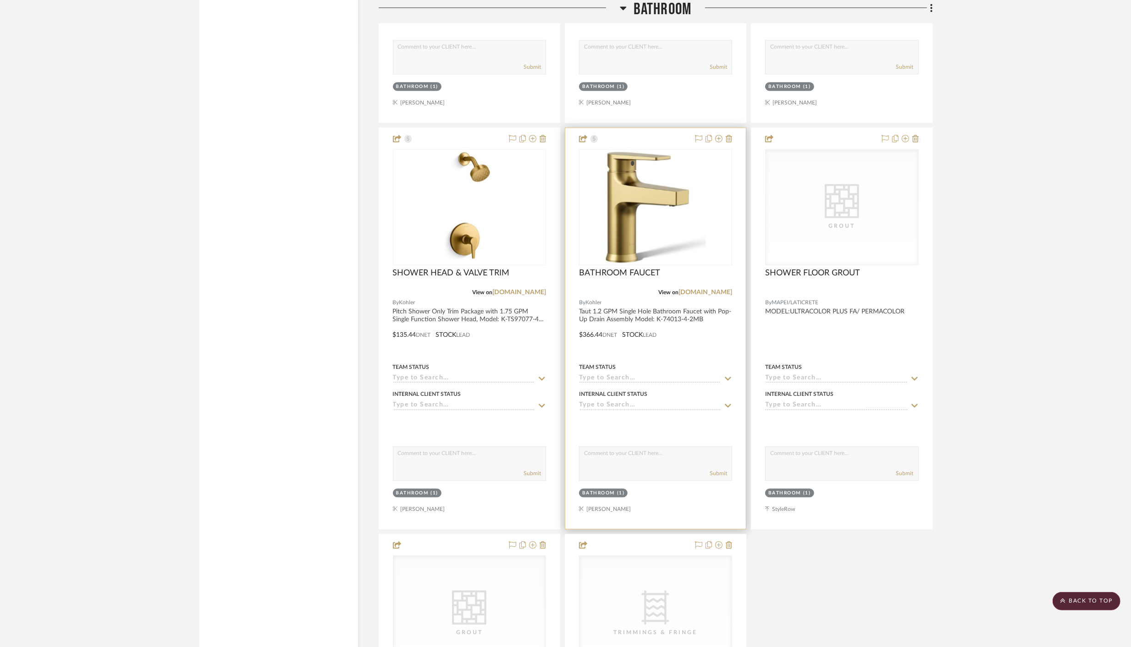
click at [613, 286] on div at bounding box center [655, 328] width 181 height 401
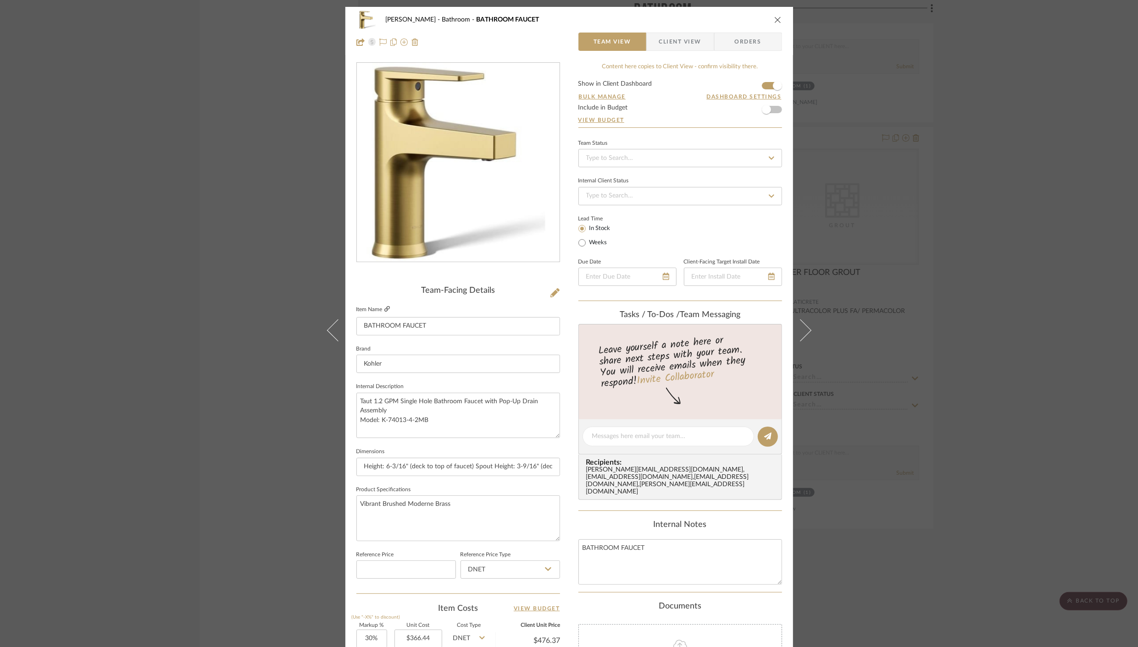
click at [385, 309] on icon at bounding box center [387, 309] width 6 height 6
click at [777, 18] on icon "close" at bounding box center [777, 19] width 7 height 7
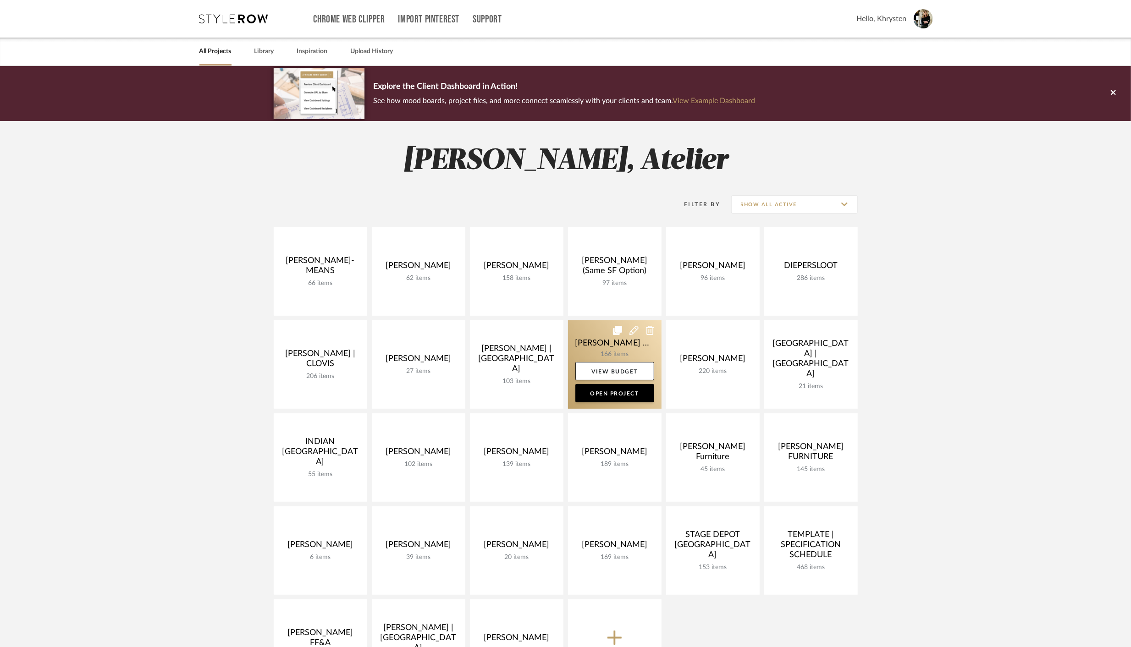
click at [607, 343] on link at bounding box center [615, 365] width 94 height 89
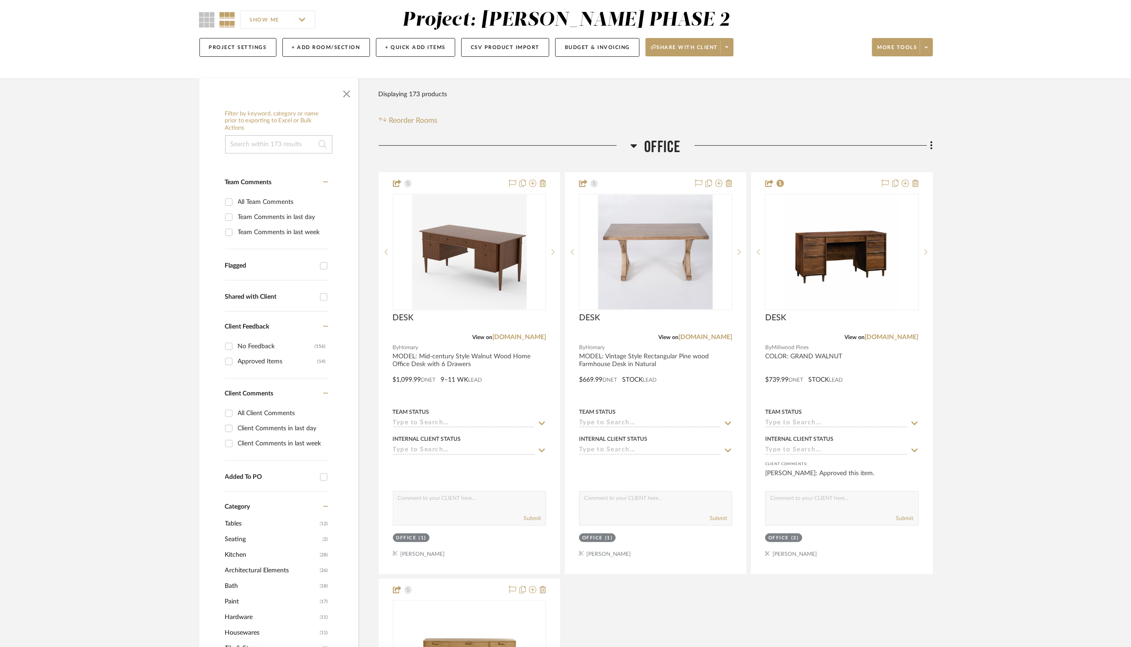
scroll to position [79, 0]
click at [931, 144] on icon at bounding box center [932, 145] width 2 height 8
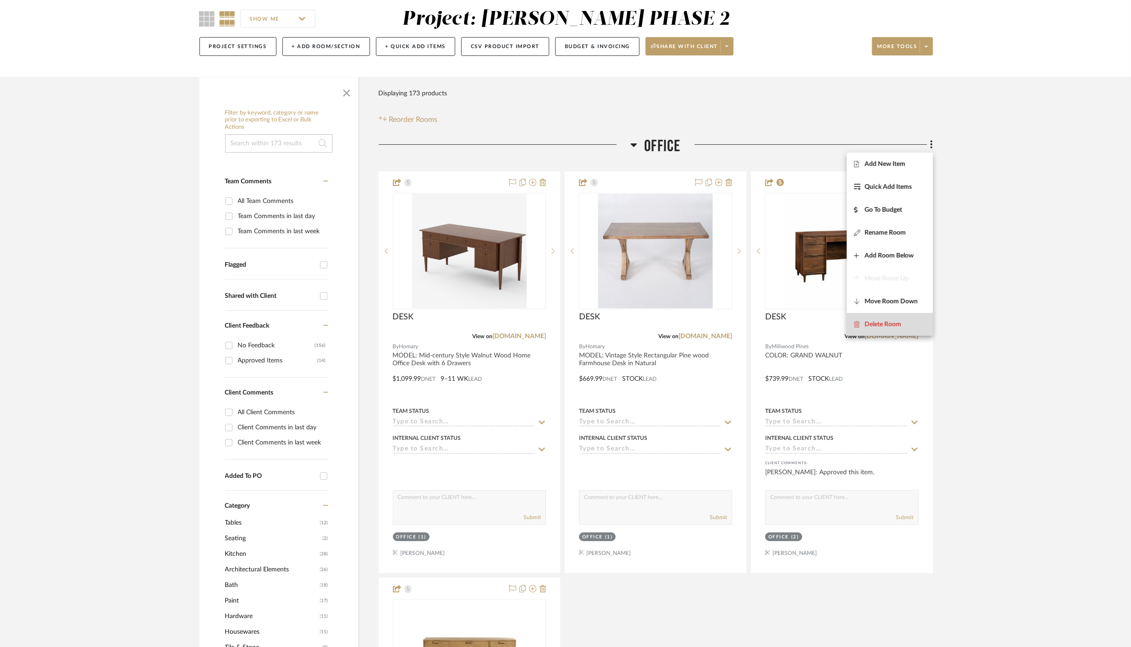
click at [887, 325] on span "Delete Room" at bounding box center [883, 325] width 37 height 8
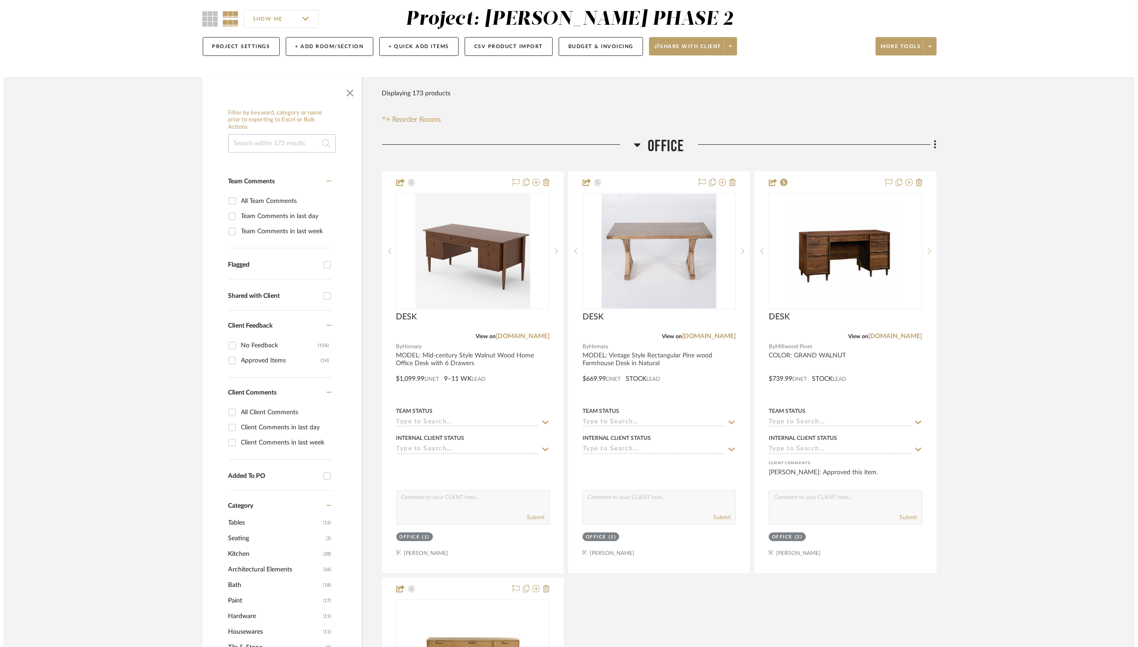
scroll to position [0, 0]
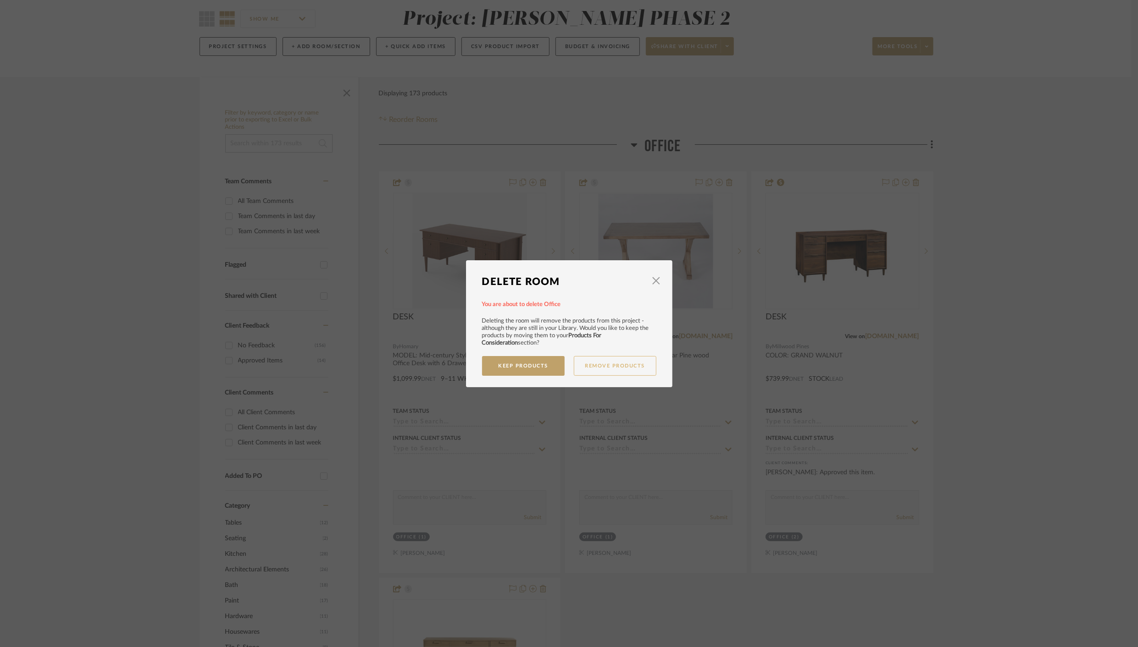
click at [623, 368] on button "Remove Products" at bounding box center [615, 366] width 83 height 20
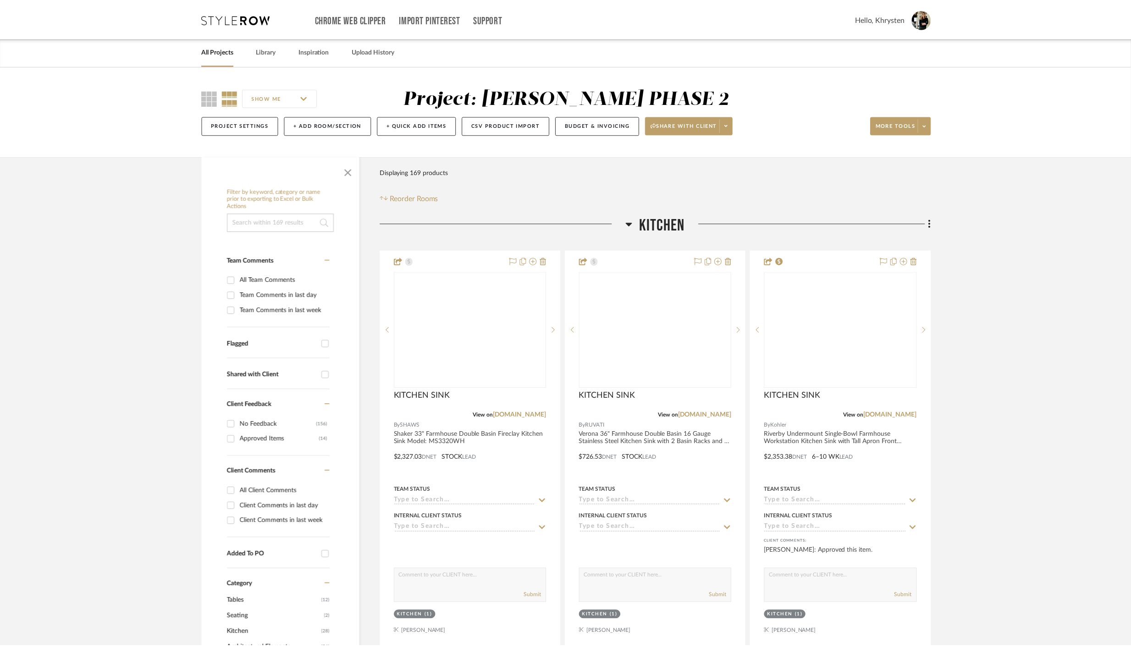
scroll to position [79, 0]
